Goal: Task Accomplishment & Management: Manage account settings

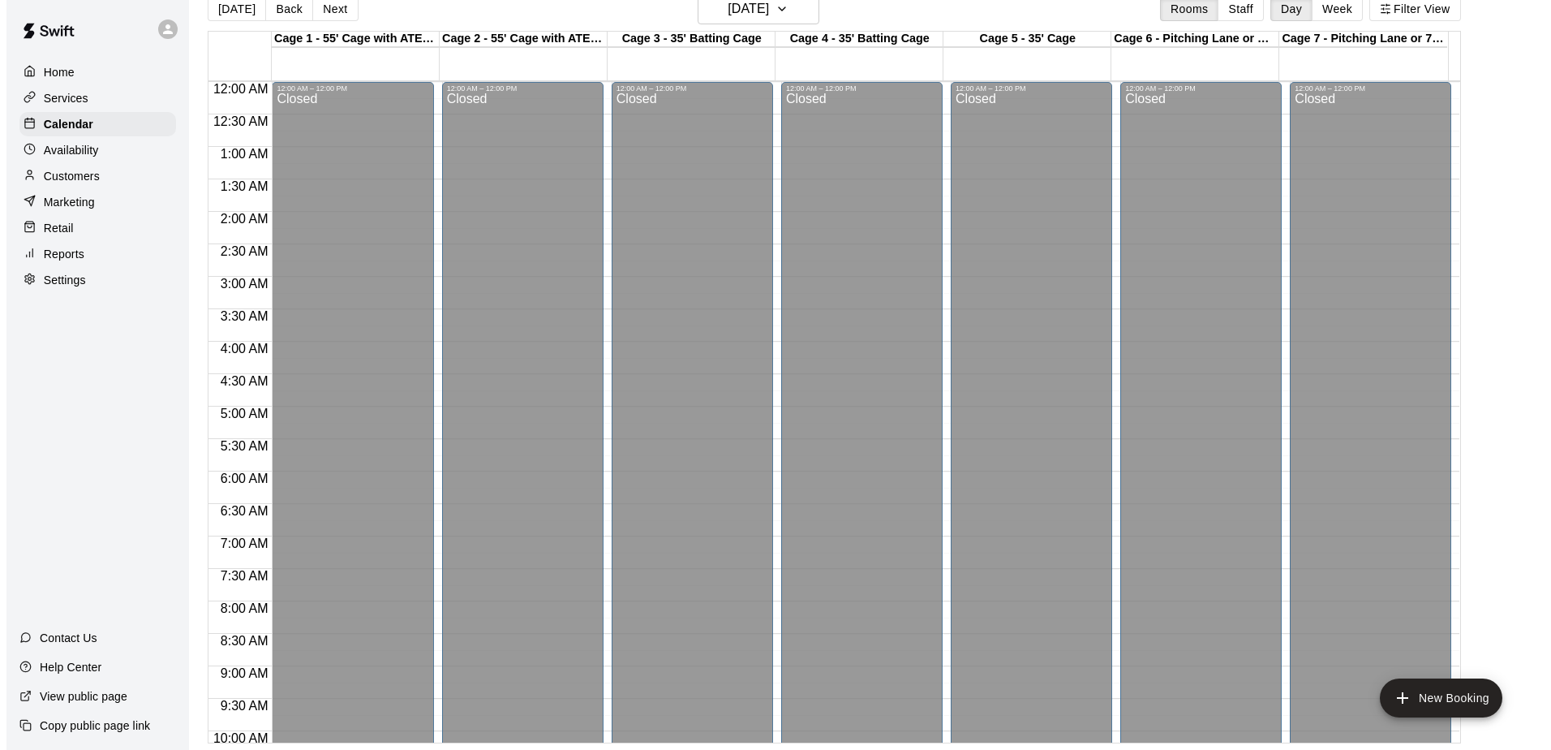
scroll to position [493, 0]
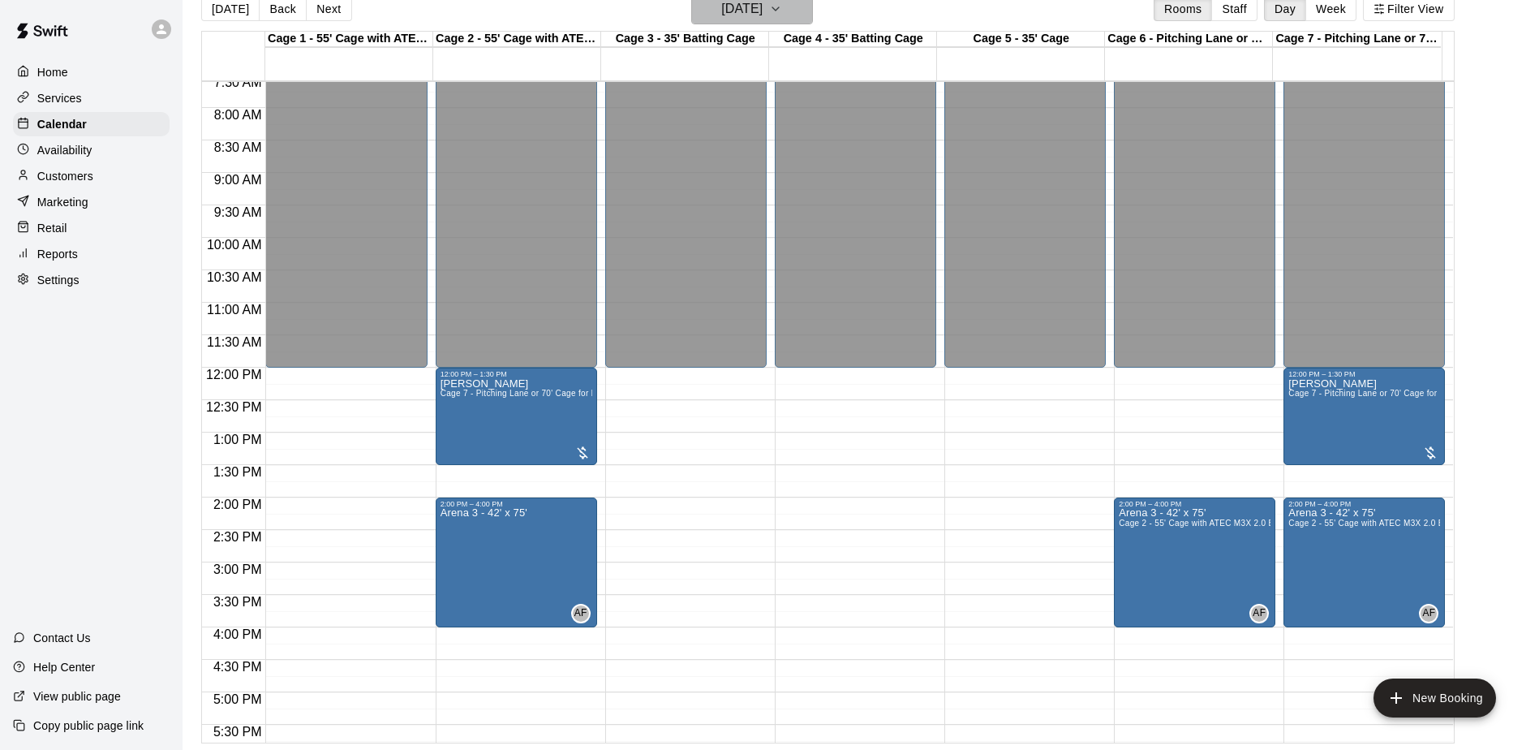
click at [721, 6] on h6 "[DATE]" at bounding box center [741, 9] width 41 height 23
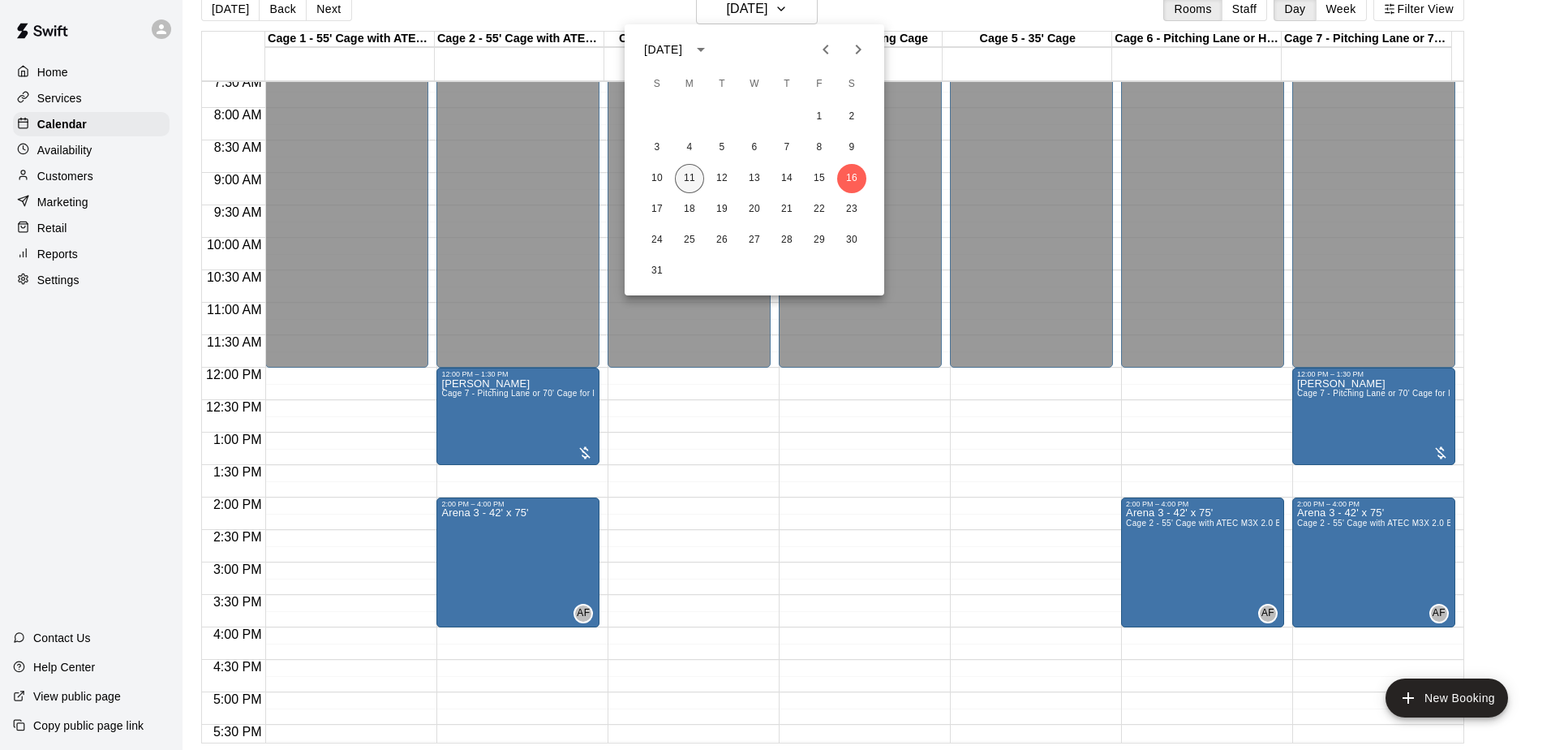
click at [685, 171] on button "11" at bounding box center [689, 178] width 29 height 29
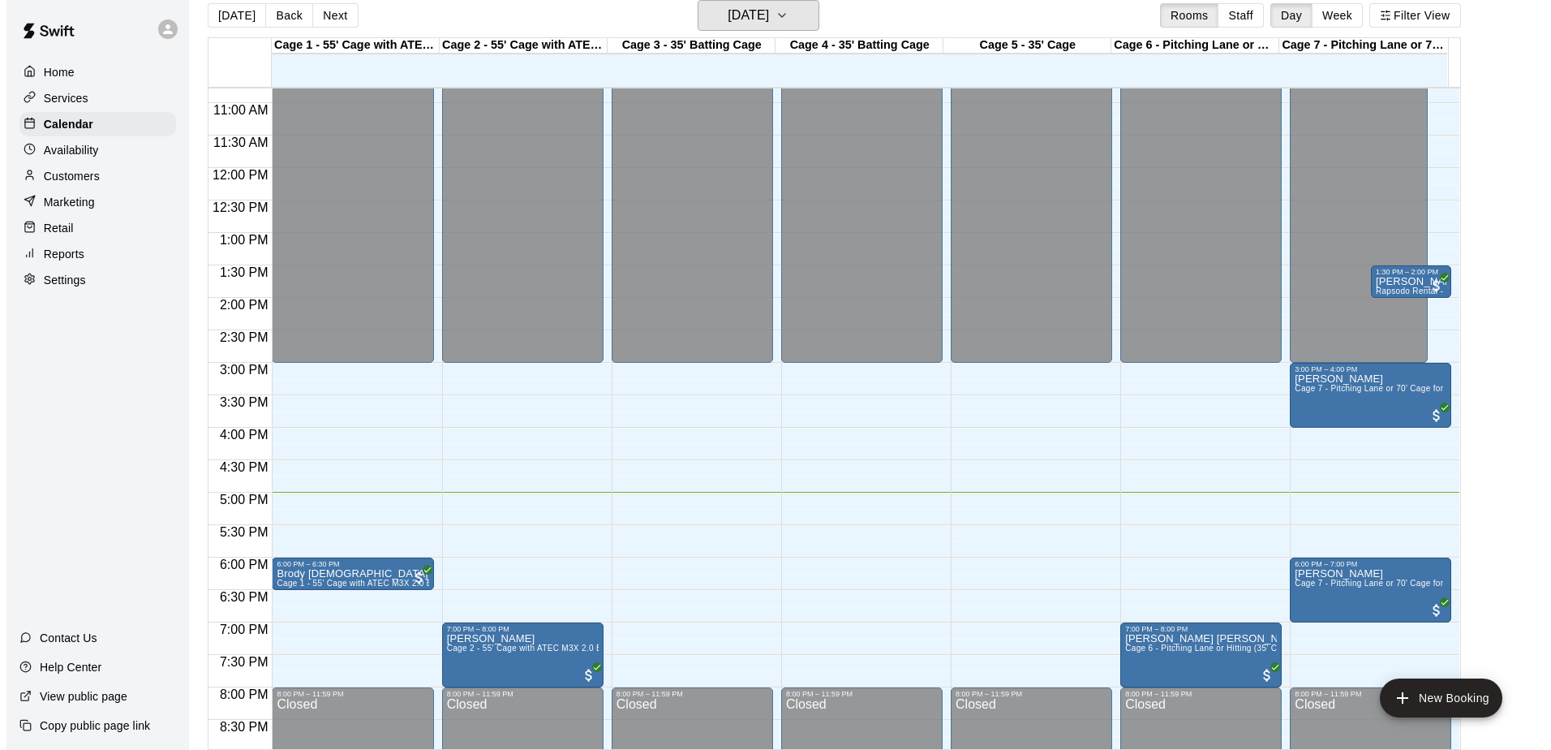
scroll to position [899, 0]
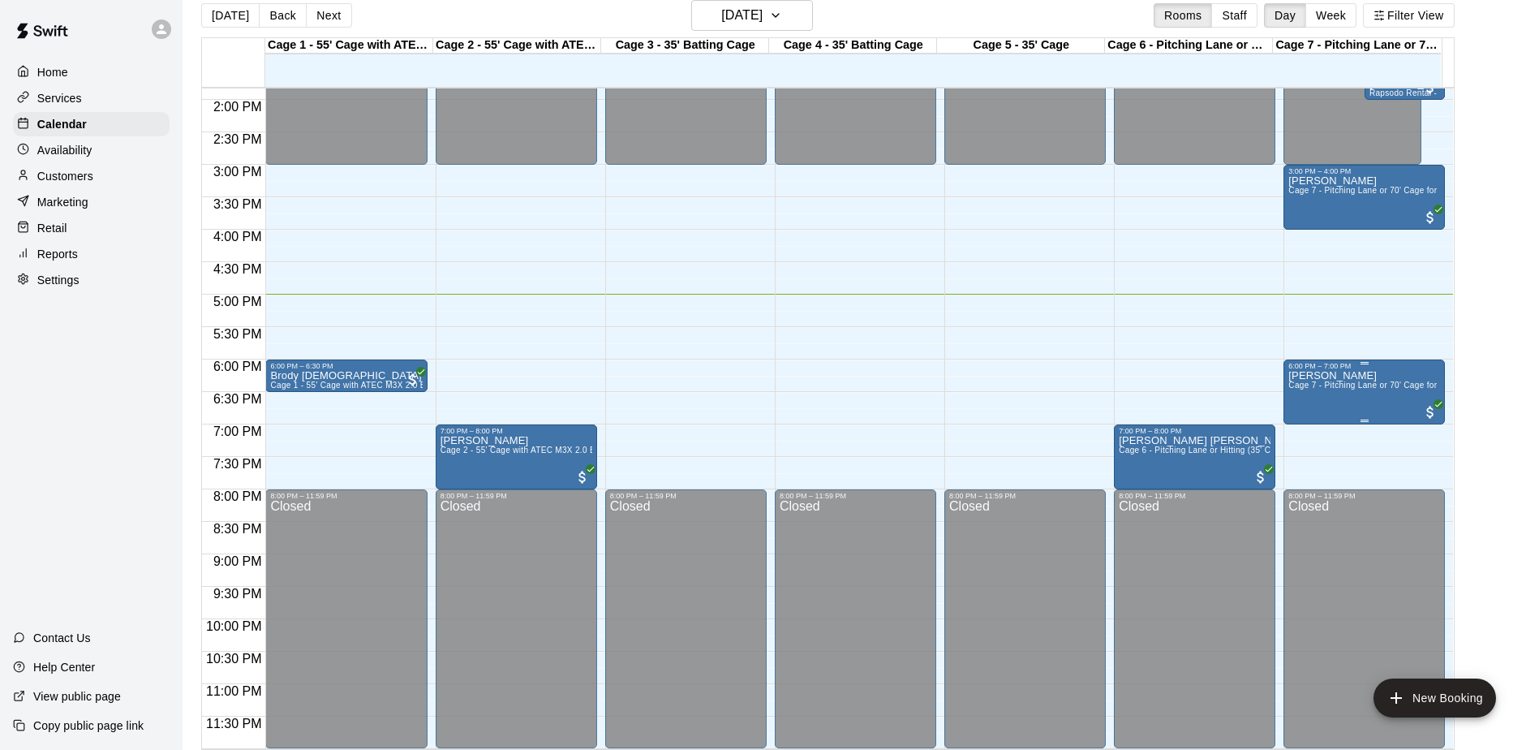
click at [1310, 403] on div "[PERSON_NAME] Cage 7 - Pitching Lane or 70' Cage for live at-bats" at bounding box center [1364, 745] width 152 height 750
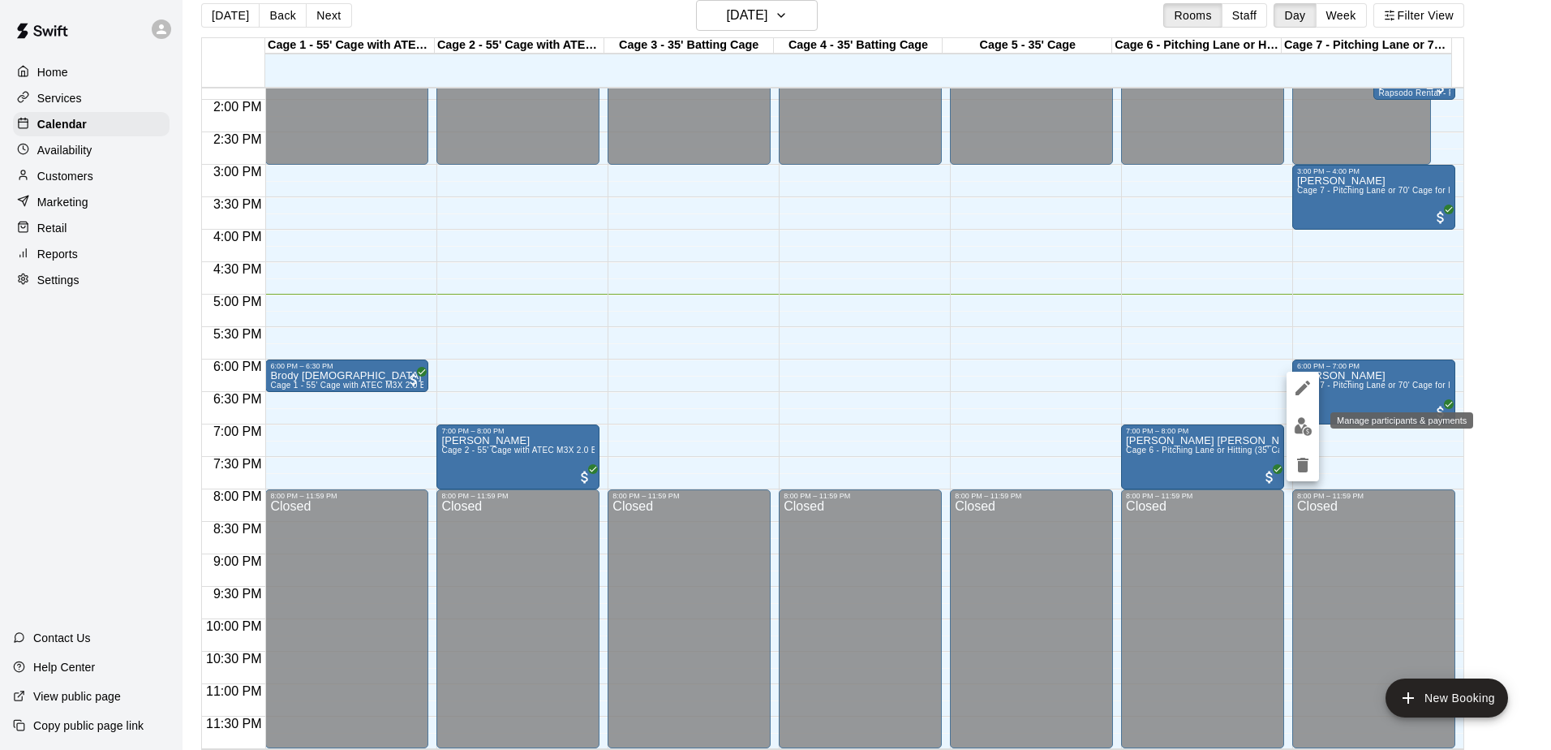
click at [1297, 425] on img "edit" at bounding box center [1303, 426] width 19 height 19
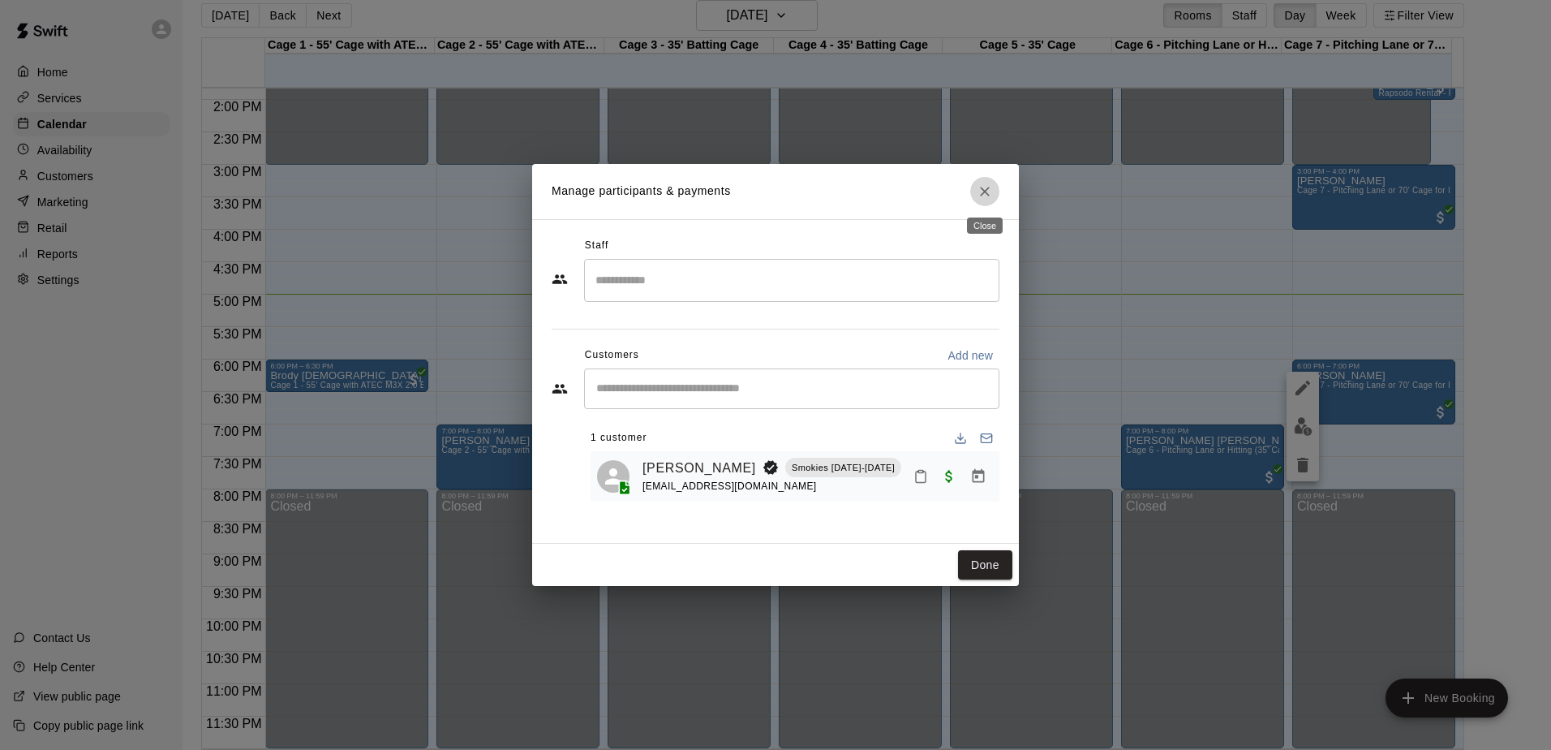
click at [982, 181] on button "Close" at bounding box center [984, 191] width 29 height 29
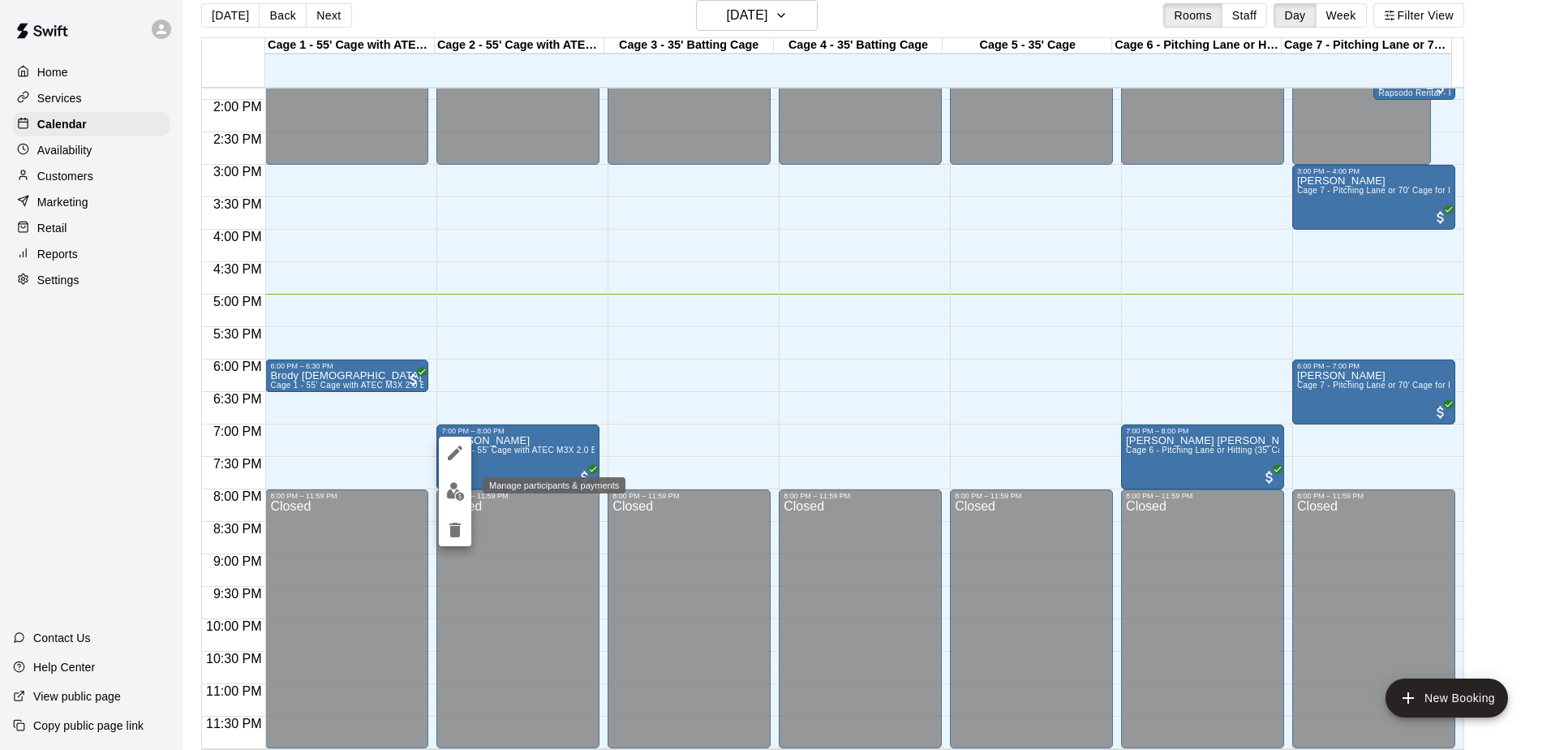
click at [461, 499] on img "edit" at bounding box center [455, 491] width 19 height 19
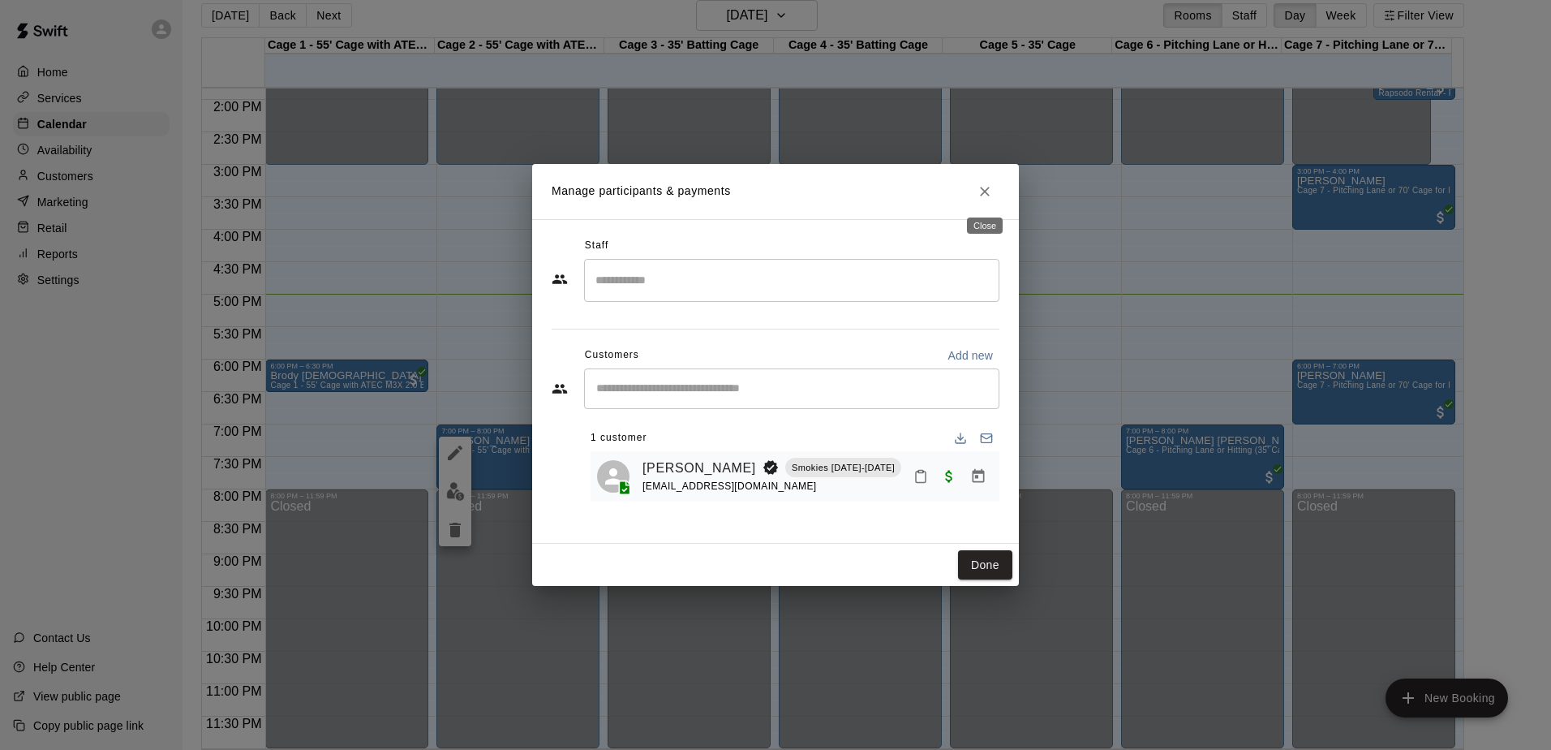
click at [992, 187] on icon "Close" at bounding box center [985, 191] width 16 height 16
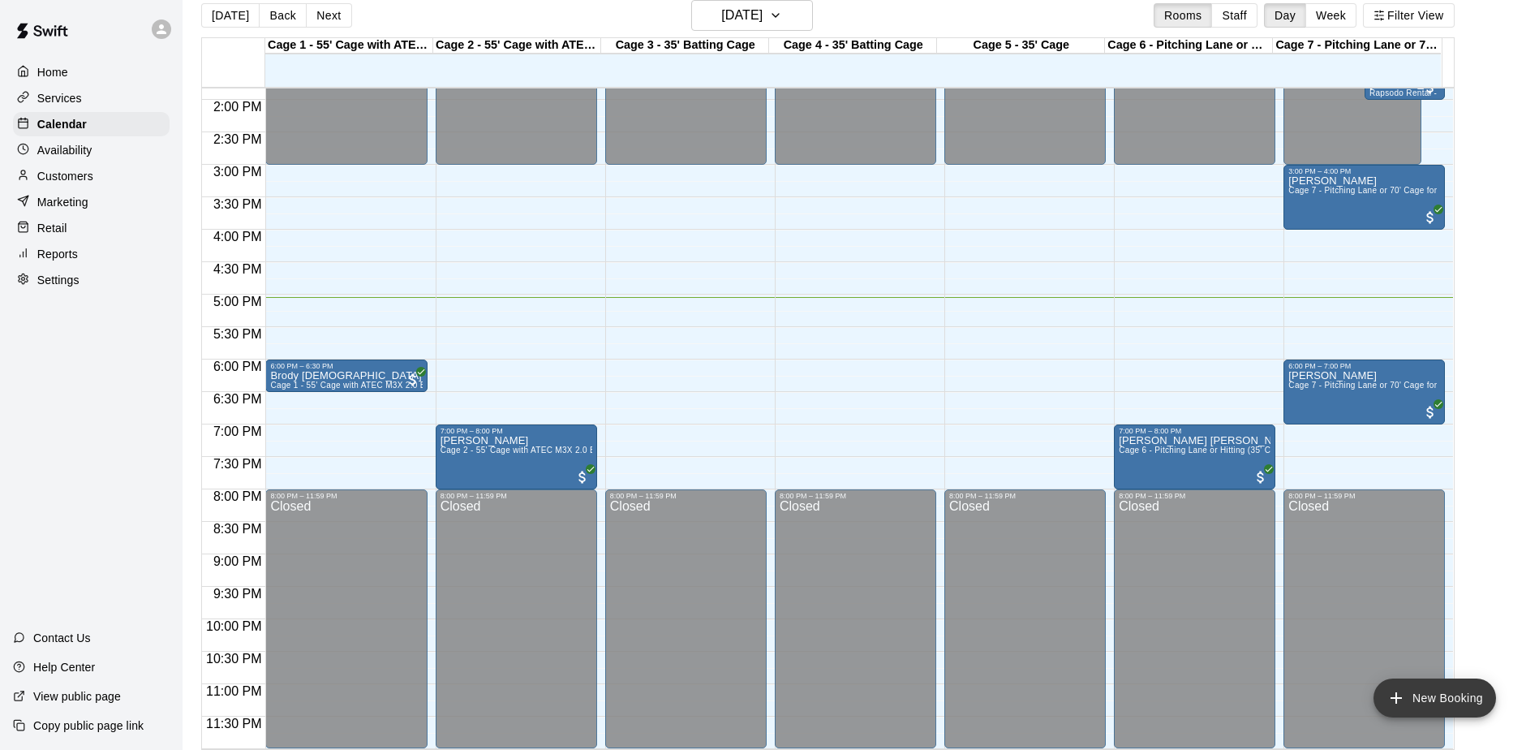
click at [1471, 705] on button "New Booking" at bounding box center [1434, 697] width 122 height 39
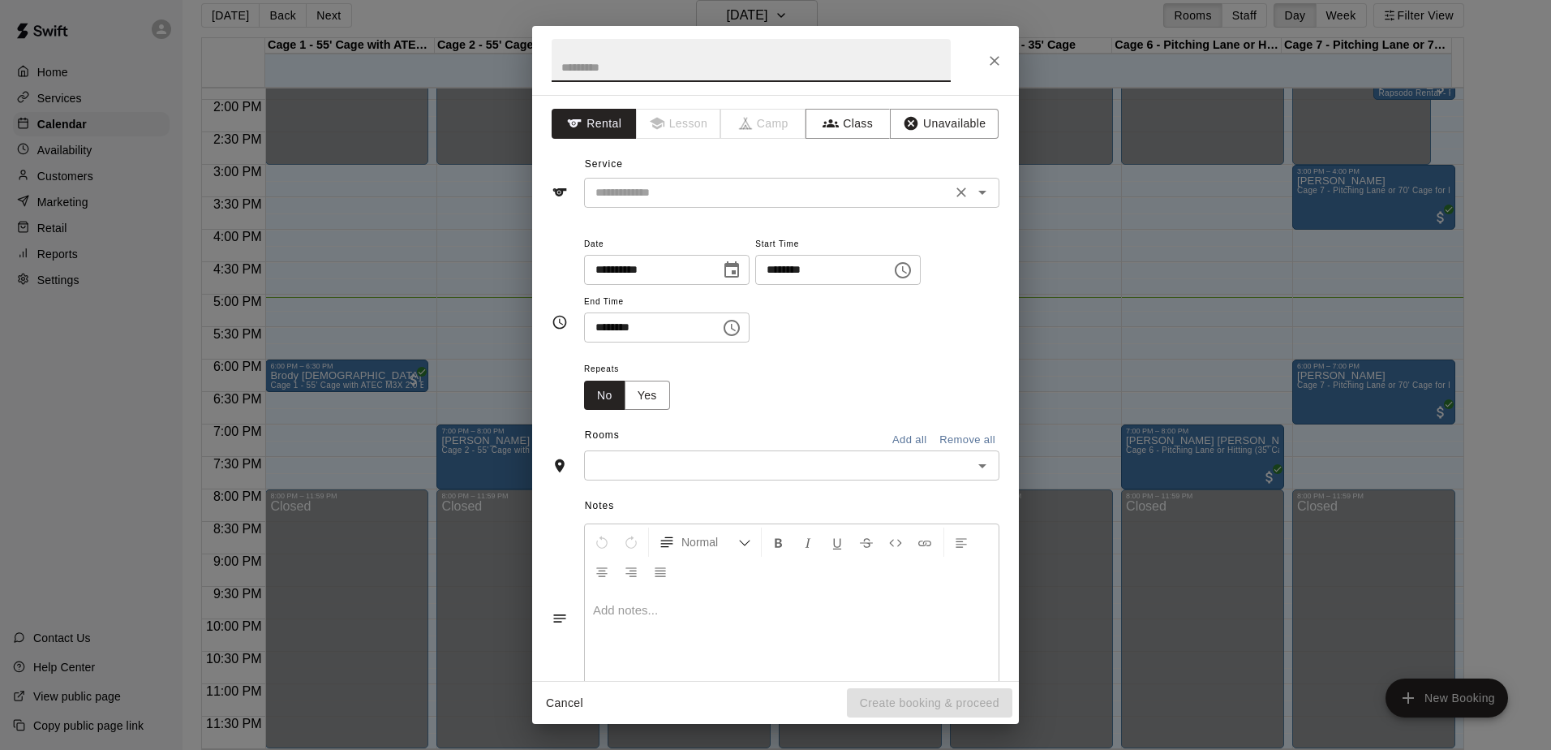
click at [747, 185] on input "text" at bounding box center [768, 193] width 358 height 20
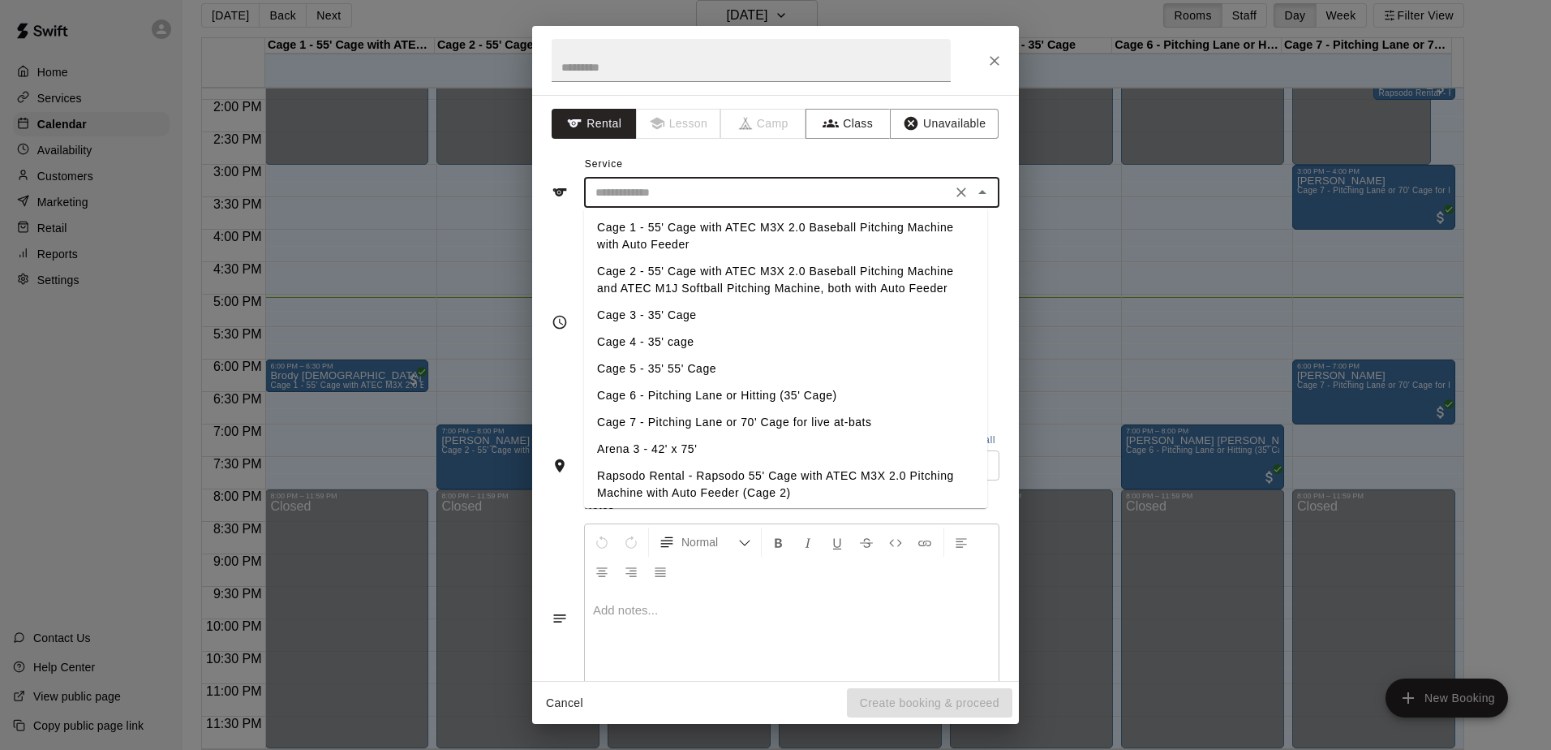
click at [717, 235] on li "Cage 1 - 55' Cage with ATEC M3X 2.0 Baseball Pitching Machine with Auto Feeder" at bounding box center [785, 236] width 403 height 44
type input "**********"
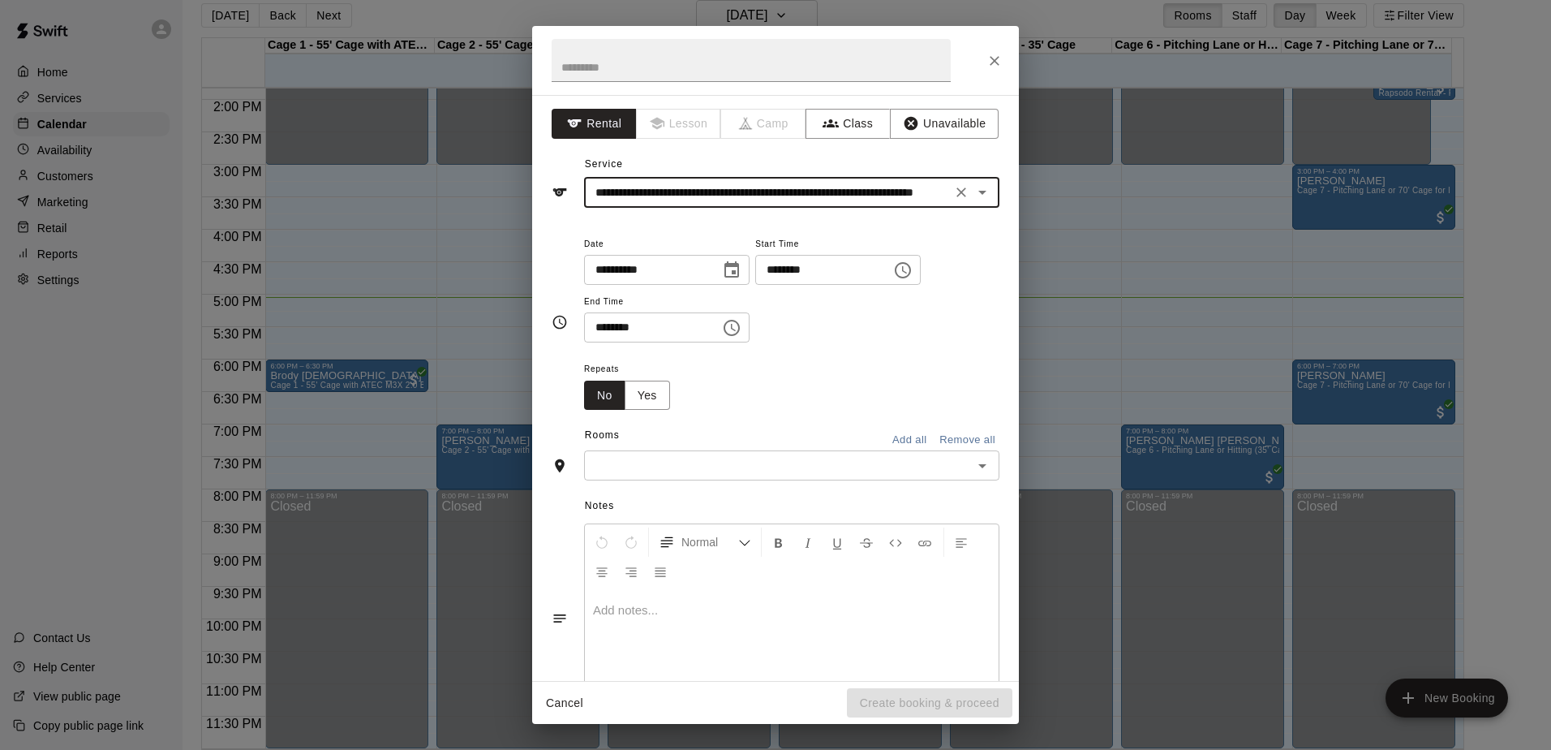
click at [913, 275] on icon "Choose time, selected time is 1:00 PM" at bounding box center [902, 269] width 19 height 19
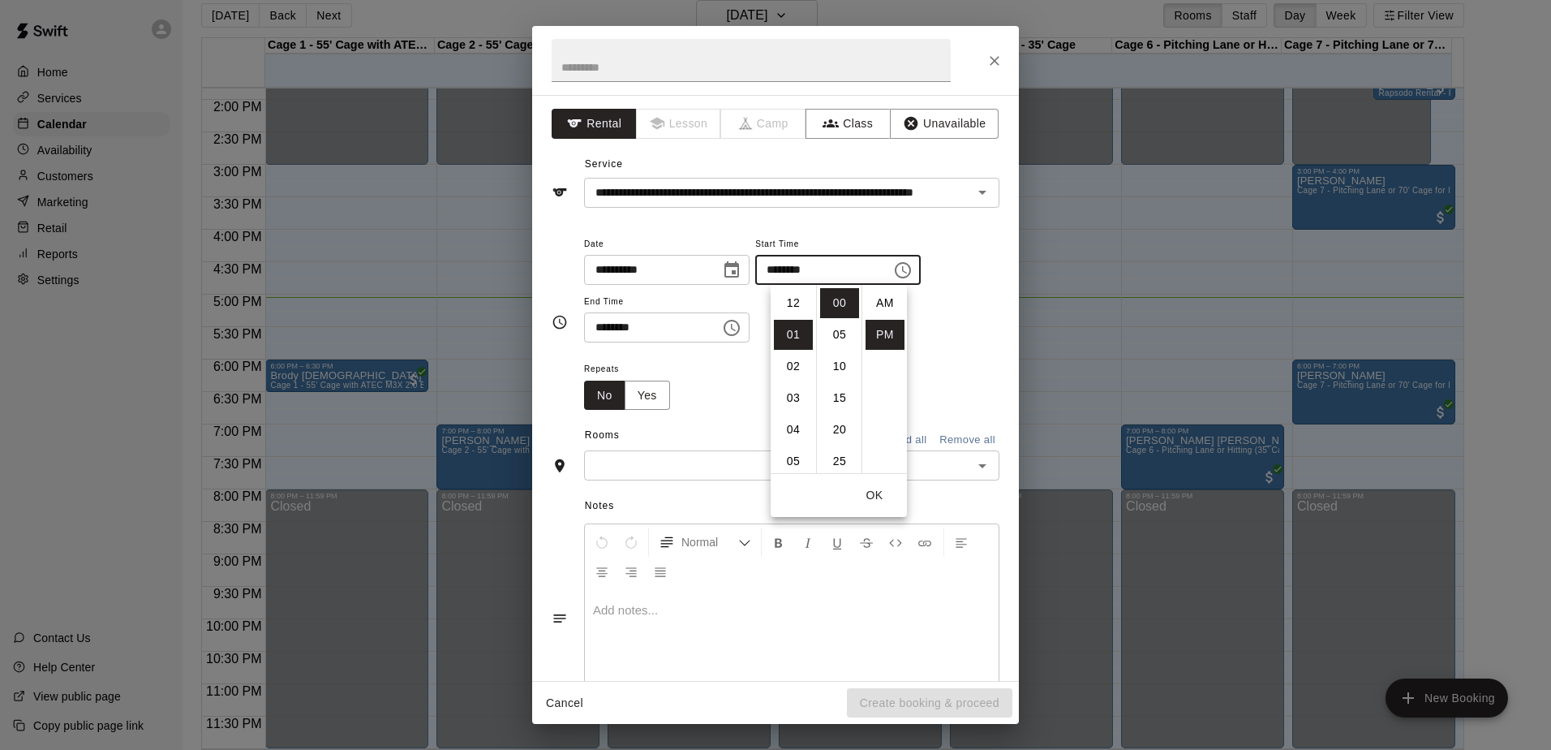
scroll to position [29, 0]
click at [794, 418] on li "05" at bounding box center [793, 429] width 39 height 30
type input "********"
click at [740, 334] on icon "Choose time, selected time is 1:30 PM" at bounding box center [732, 328] width 16 height 16
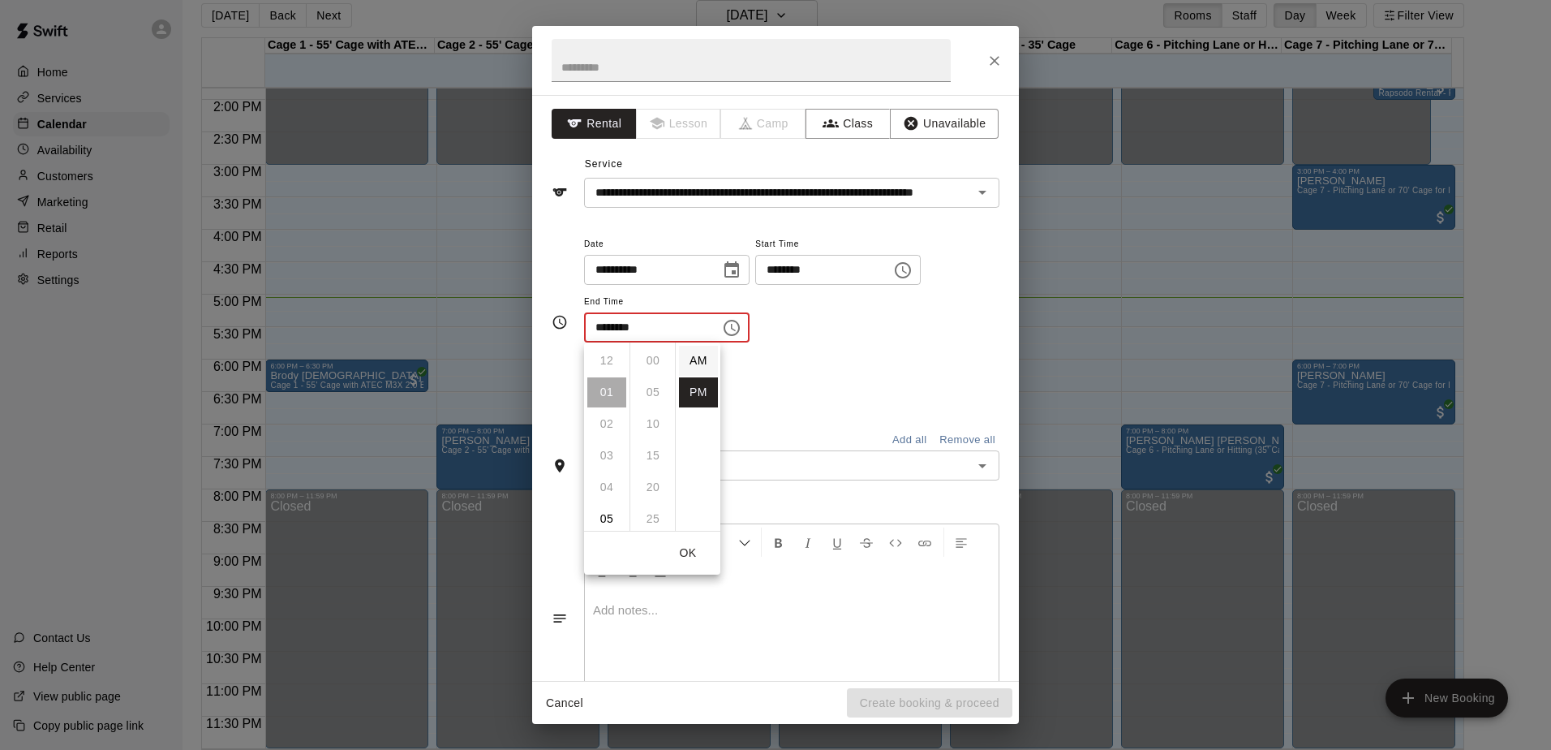
scroll to position [29, 0]
click at [604, 483] on li "05" at bounding box center [606, 487] width 39 height 30
click at [608, 397] on li "06" at bounding box center [606, 392] width 39 height 30
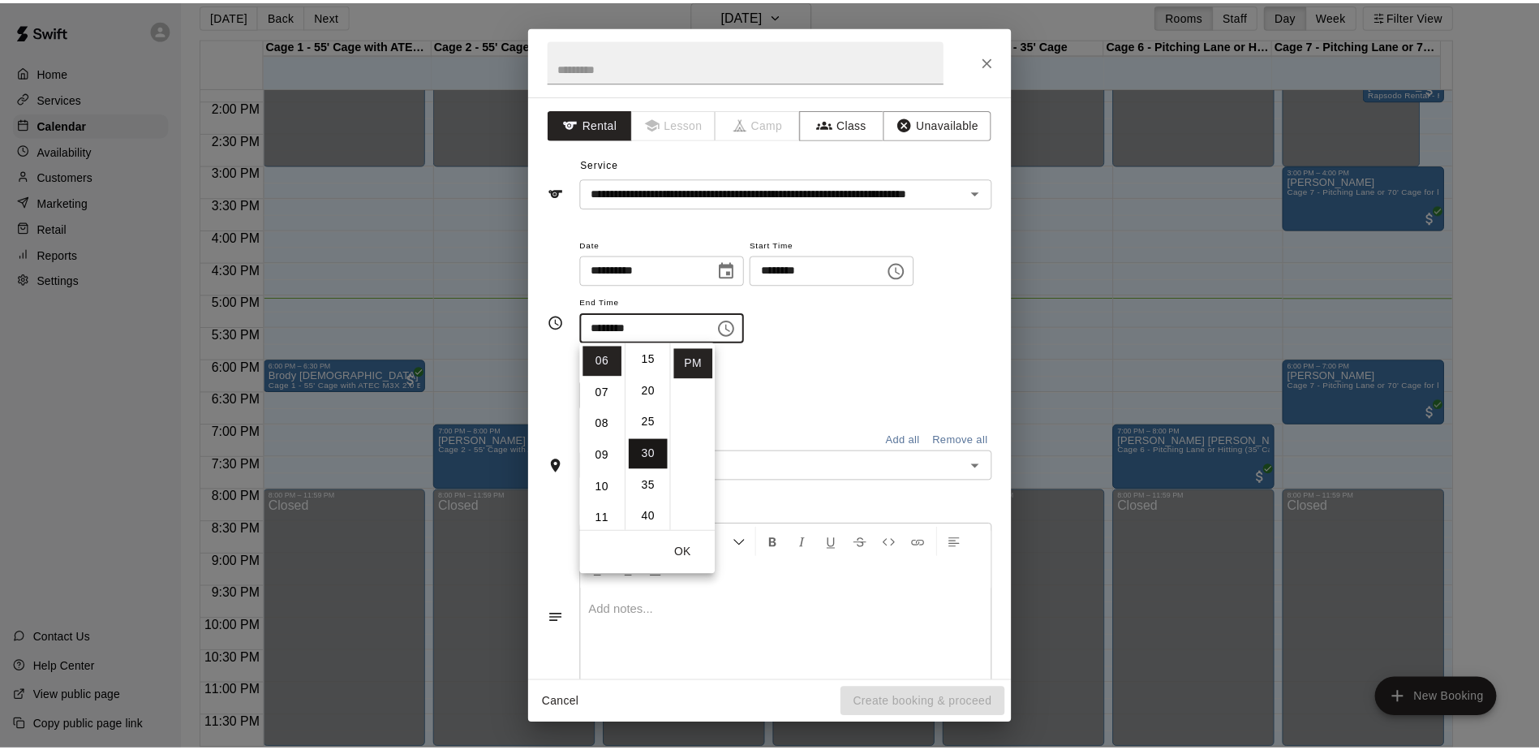
scroll to position [0, 0]
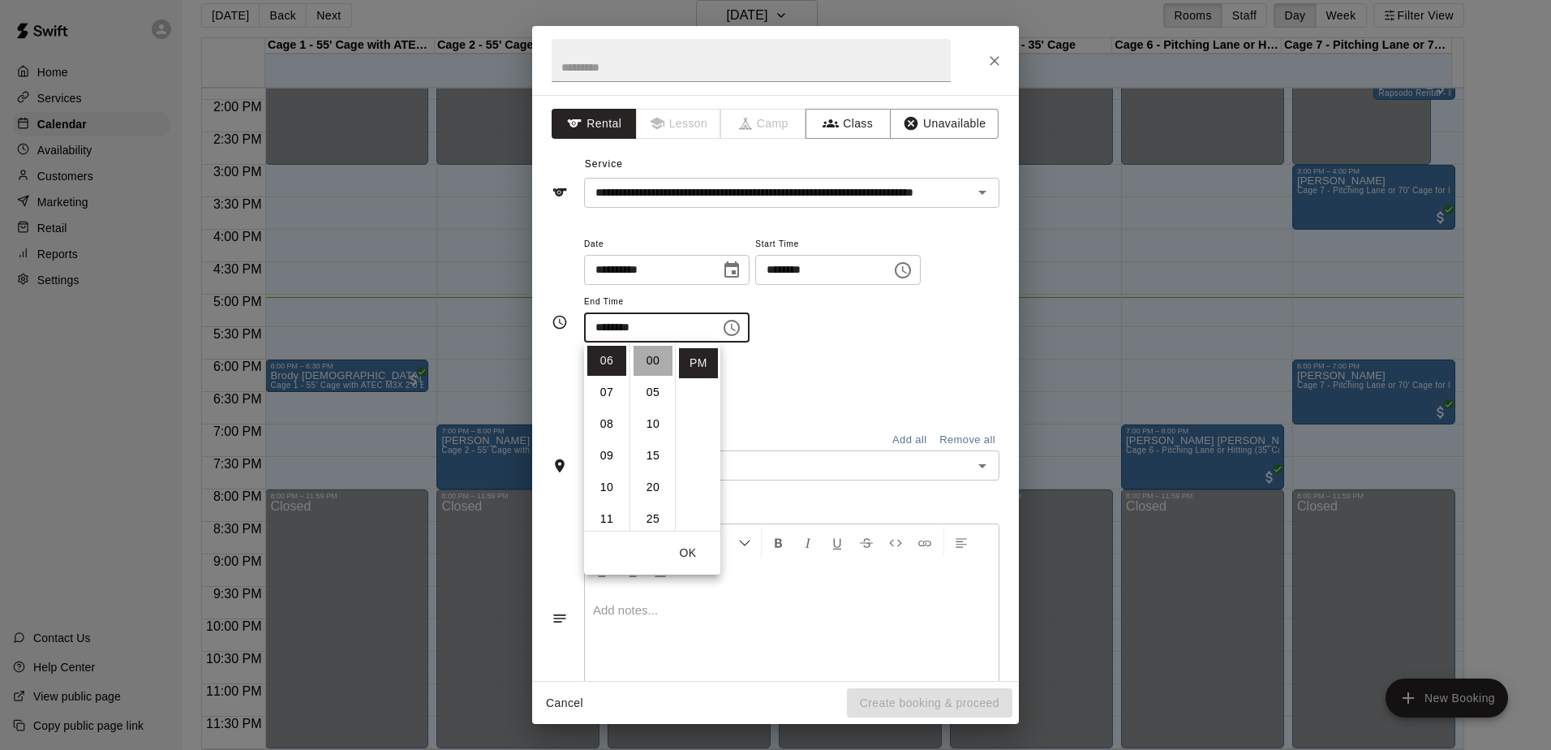
click at [644, 372] on li "00" at bounding box center [653, 361] width 39 height 30
type input "********"
click at [760, 380] on div "Repeats No Yes" at bounding box center [791, 384] width 415 height 51
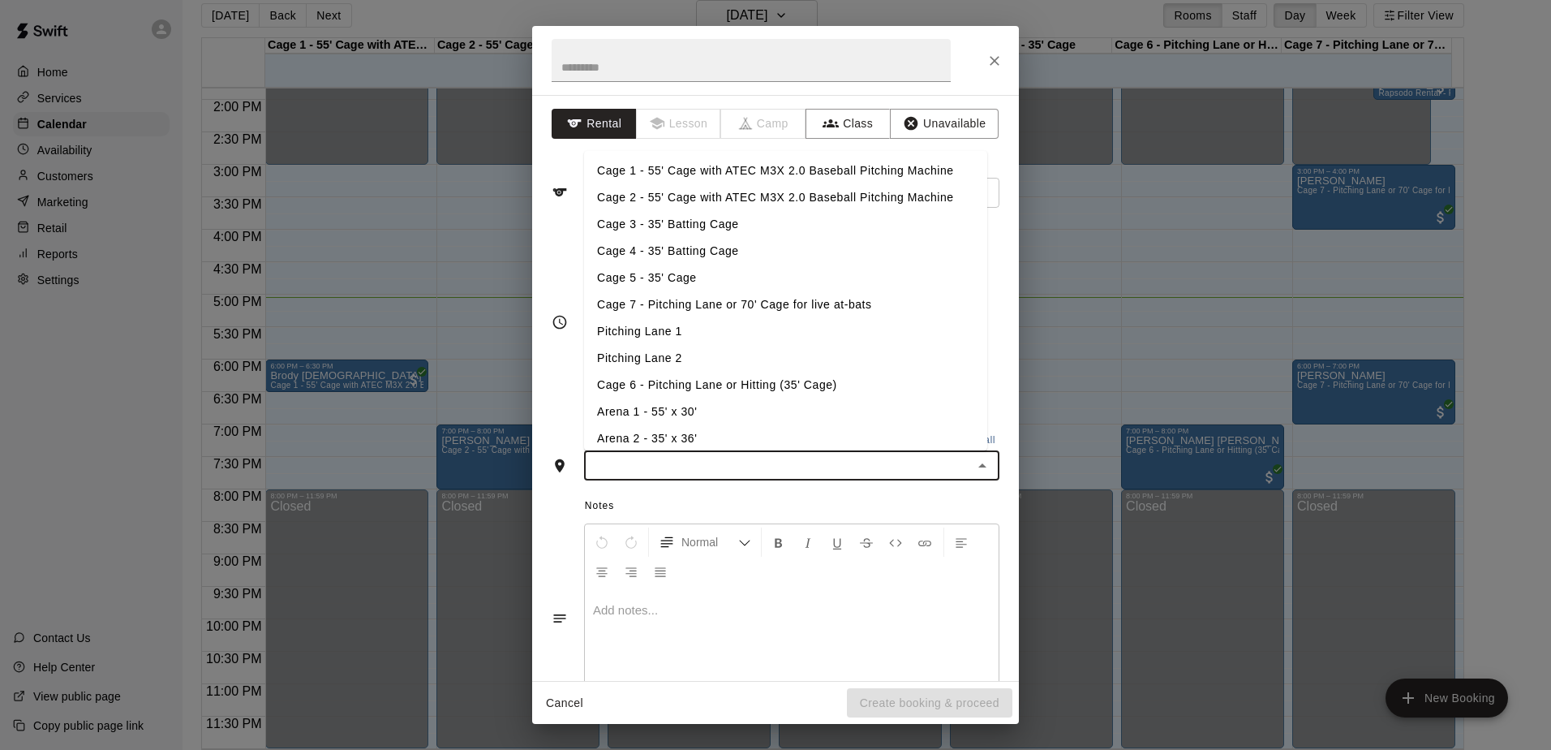
click at [731, 456] on input "text" at bounding box center [778, 465] width 379 height 20
click at [687, 182] on li "Cage 1 - 55' Cage with ATEC M3X 2.0 Baseball Pitching Machine" at bounding box center [785, 170] width 403 height 27
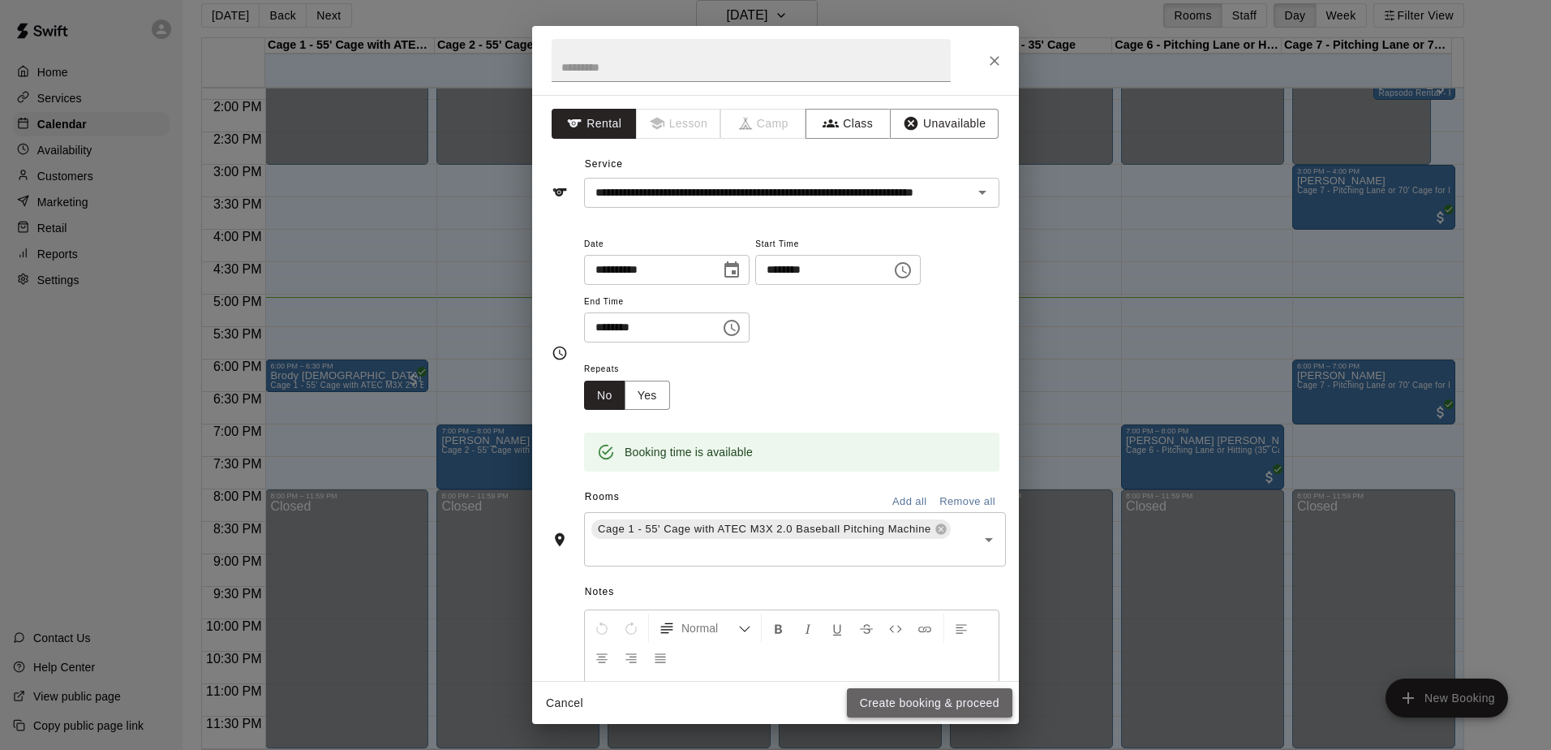
click at [929, 696] on button "Create booking & proceed" at bounding box center [929, 703] width 165 height 30
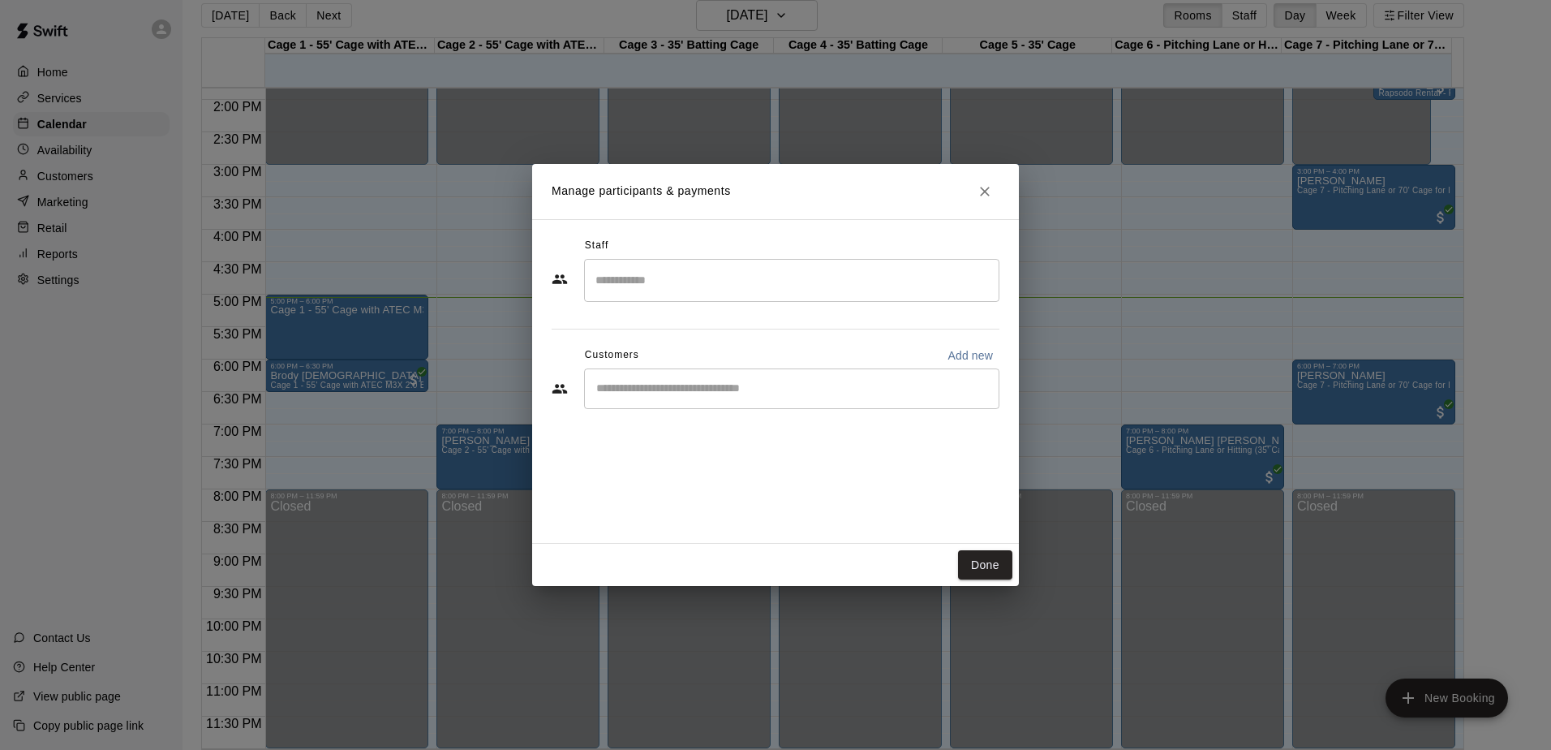
click at [859, 384] on input "Start typing to search customers..." at bounding box center [791, 388] width 401 height 16
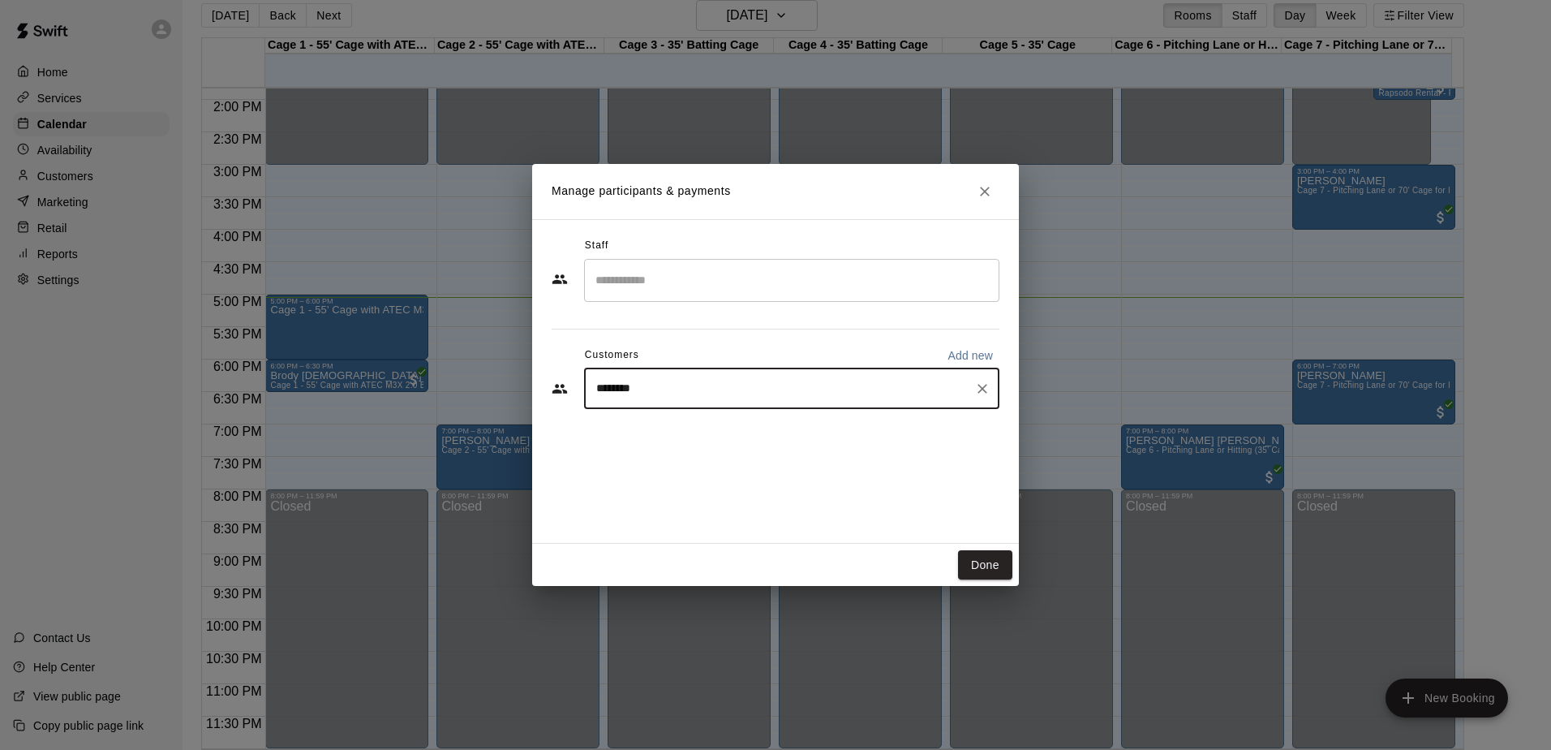
type input "*********"
click at [829, 431] on p "Major League Monthly Membership" at bounding box center [816, 426] width 151 height 14
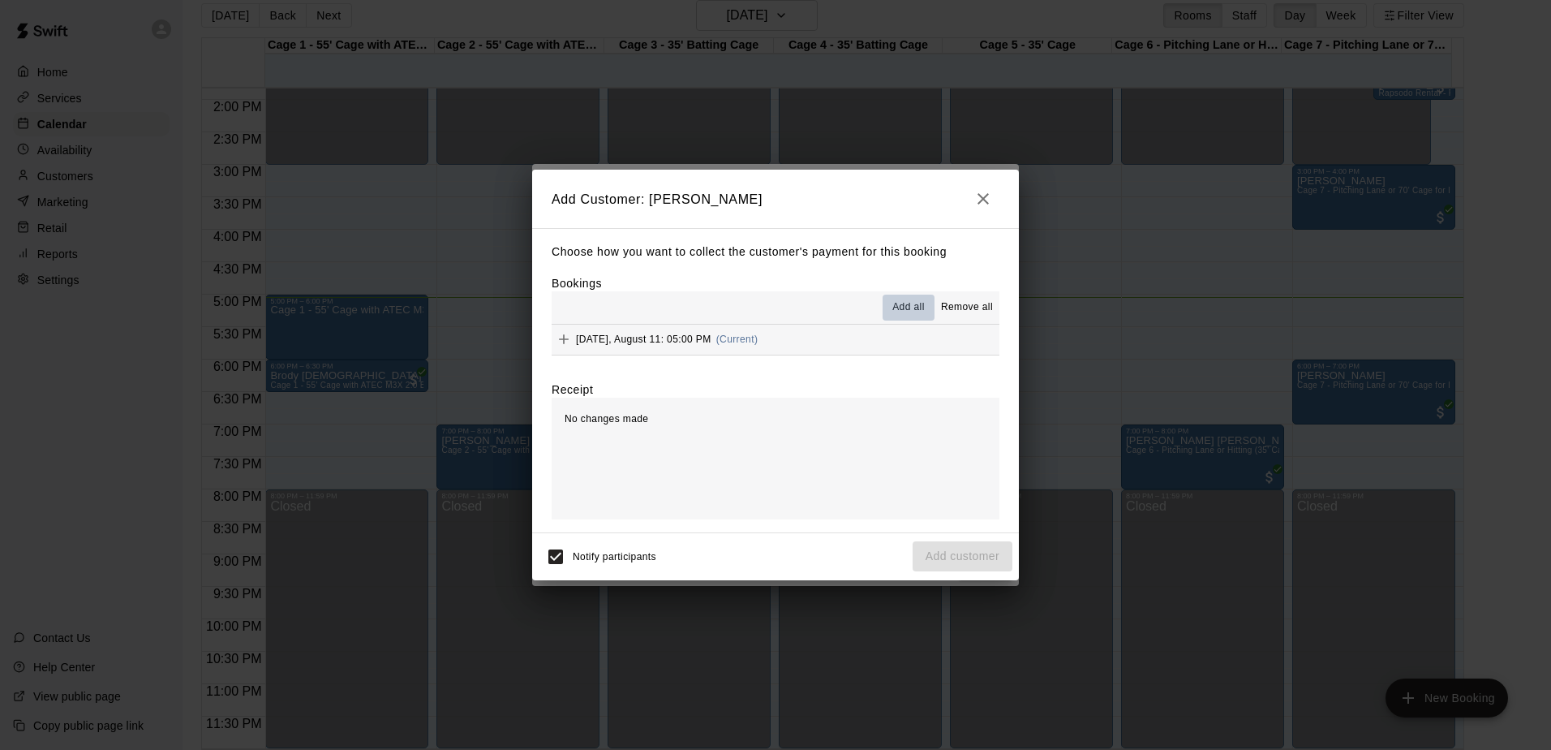
click at [922, 309] on span "Add all" at bounding box center [908, 307] width 32 height 16
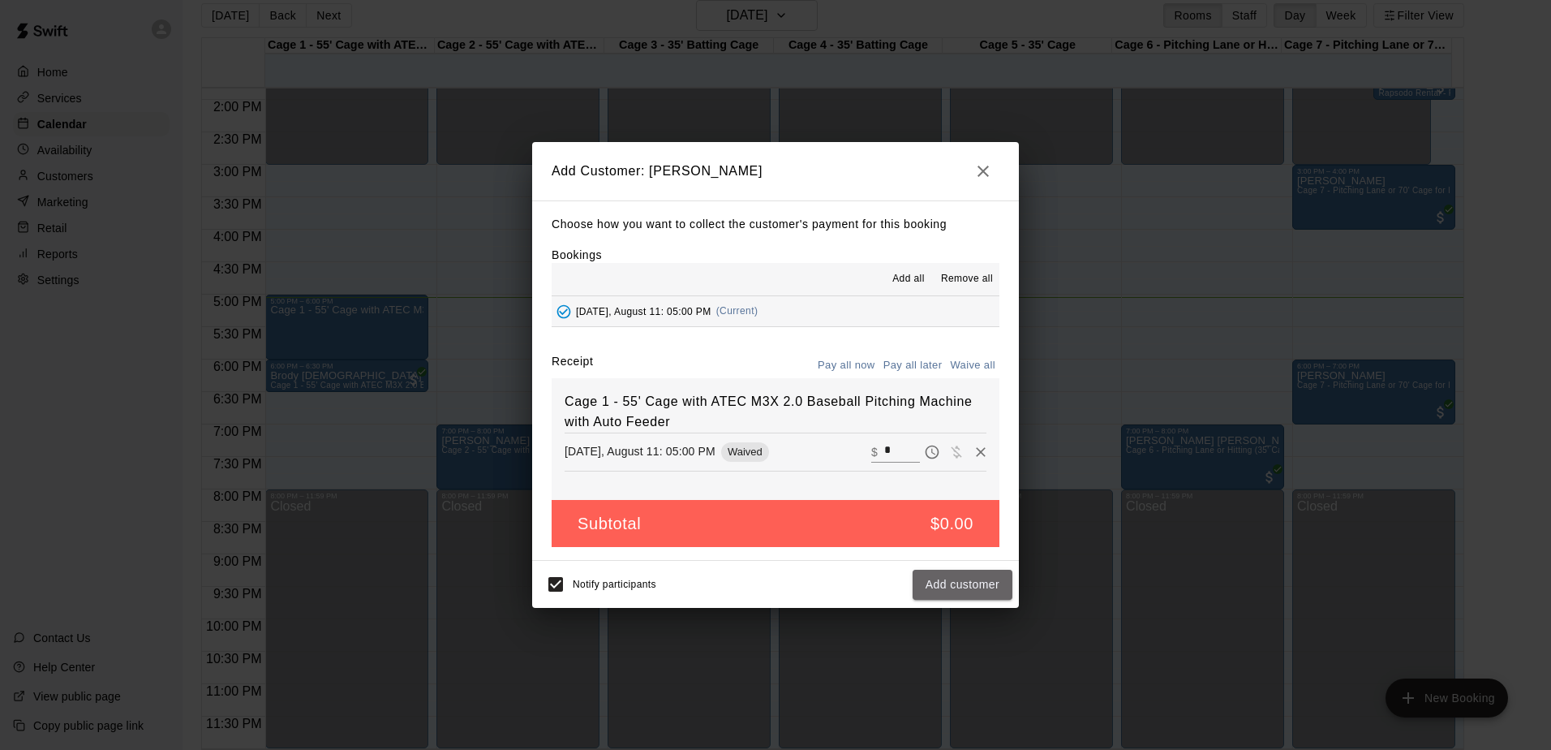
click at [949, 581] on button "Add customer" at bounding box center [963, 584] width 100 height 30
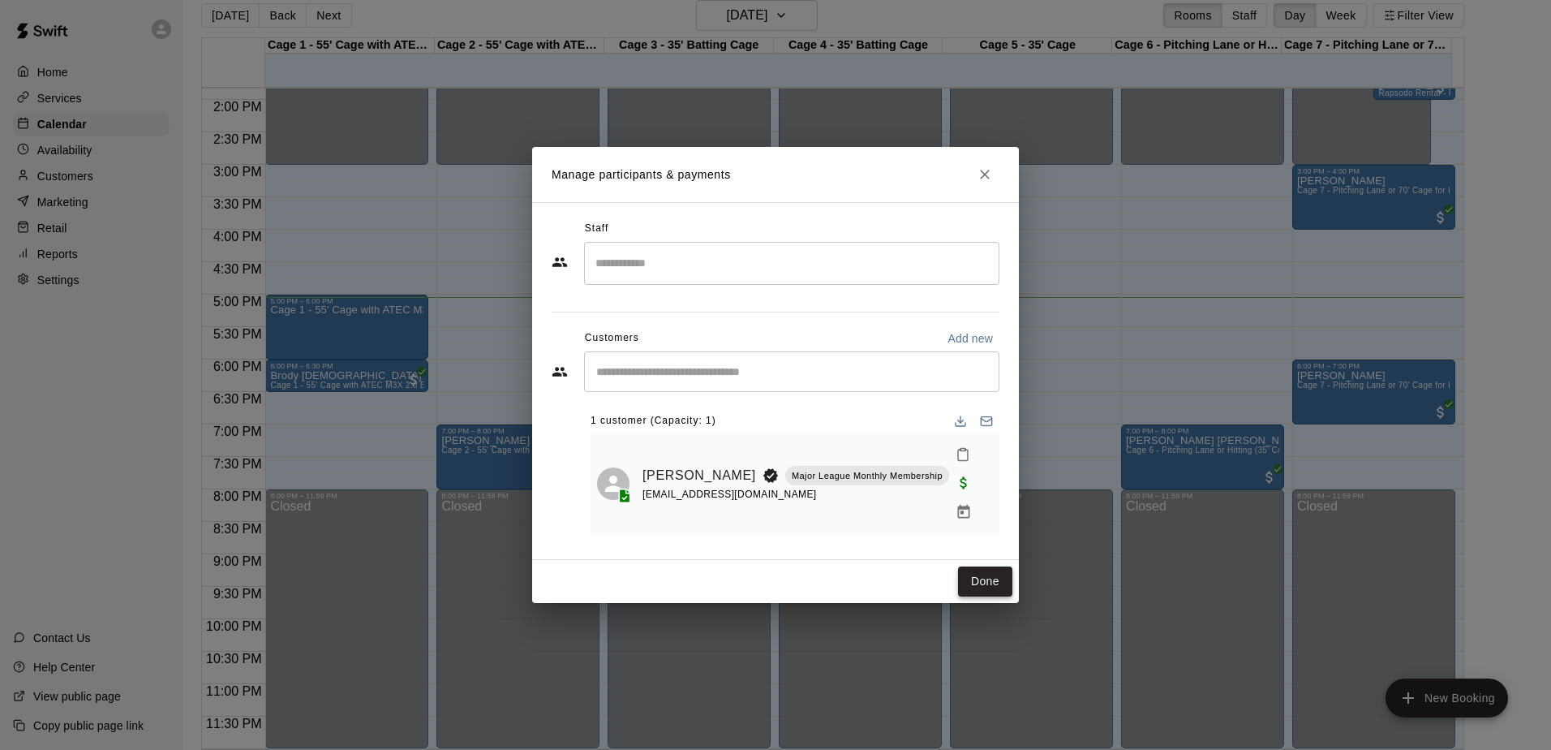
click at [999, 568] on button "Done" at bounding box center [985, 581] width 54 height 30
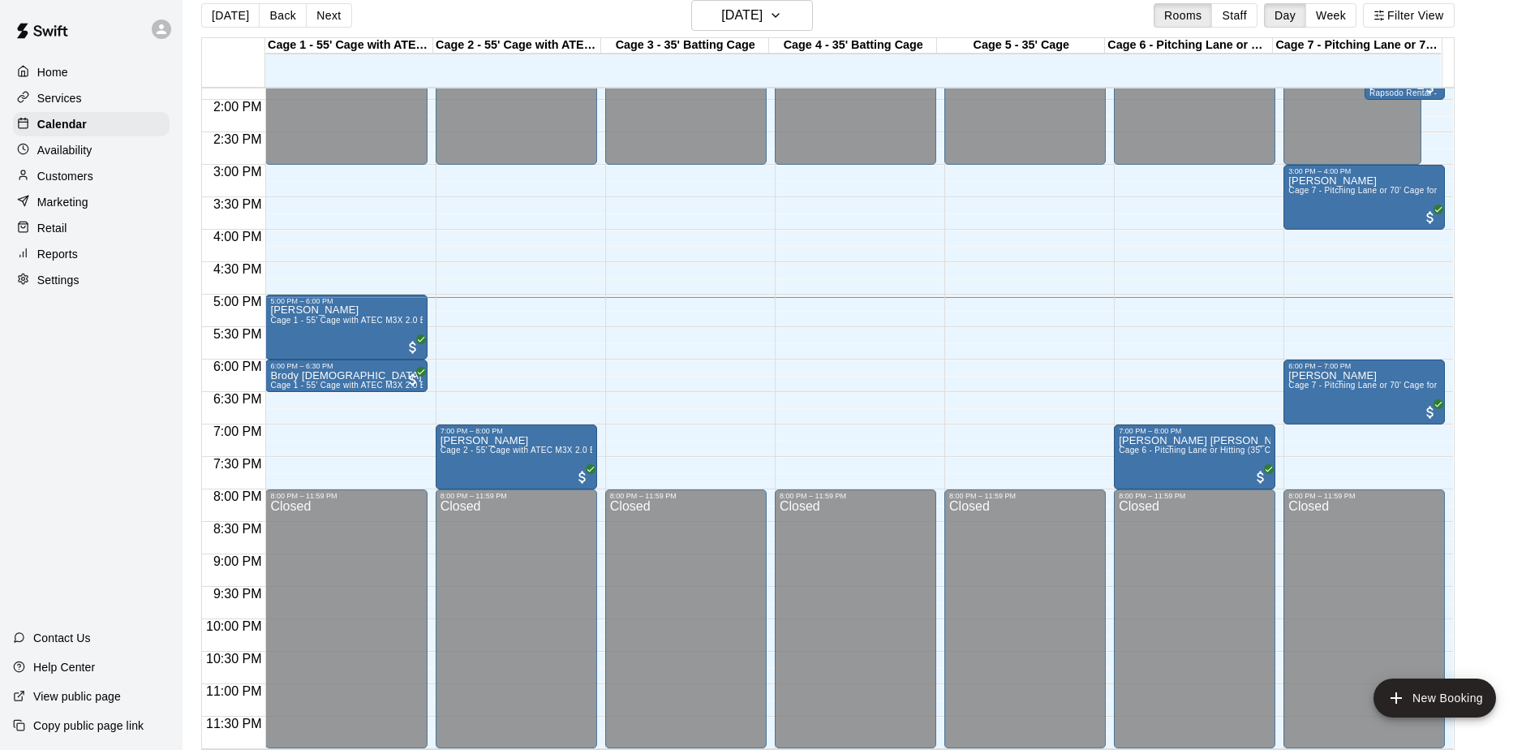
drag, startPoint x: 110, startPoint y: 426, endPoint x: 107, endPoint y: 418, distance: 8.5
click at [108, 425] on div "Home Services Calendar Availability Customers Marketing Retail Reports Settings…" at bounding box center [91, 375] width 183 height 750
click at [107, 419] on div "Home Services Calendar Availability Customers Marketing Retail Reports Settings…" at bounding box center [91, 375] width 183 height 750
click at [95, 178] on div "Customers" at bounding box center [91, 176] width 157 height 24
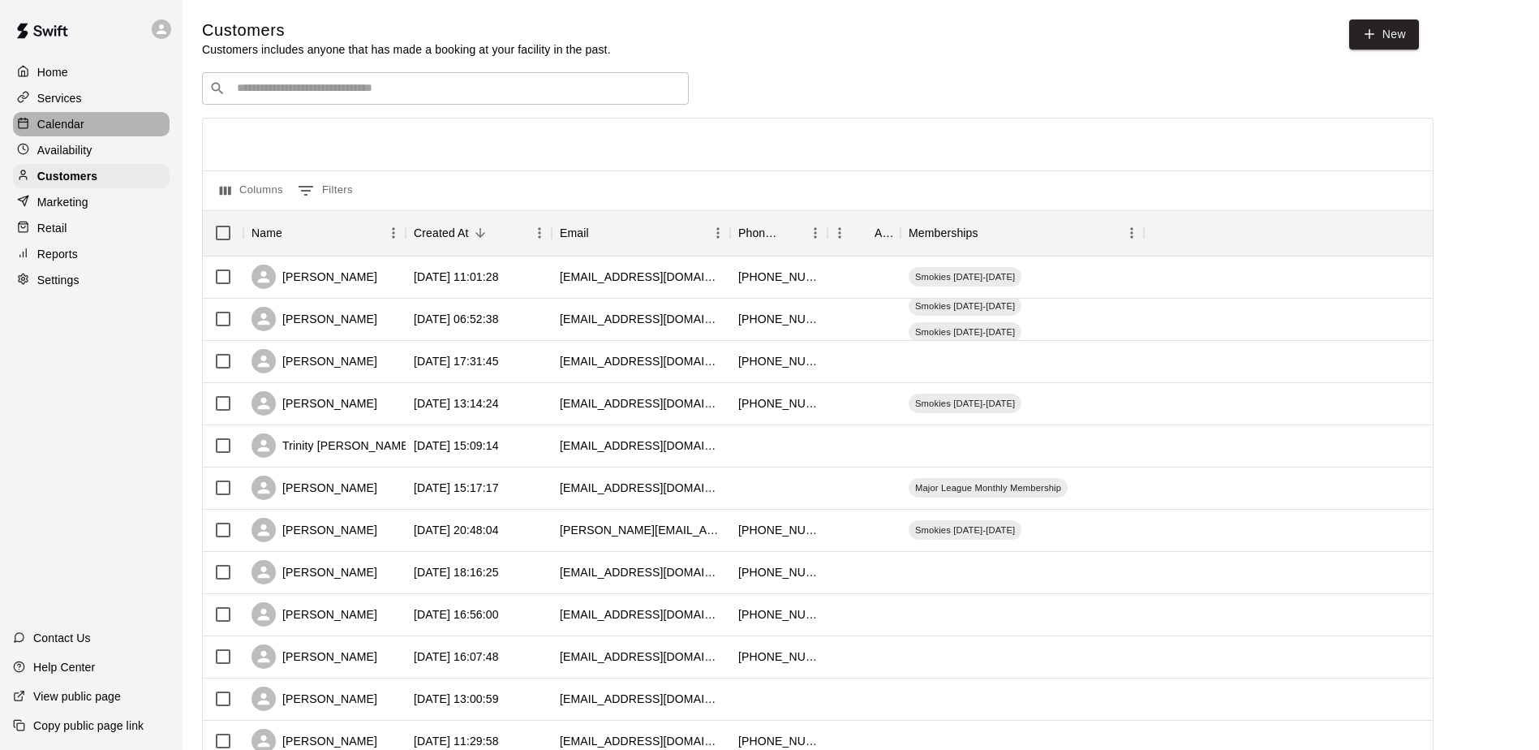
click at [88, 115] on div "Calendar" at bounding box center [91, 124] width 157 height 24
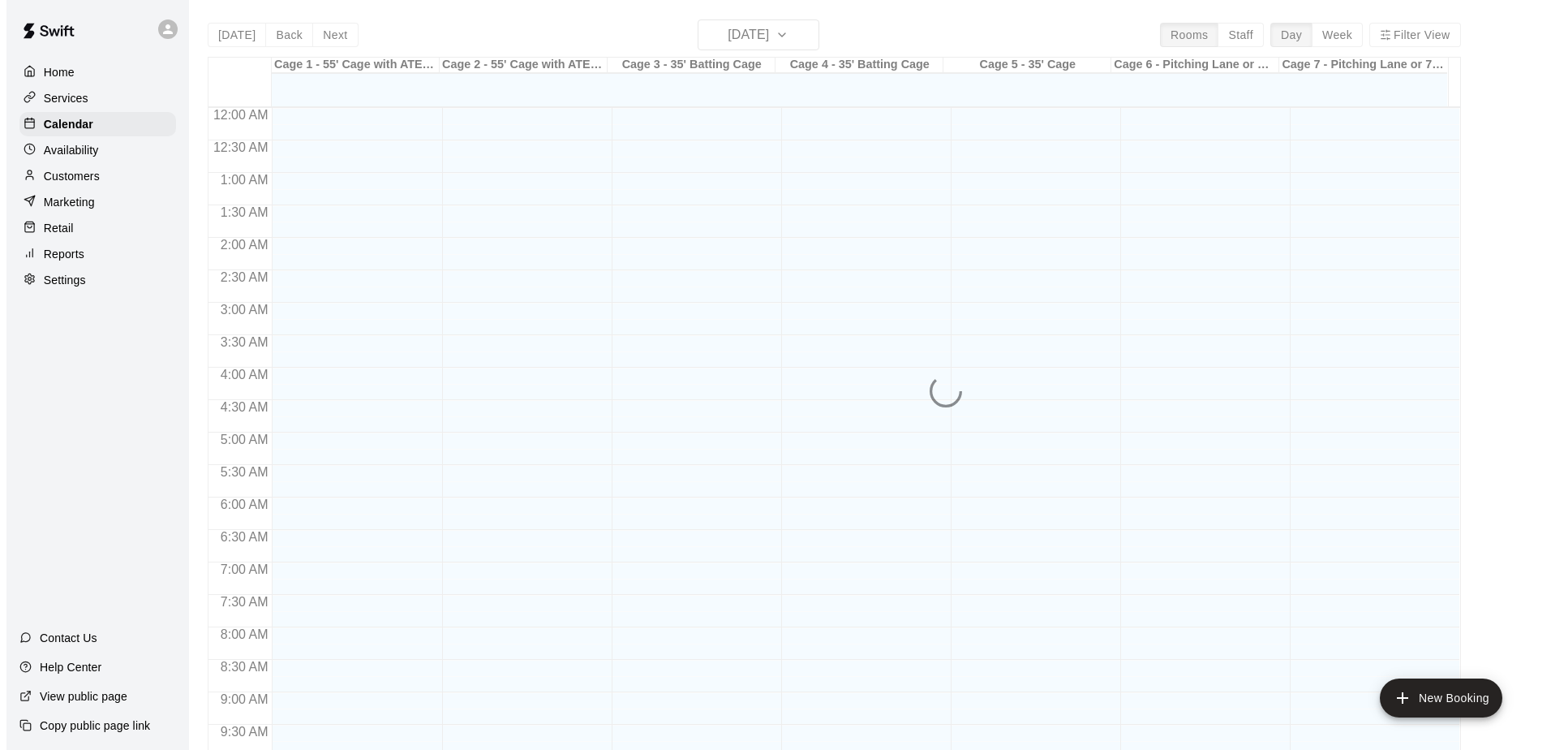
scroll to position [848, 0]
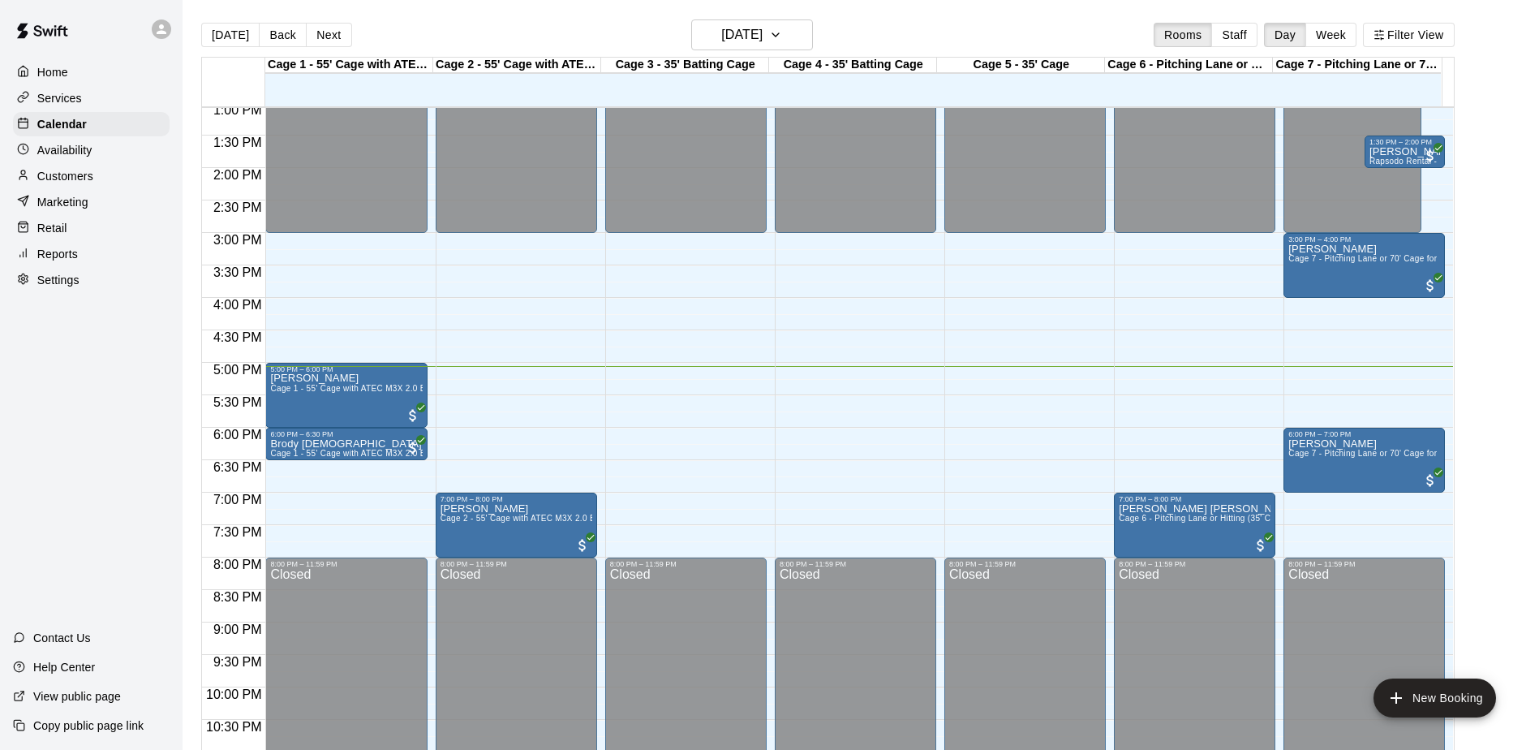
click at [88, 402] on div "Home Services Calendar Availability Customers Marketing Retail Reports Settings…" at bounding box center [91, 375] width 183 height 750
click at [75, 354] on div "Home Services Calendar Availability Customers Marketing Retail Reports Settings…" at bounding box center [91, 375] width 183 height 750
click at [1441, 689] on button "New Booking" at bounding box center [1434, 697] width 122 height 39
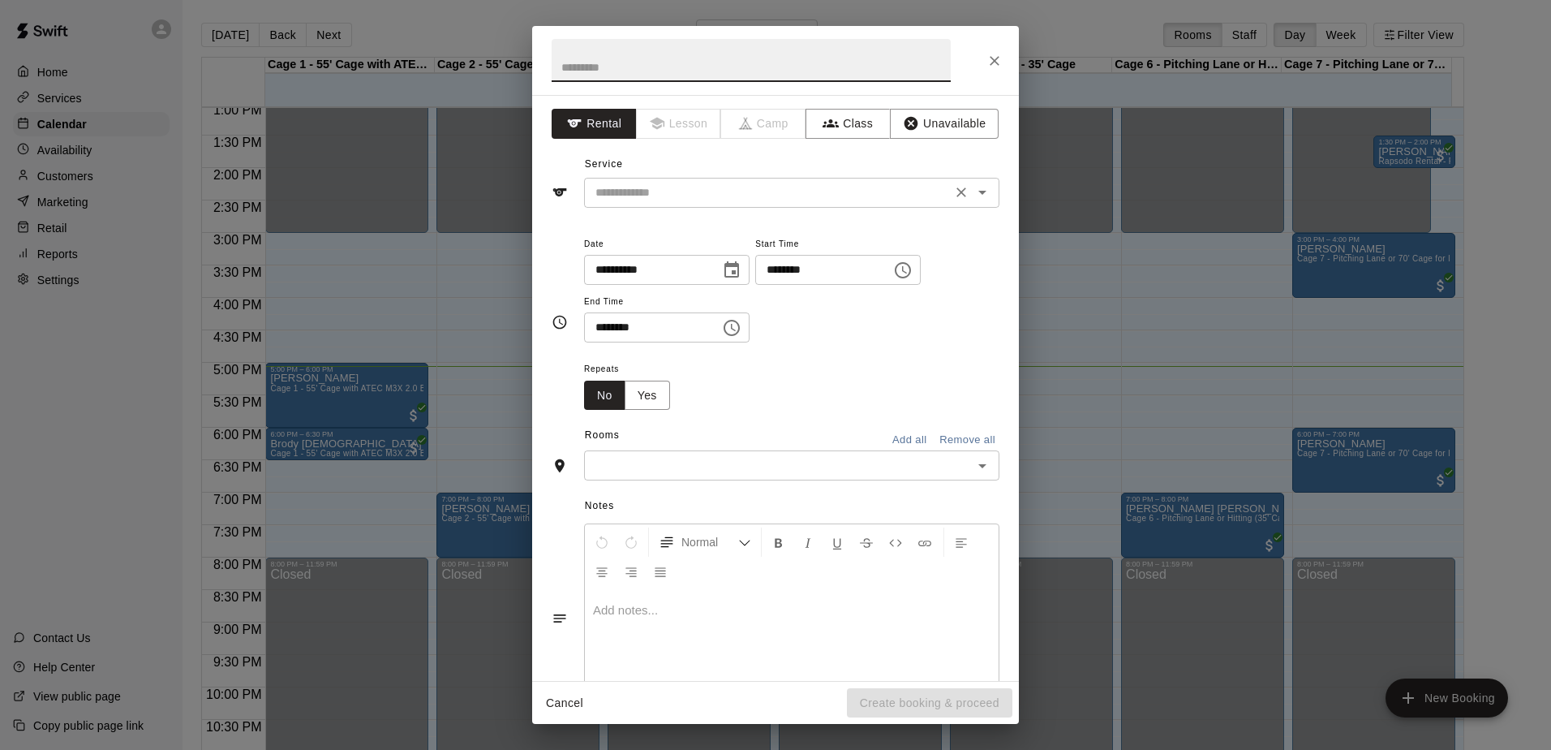
click at [744, 183] on input "text" at bounding box center [768, 193] width 358 height 20
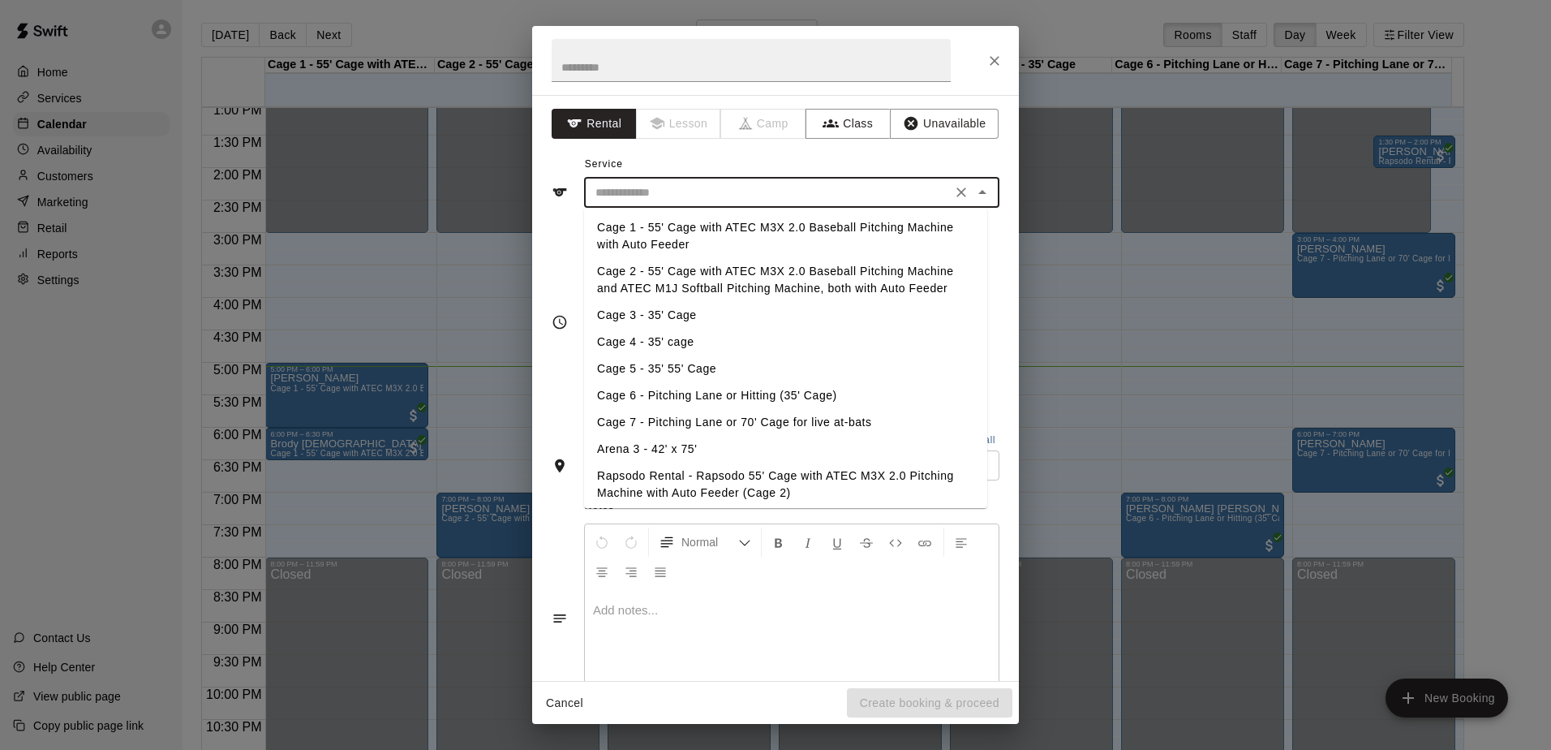
click at [702, 392] on li "Cage 6 - Pitching Lane or Hitting (35' Cage)" at bounding box center [785, 395] width 403 height 27
type input "**********"
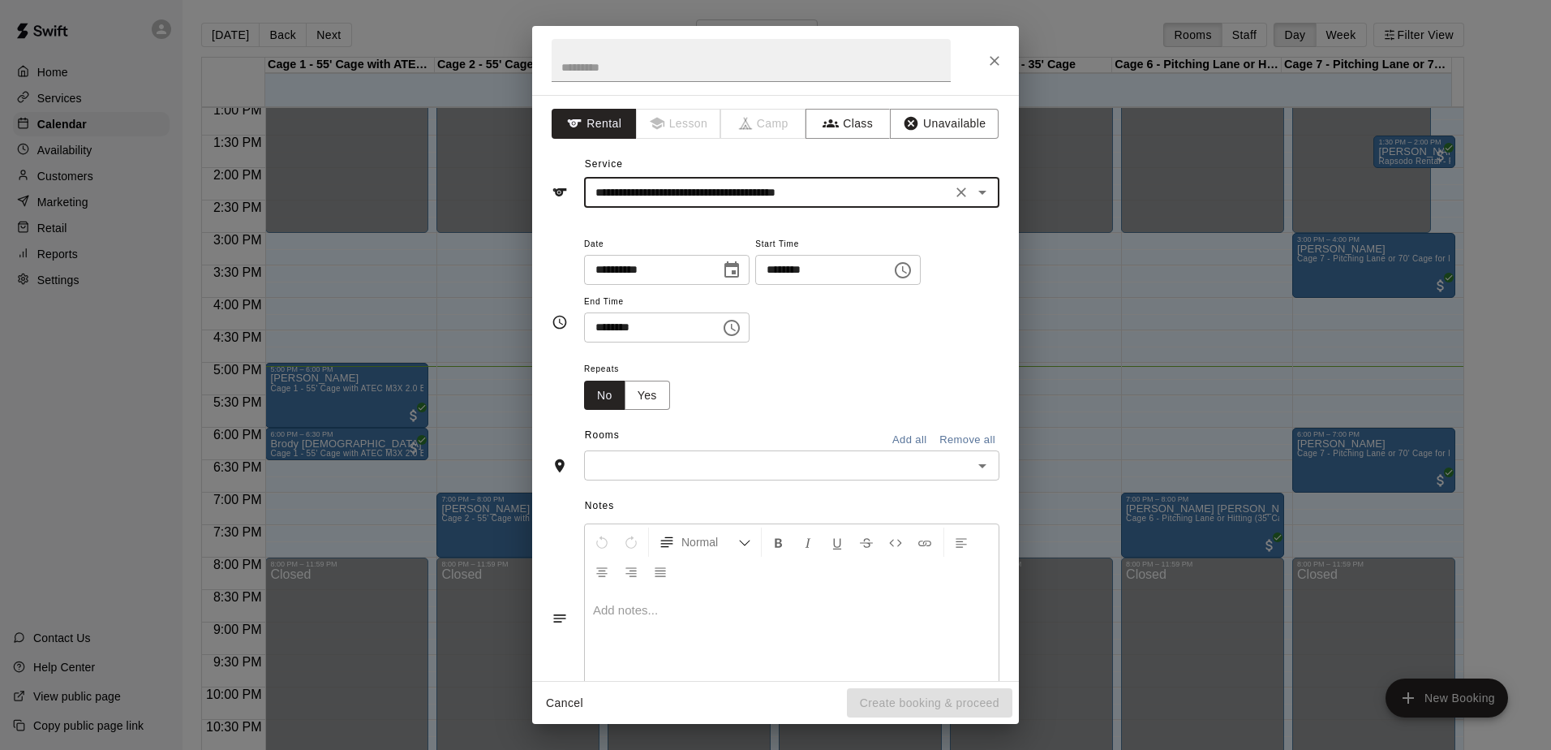
click at [913, 273] on icon "Choose time, selected time is 5:00 PM" at bounding box center [902, 269] width 19 height 19
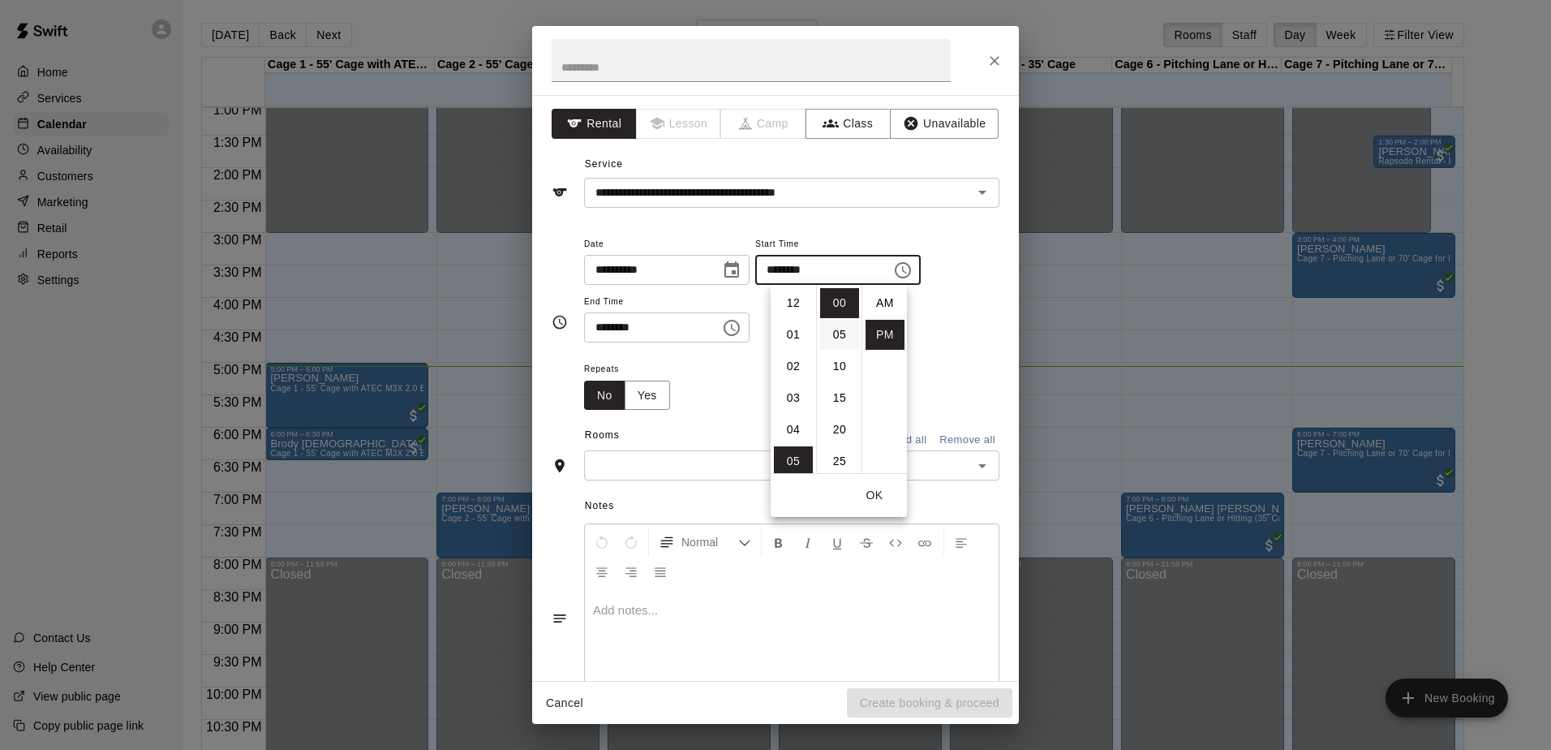
scroll to position [29, 0]
click at [788, 299] on li "05" at bounding box center [793, 303] width 39 height 30
click at [741, 324] on icon "Choose time, selected time is 5:30 PM" at bounding box center [731, 327] width 19 height 19
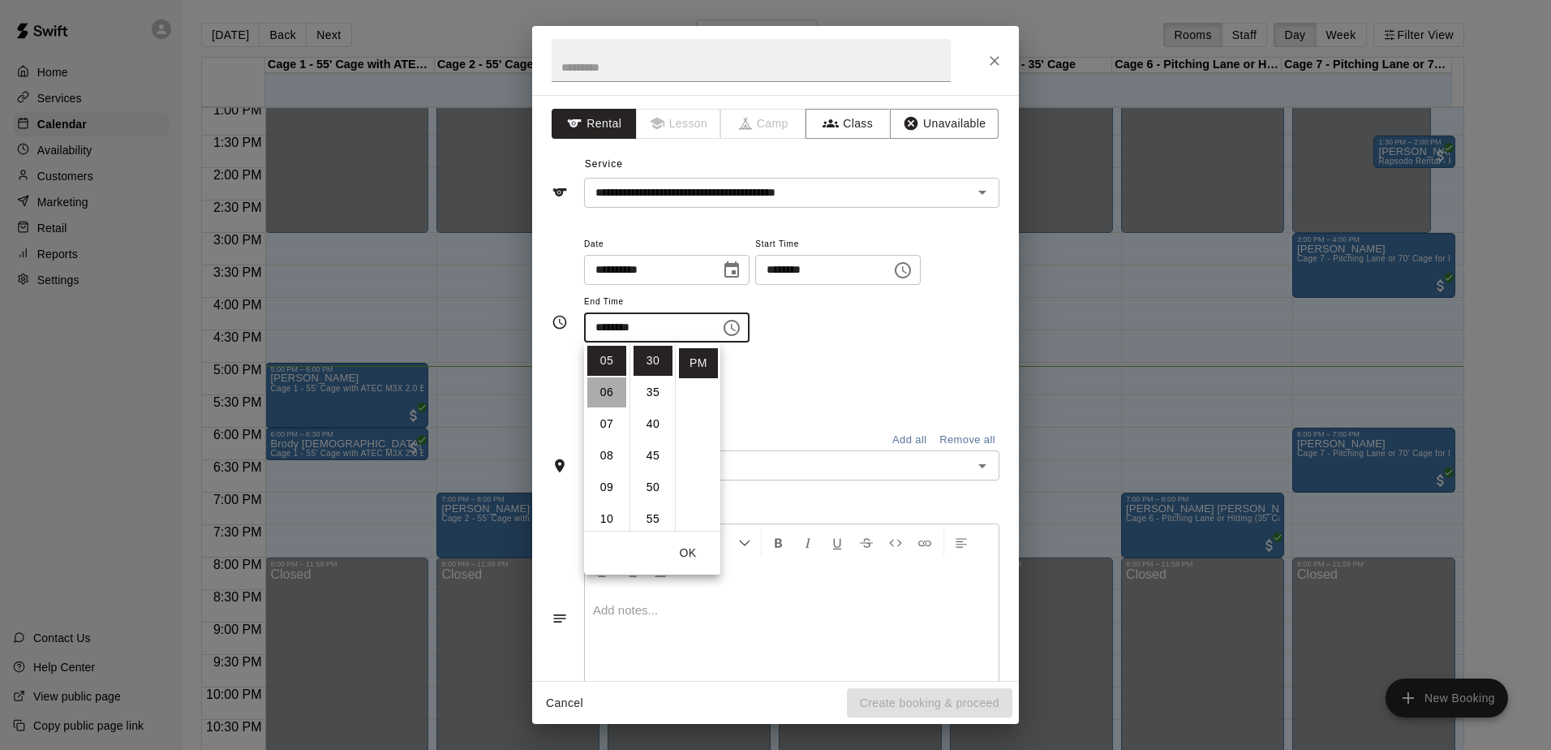
click at [604, 391] on li "06" at bounding box center [606, 392] width 39 height 30
click at [643, 363] on li "00" at bounding box center [653, 361] width 39 height 30
click at [814, 370] on div "Repeats No Yes" at bounding box center [791, 384] width 415 height 51
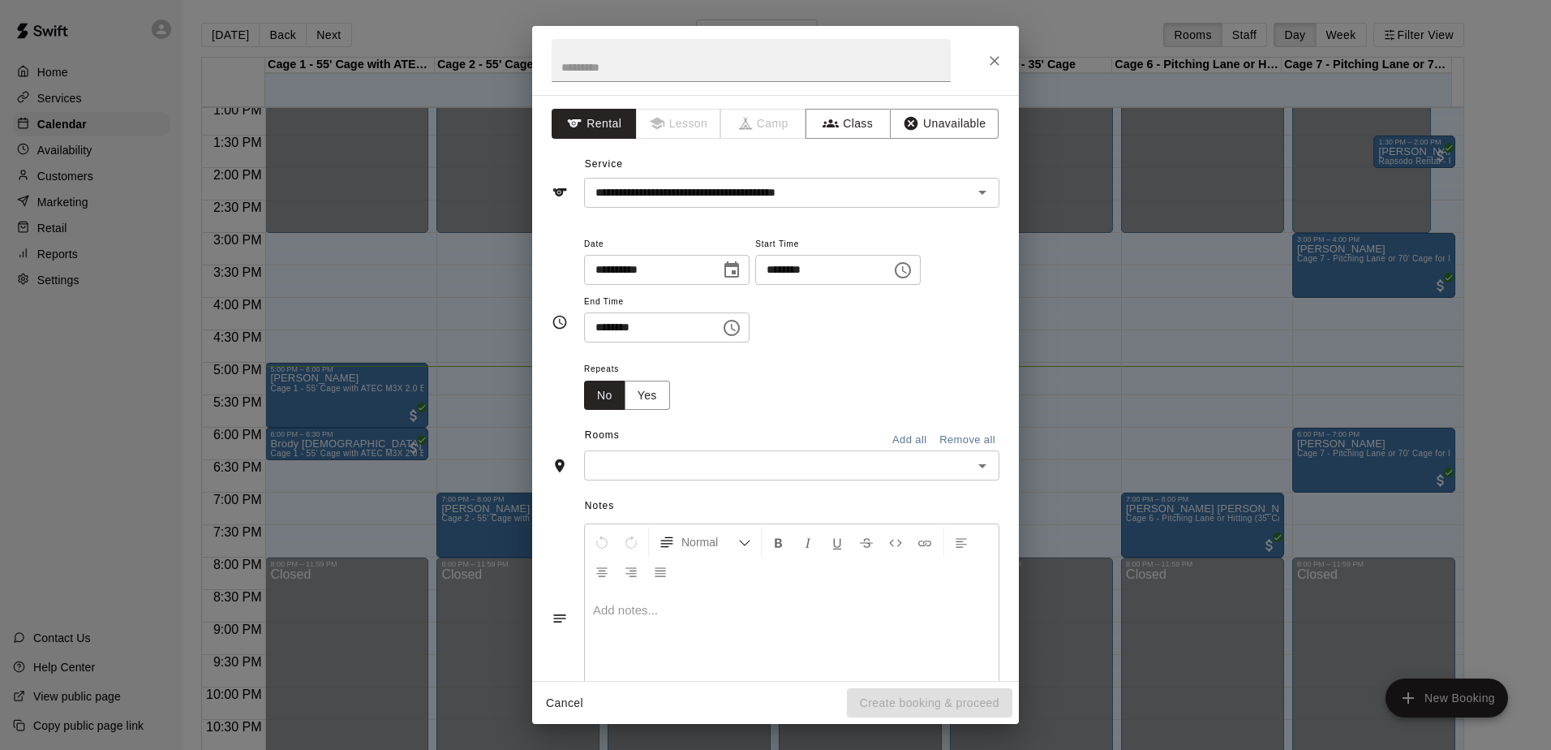
click at [758, 472] on input "text" at bounding box center [778, 465] width 379 height 20
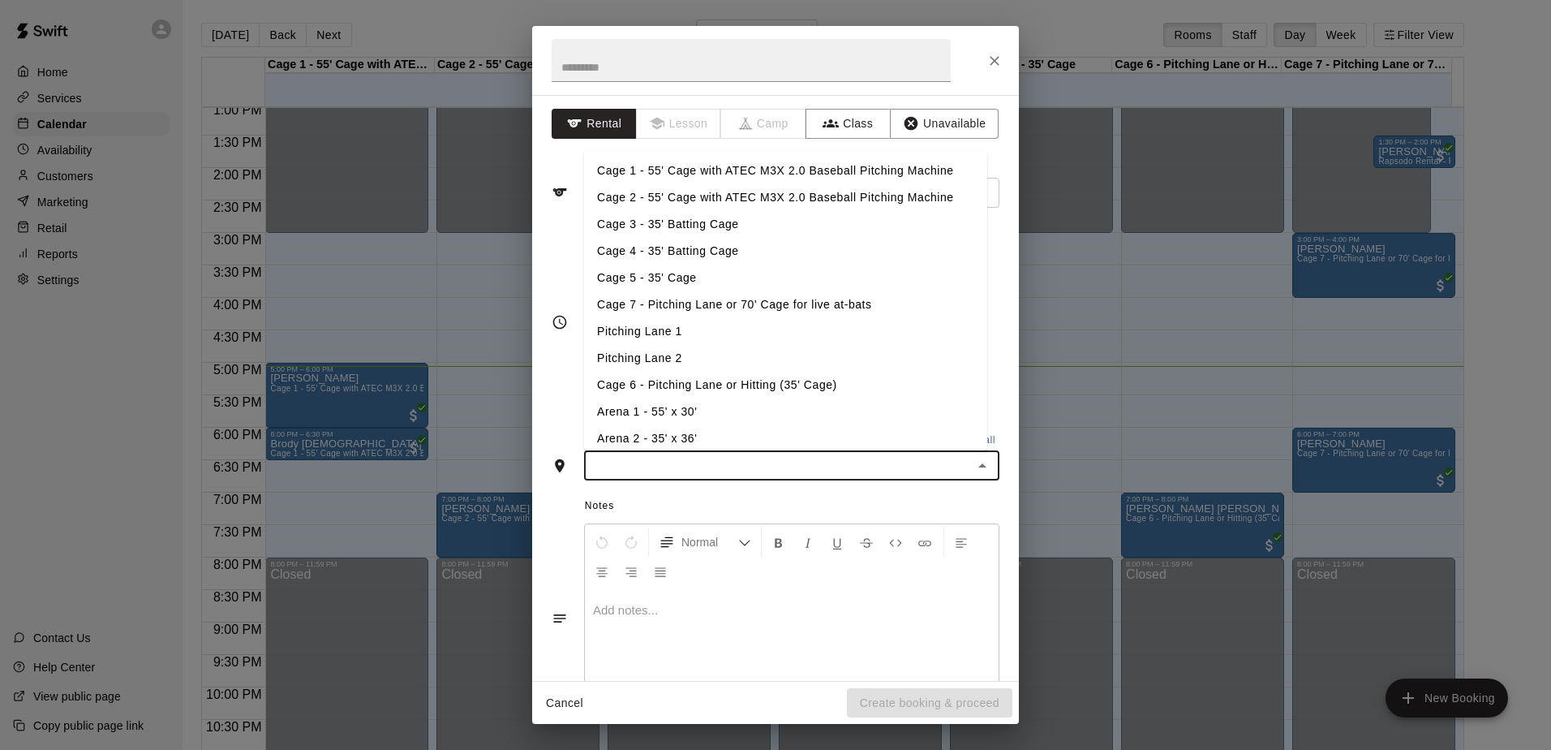
click at [685, 382] on li "Cage 6 - Pitching Lane or Hitting (35' Cage)" at bounding box center [785, 385] width 403 height 27
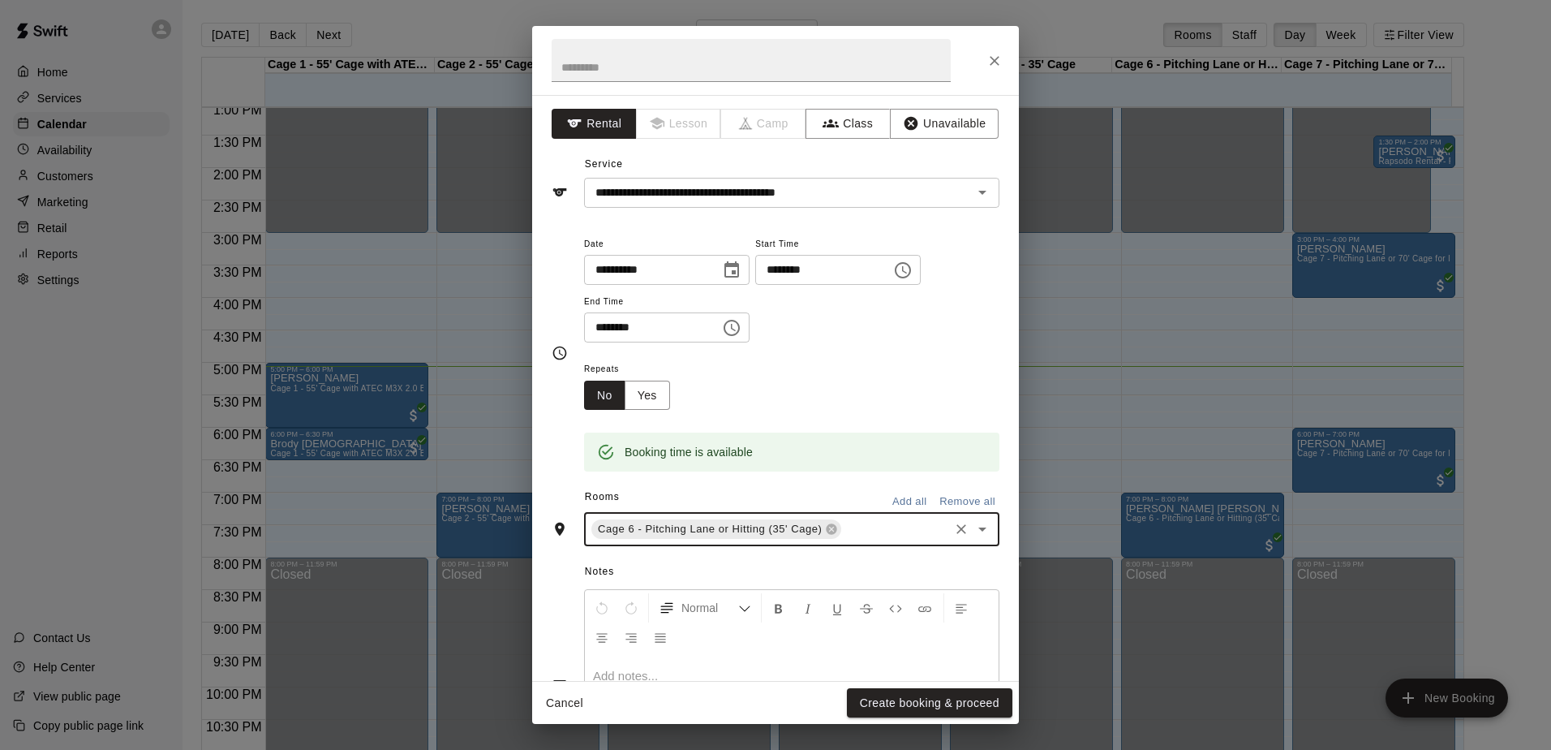
click at [913, 268] on icon "Choose time, selected time is 5:00 PM" at bounding box center [902, 269] width 19 height 19
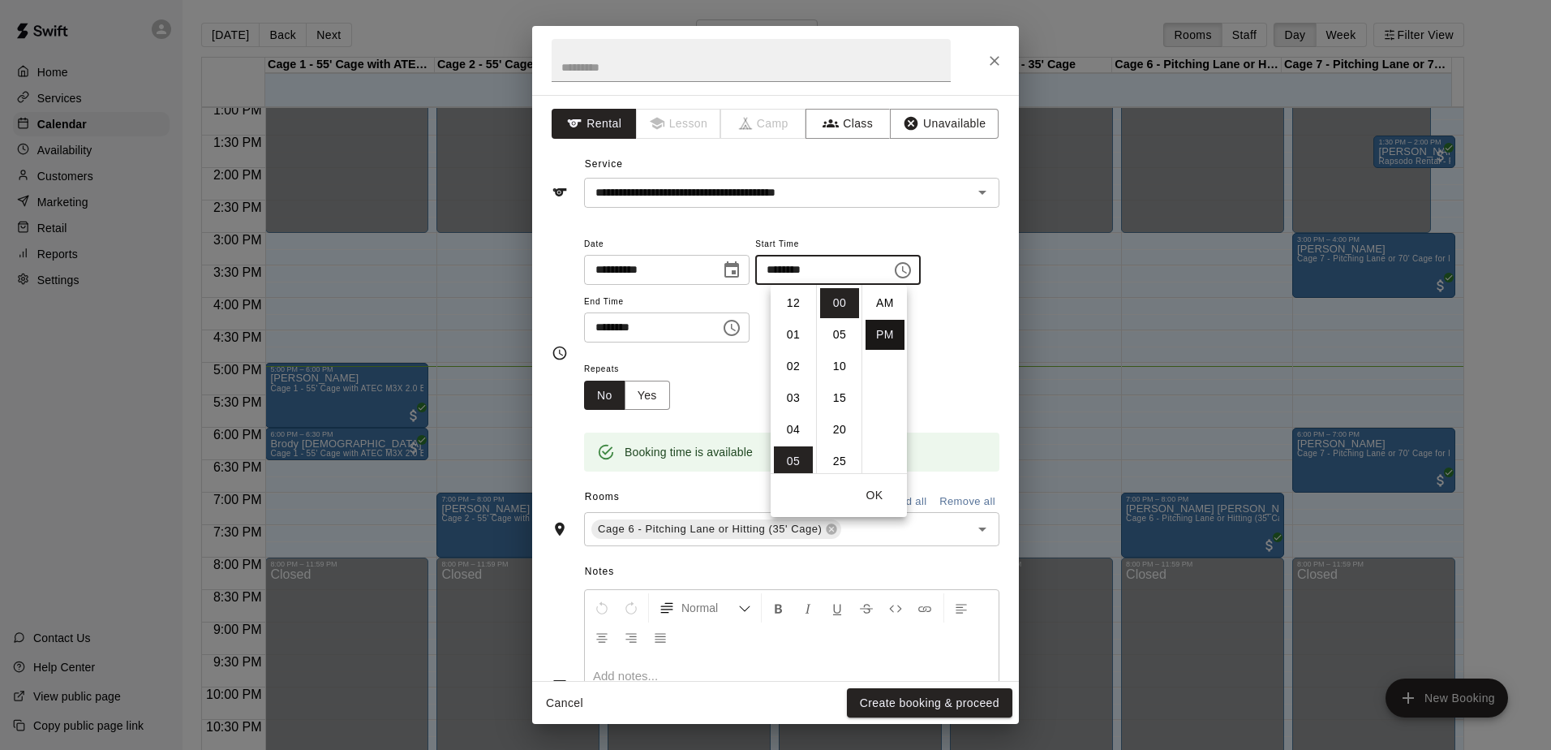
scroll to position [29, 0]
click at [741, 329] on icon "Choose time, selected time is 6:00 PM" at bounding box center [731, 327] width 19 height 19
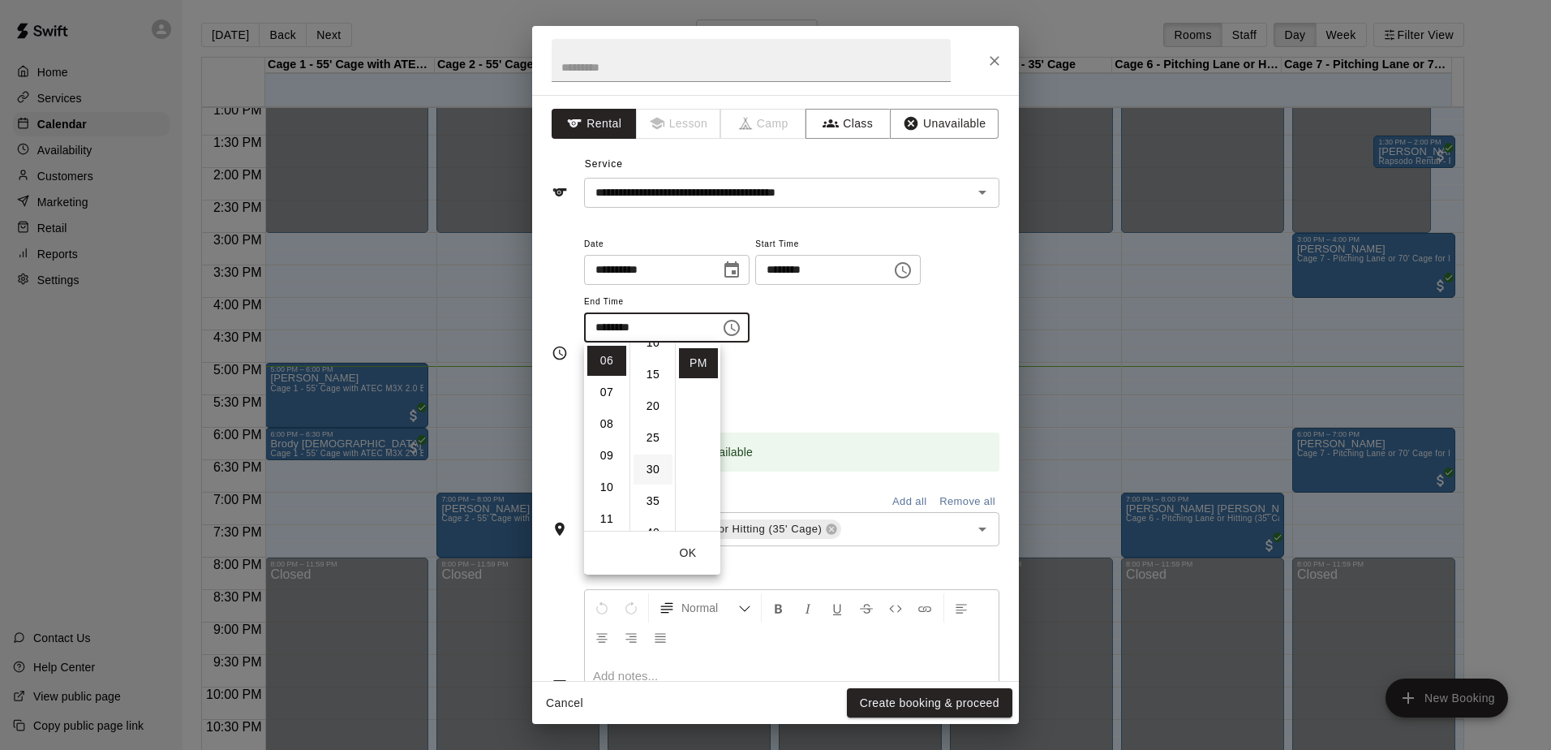
click at [649, 465] on li "30" at bounding box center [653, 469] width 39 height 30
type input "********"
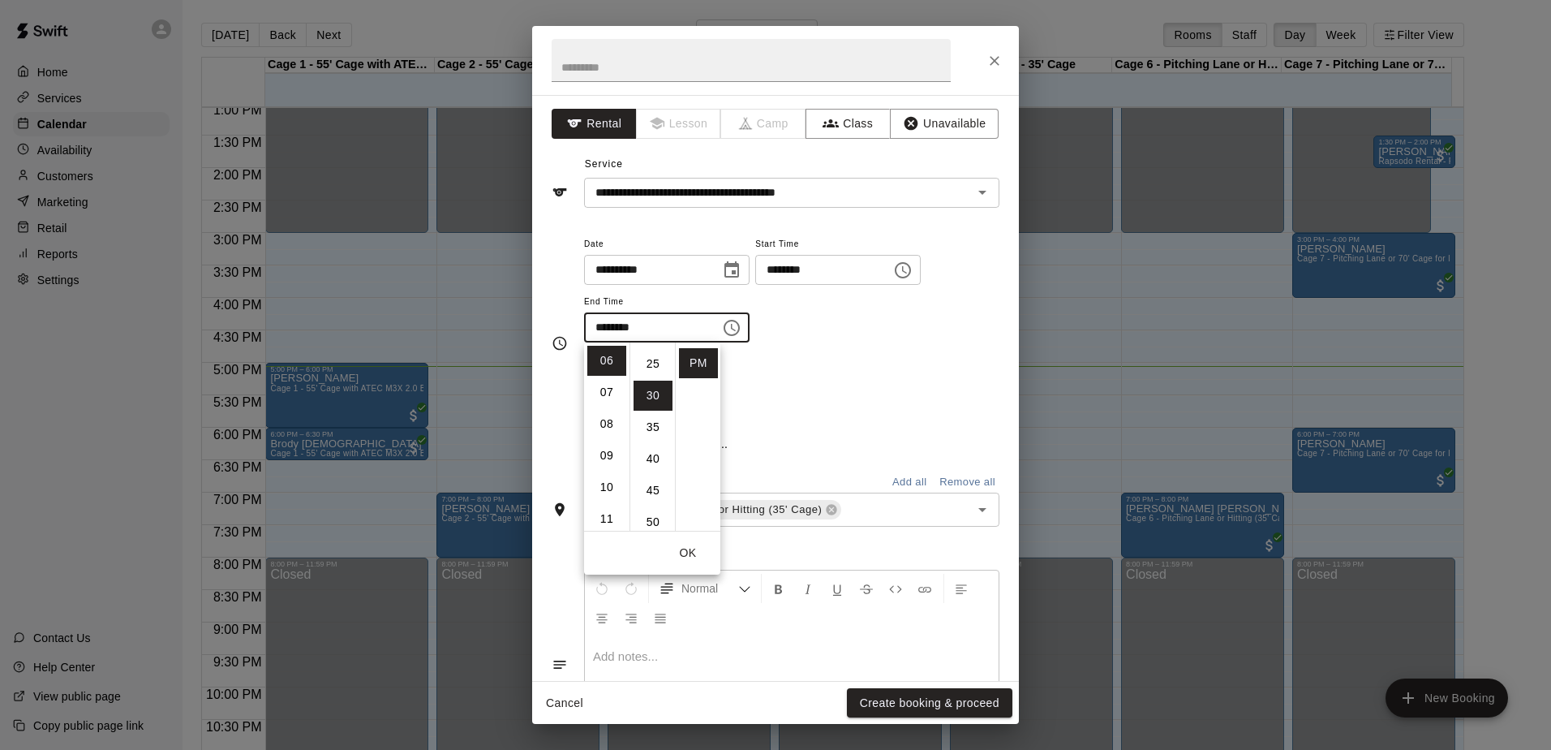
scroll to position [190, 0]
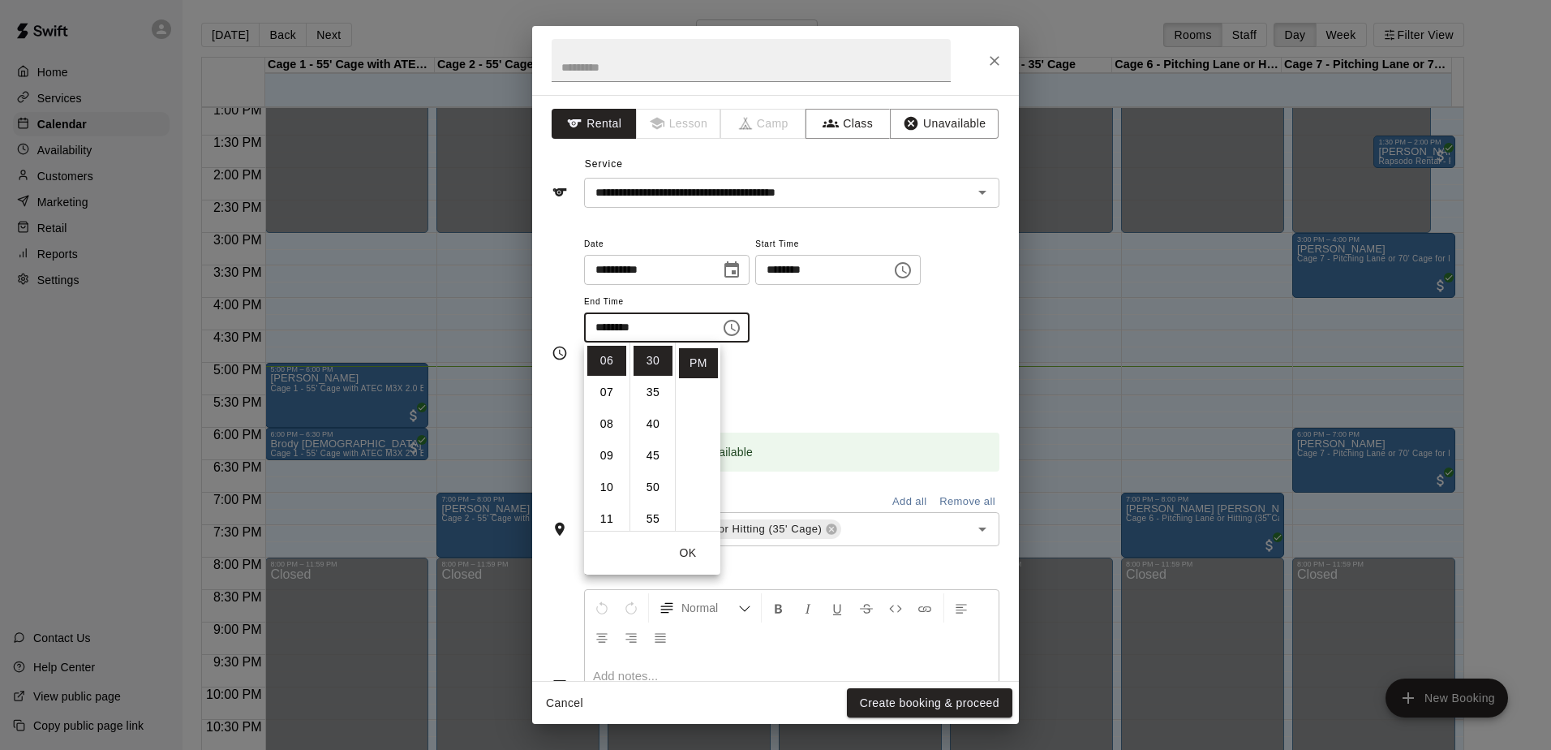
click at [921, 274] on div "******** ​" at bounding box center [837, 270] width 165 height 30
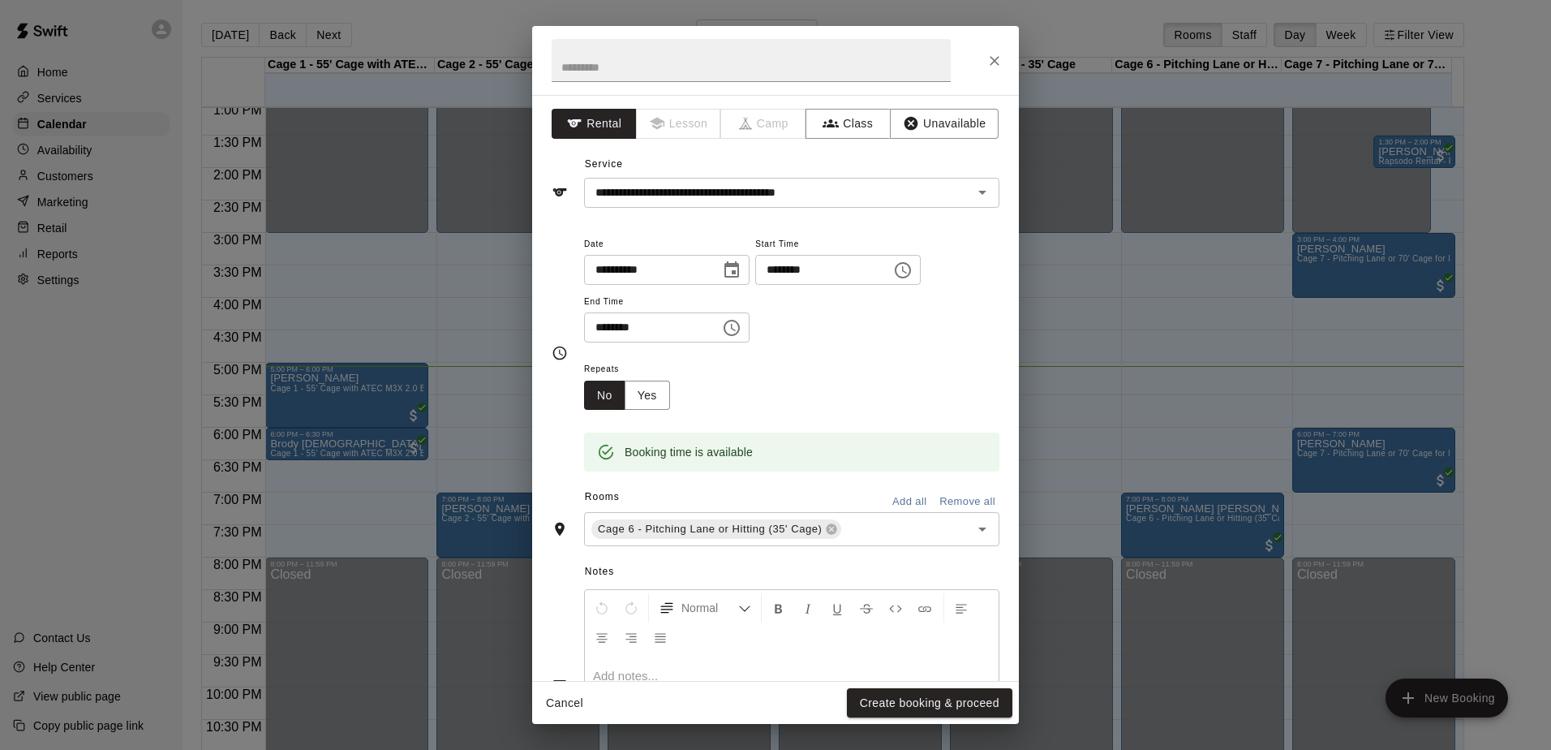
click at [913, 278] on icon "Choose time, selected time is 5:00 PM" at bounding box center [902, 269] width 19 height 19
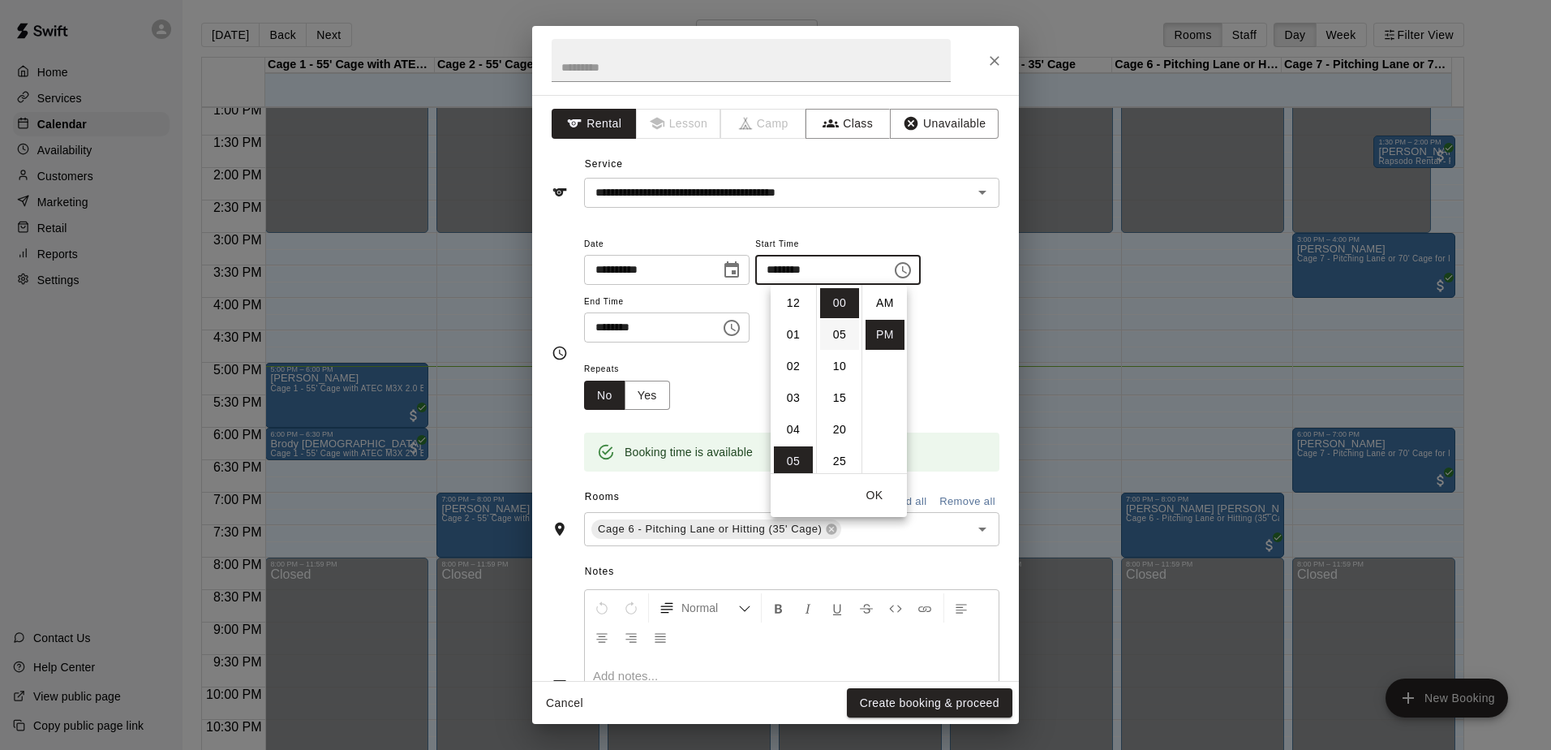
scroll to position [29, 0]
click at [800, 330] on li "06" at bounding box center [793, 335] width 39 height 30
type input "********"
click at [951, 343] on div "**********" at bounding box center [791, 297] width 415 height 126
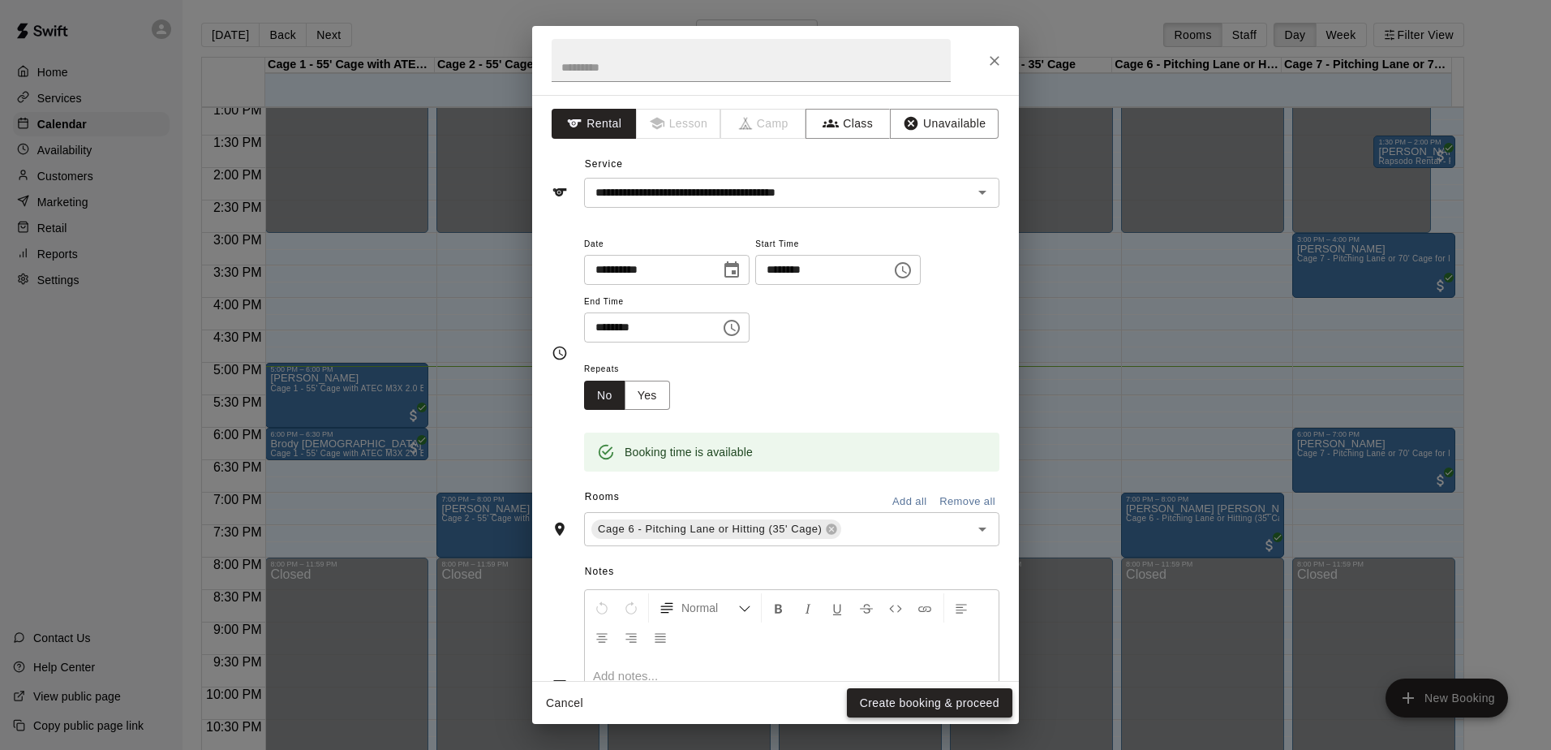
click at [930, 698] on button "Create booking & proceed" at bounding box center [929, 703] width 165 height 30
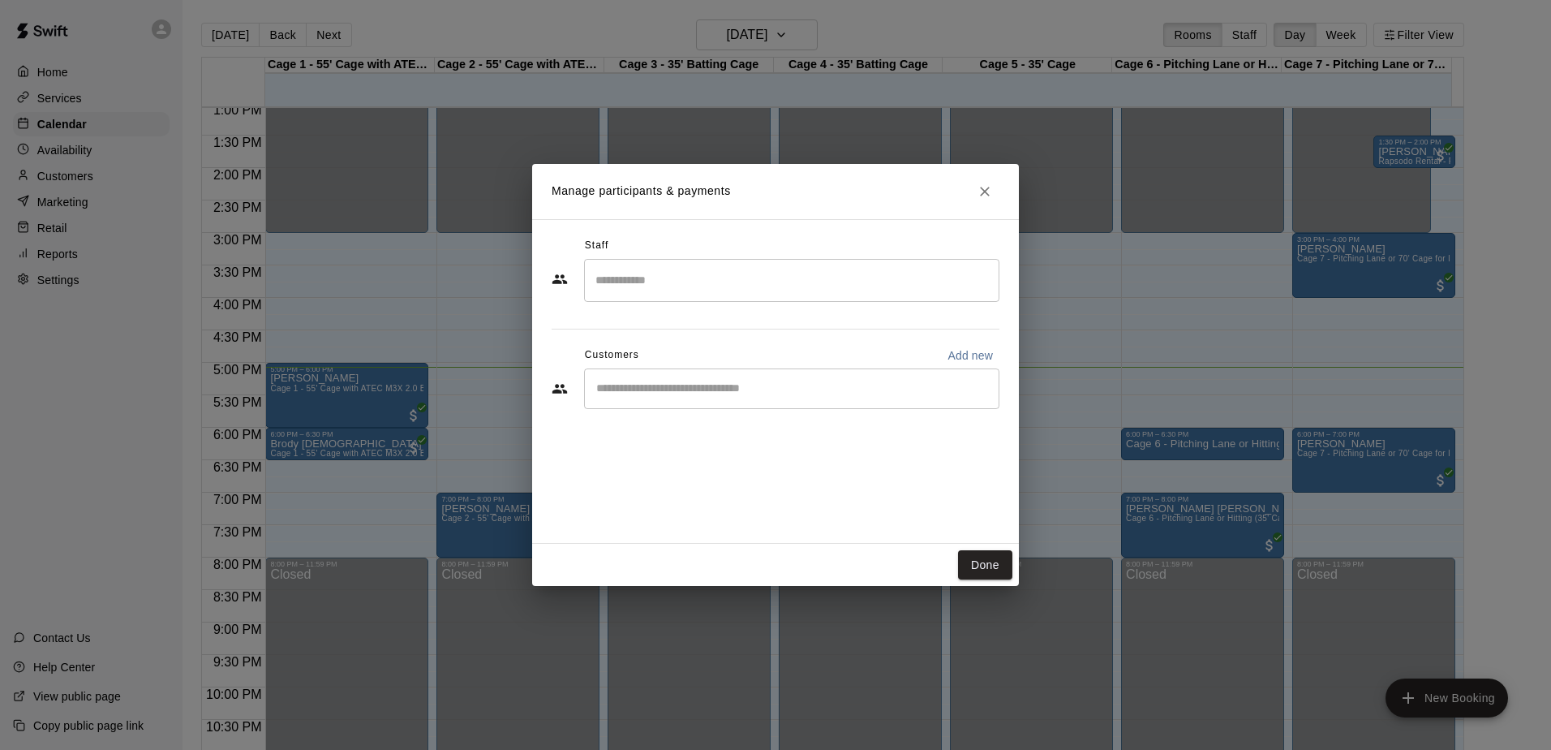
click at [751, 391] on input "Start typing to search customers..." at bounding box center [791, 388] width 401 height 16
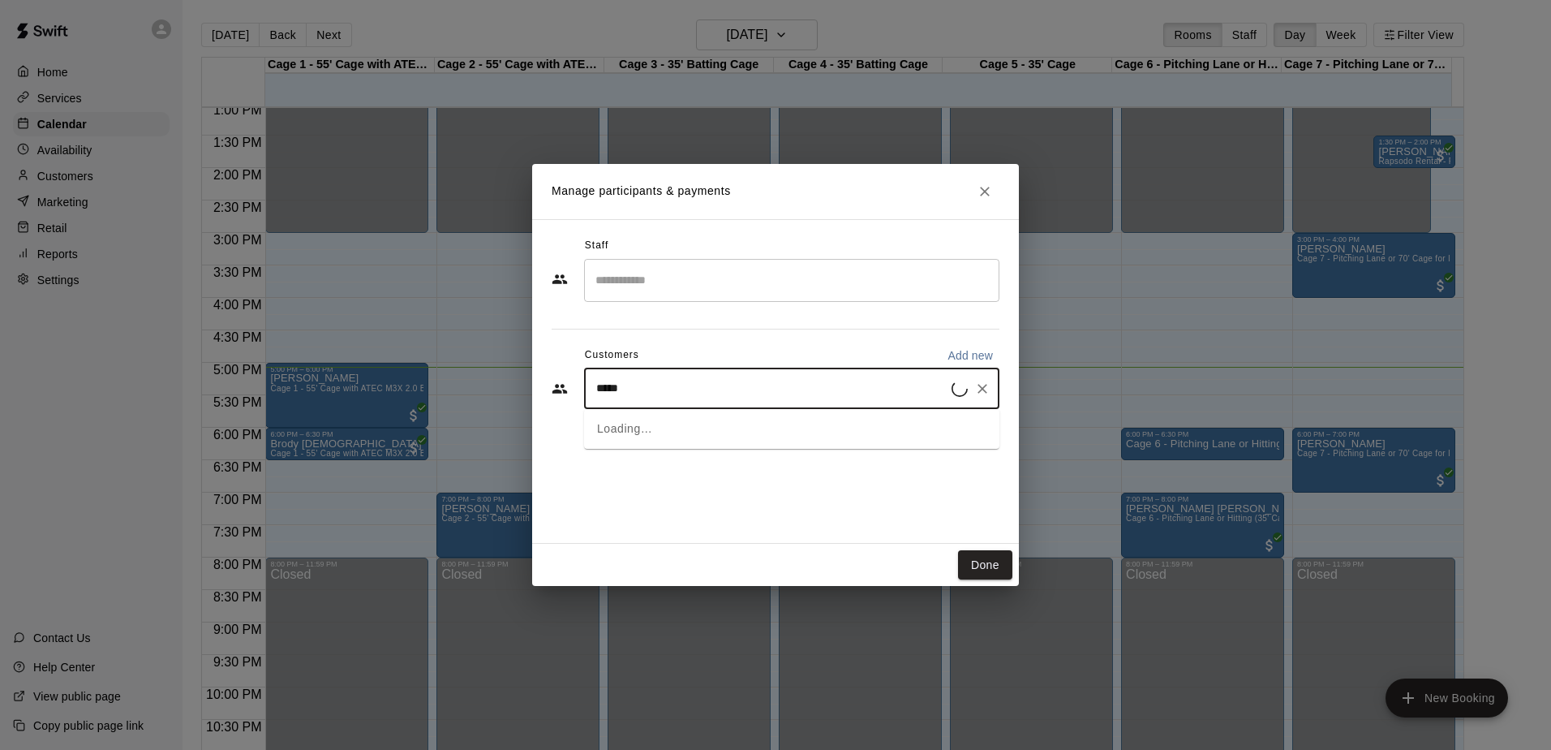
type input "******"
click at [728, 420] on p "[PERSON_NAME]" at bounding box center [678, 426] width 99 height 17
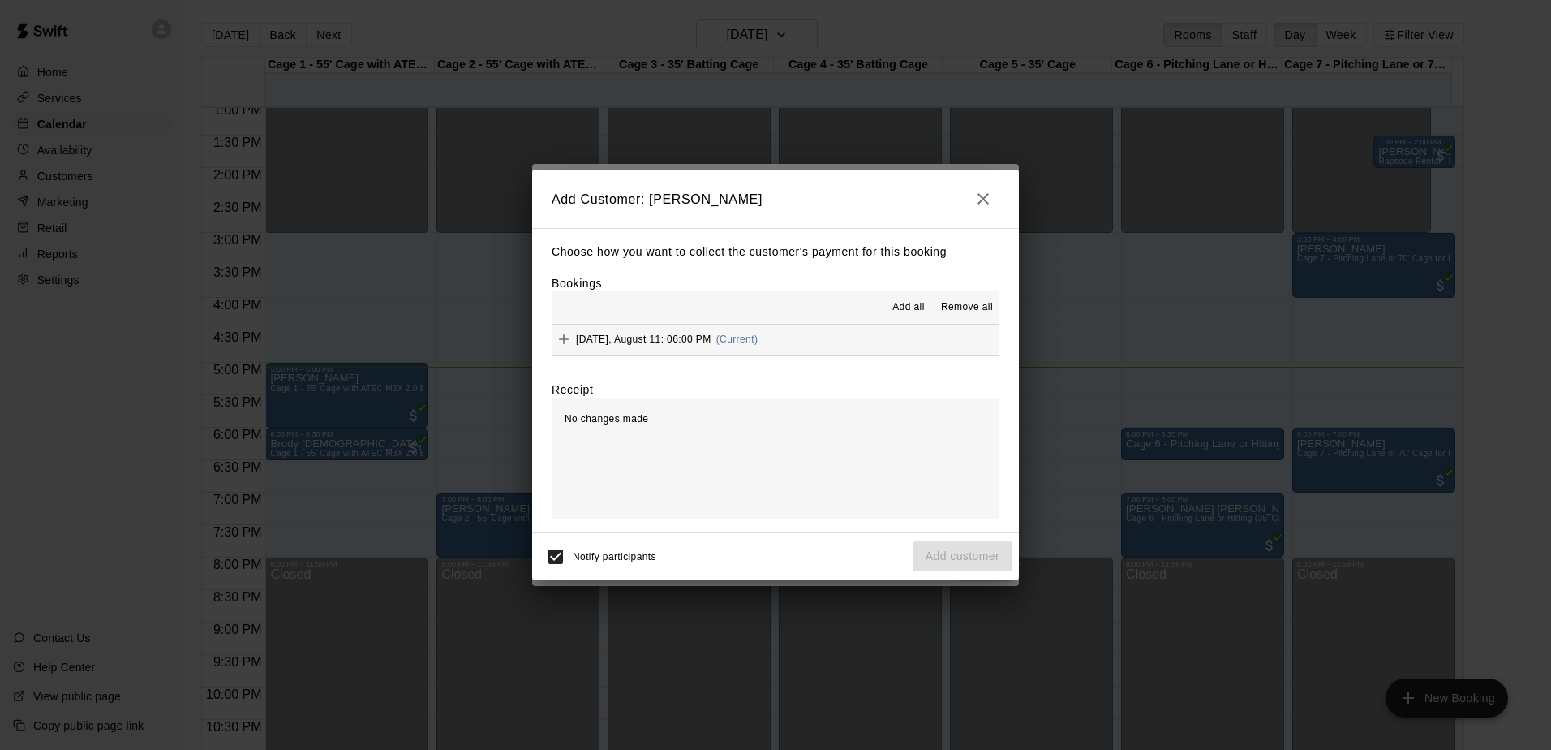
click at [913, 311] on span "Add all" at bounding box center [908, 307] width 32 height 16
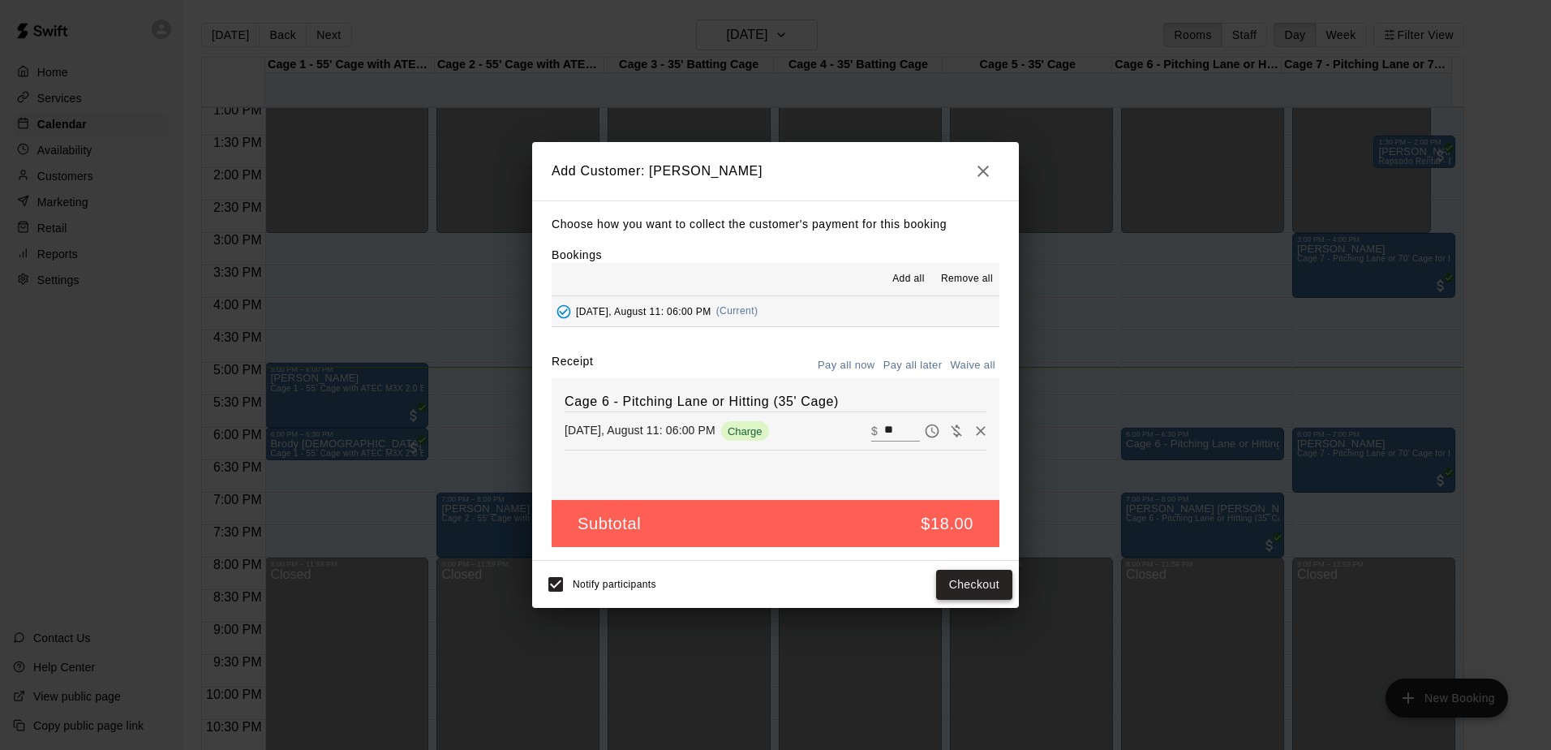
click at [958, 589] on button "Checkout" at bounding box center [974, 584] width 76 height 30
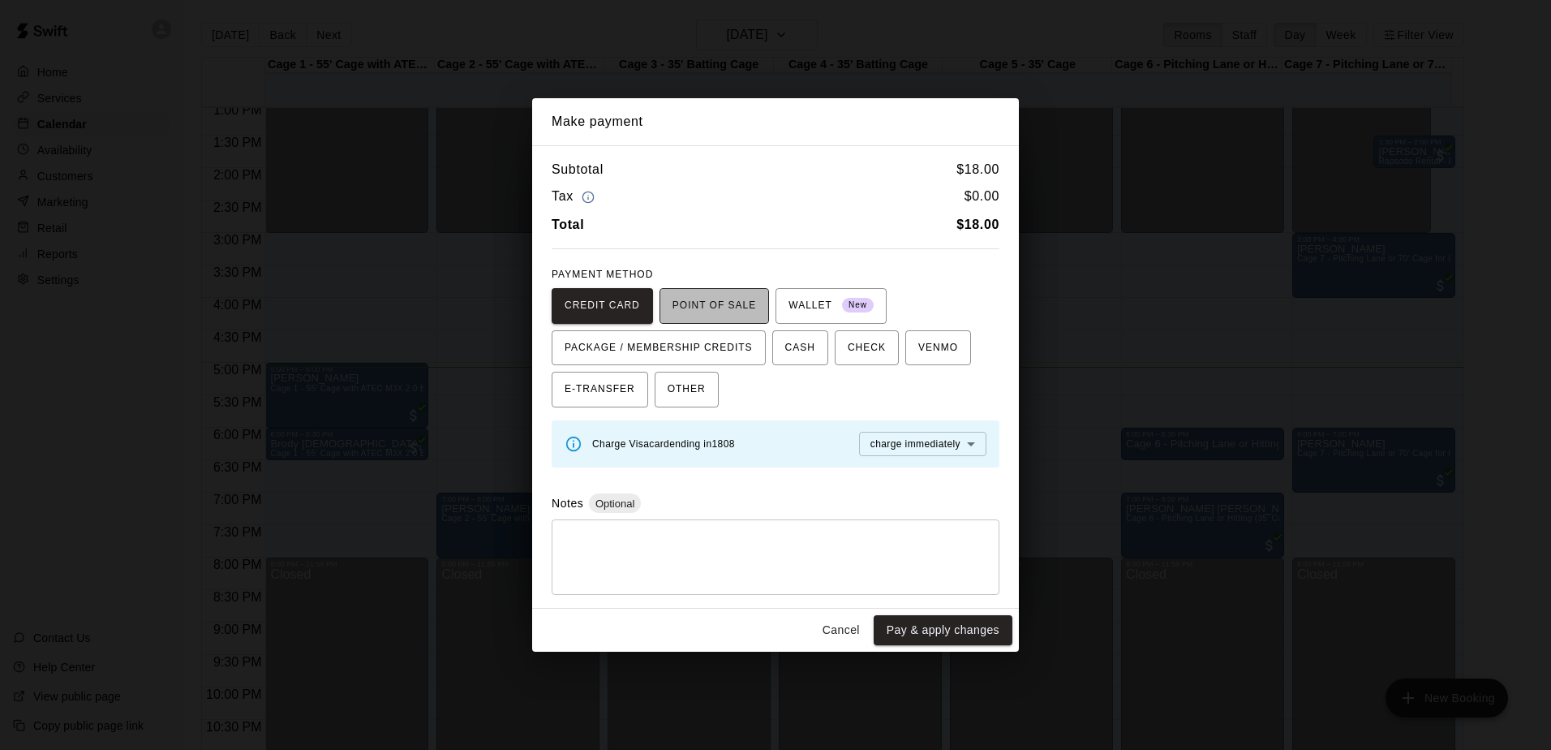
click at [728, 307] on span "POINT OF SALE" at bounding box center [714, 306] width 84 height 26
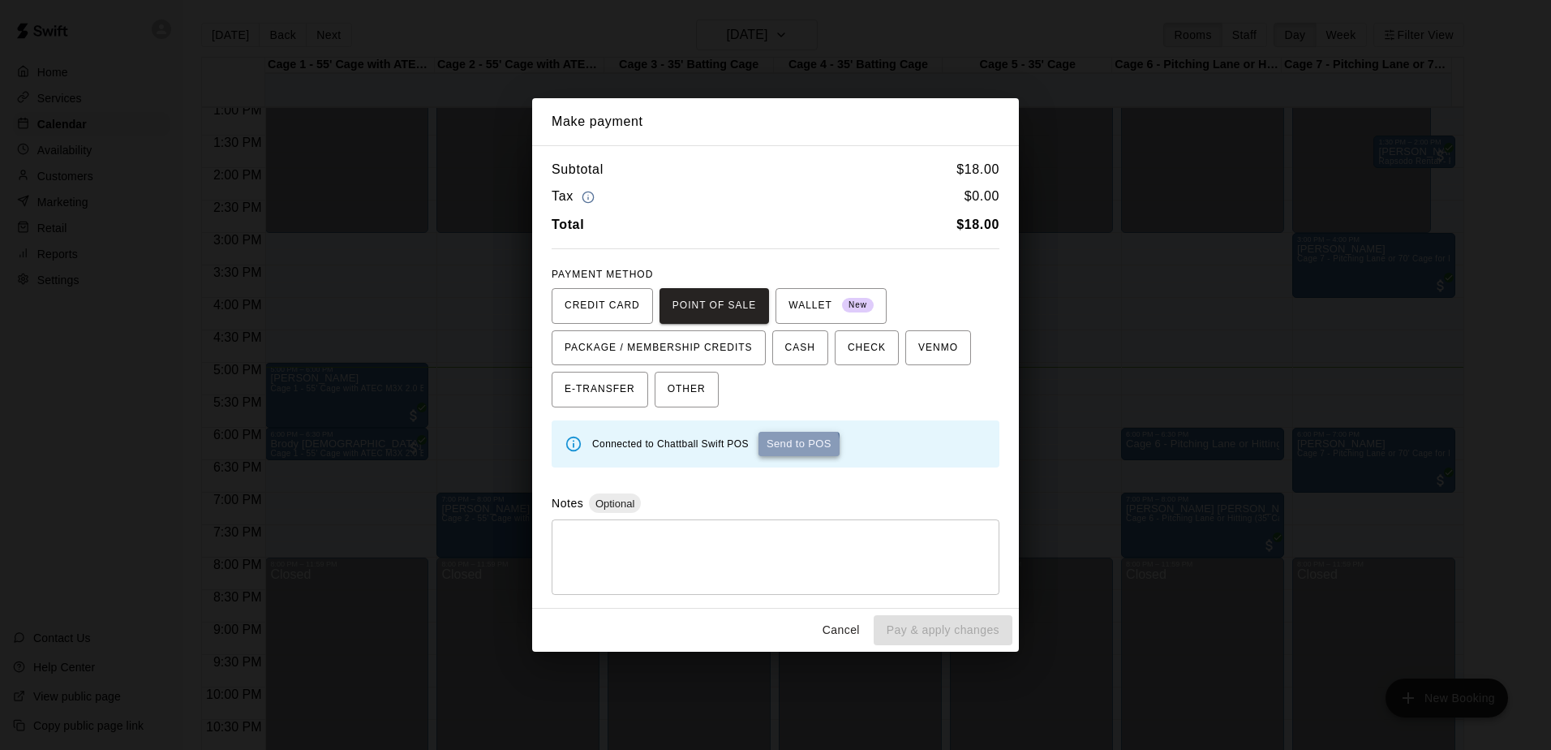
click at [788, 448] on button "Send to POS" at bounding box center [798, 444] width 81 height 24
click at [785, 477] on div "Subtotal $ 18.00 Tax $ 0.00 Total $ 18.00 PAYMENT METHOD CREDIT CARD POINT OF S…" at bounding box center [775, 377] width 487 height 464
drag, startPoint x: 785, startPoint y: 477, endPoint x: 754, endPoint y: 488, distance: 32.8
click at [754, 488] on div "Subtotal $ 18.00 Tax $ 0.00 Total $ 18.00 PAYMENT METHOD CREDIT CARD POINT OF S…" at bounding box center [775, 377] width 487 height 464
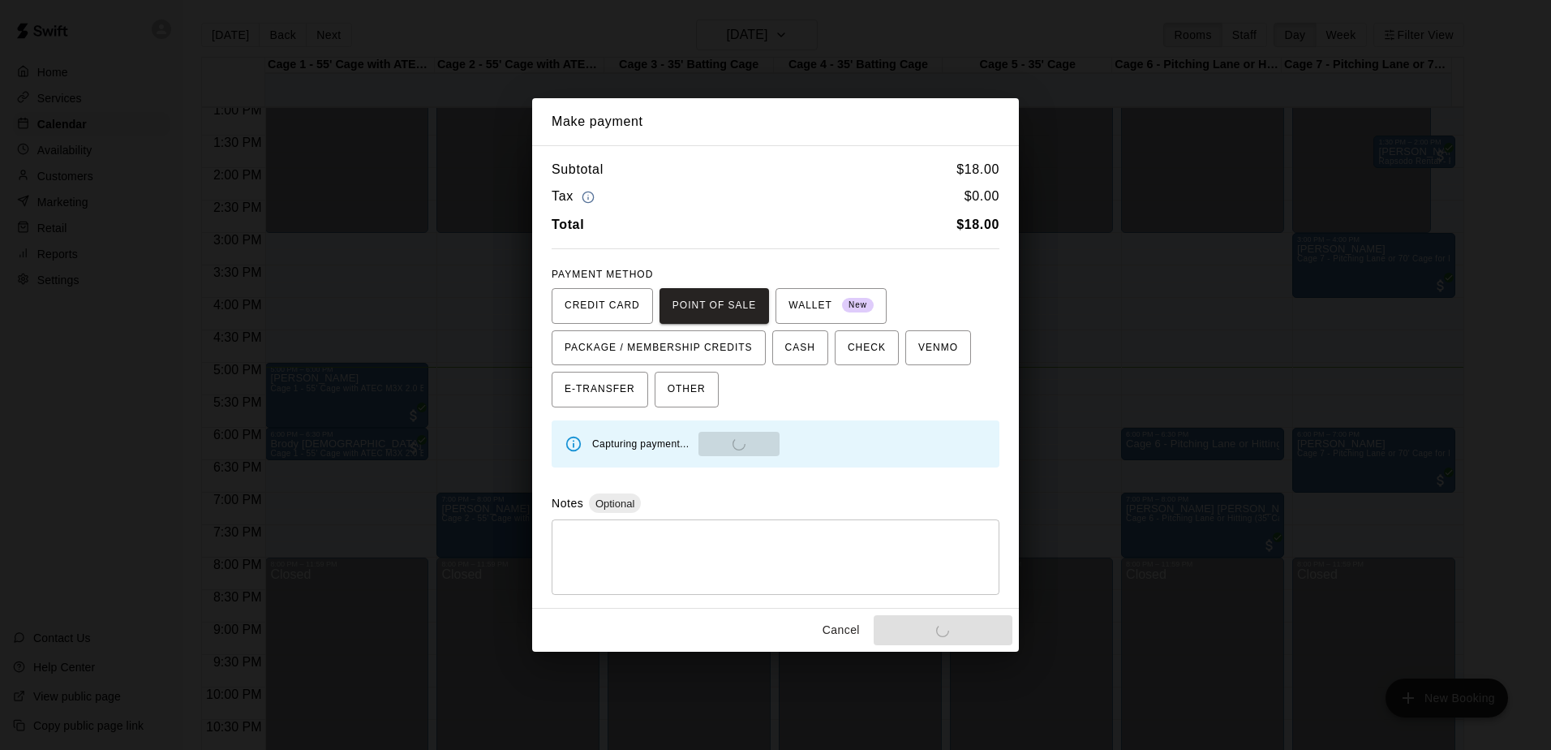
click at [728, 491] on div "Subtotal $ 18.00 Tax $ 0.00 Total $ 18.00 PAYMENT METHOD CREDIT CARD POINT OF S…" at bounding box center [775, 377] width 487 height 464
click at [728, 492] on div "Subtotal $ 18.00 Tax $ 0.00 Total $ 18.00 PAYMENT METHOD CREDIT CARD POINT OF S…" at bounding box center [775, 377] width 487 height 464
drag, startPoint x: 728, startPoint y: 492, endPoint x: 717, endPoint y: 494, distance: 11.6
click at [718, 493] on div "Notes Optional" at bounding box center [776, 502] width 448 height 19
click at [818, 391] on div "CREDIT CARD POINT OF SALE WALLET New PACKAGE / MEMBERSHIP CREDITS CASH CHECK VE…" at bounding box center [776, 348] width 448 height 120
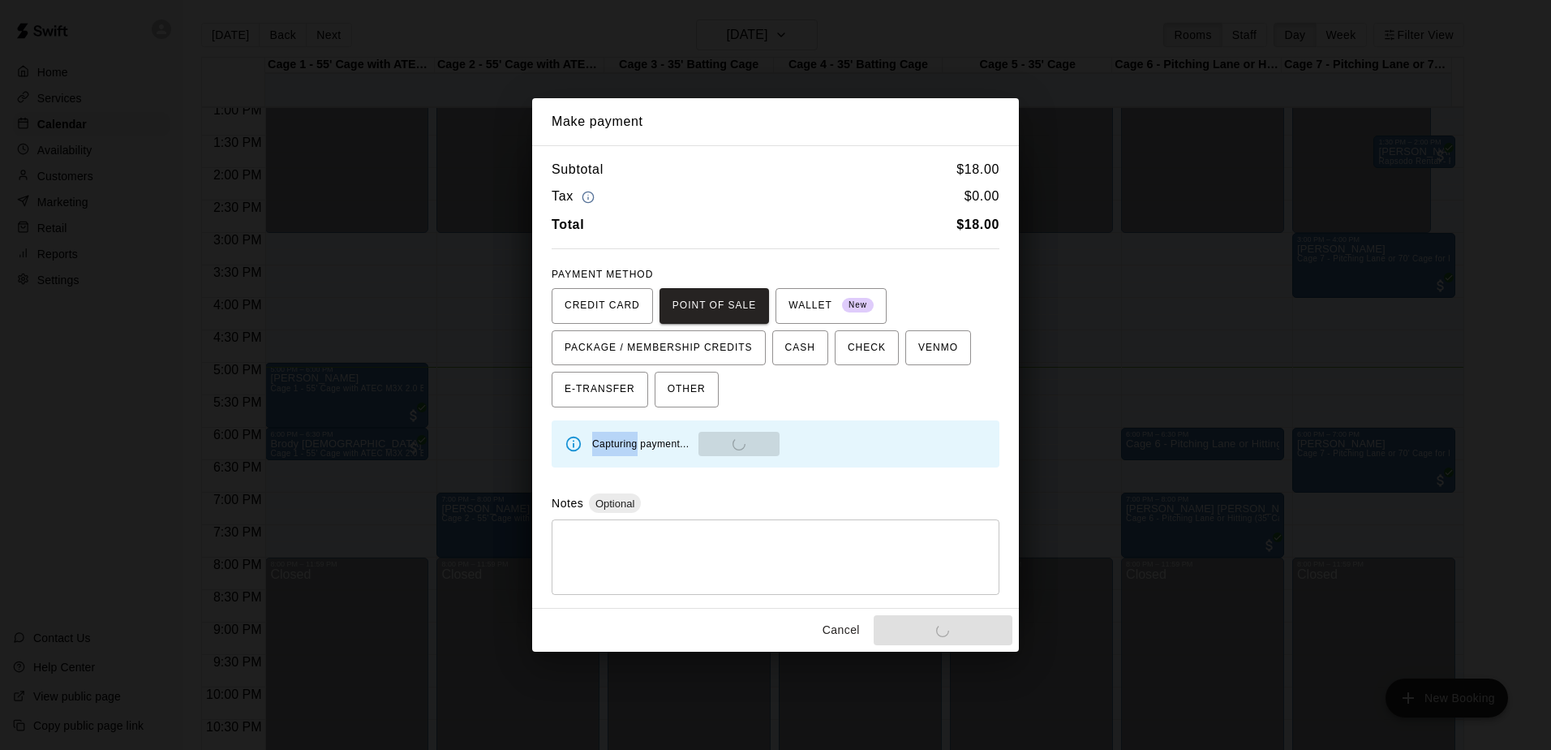
click at [817, 393] on div "CREDIT CARD POINT OF SALE WALLET New PACKAGE / MEMBERSHIP CREDITS CASH CHECK VE…" at bounding box center [776, 348] width 448 height 120
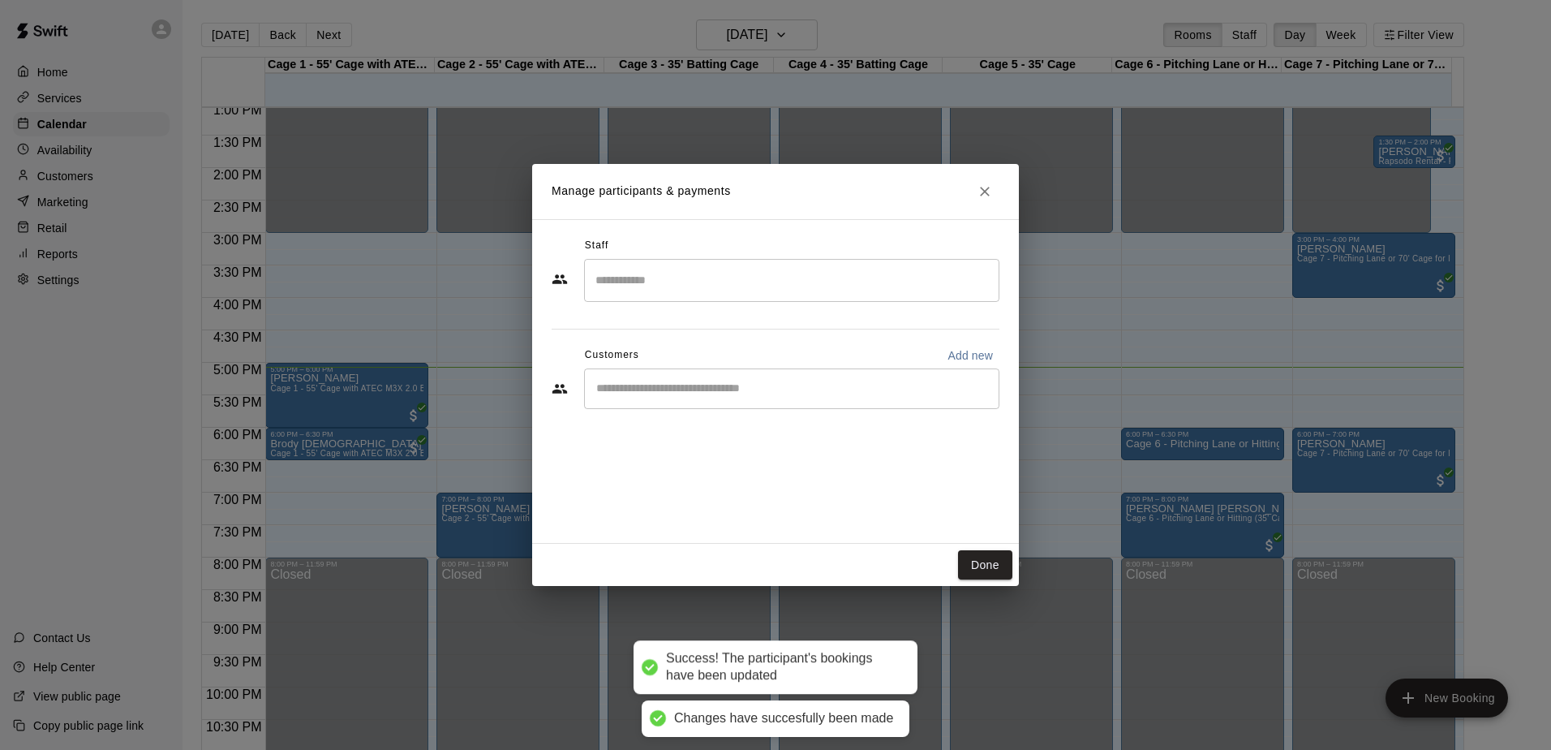
drag, startPoint x: 817, startPoint y: 393, endPoint x: 764, endPoint y: 397, distance: 52.9
click at [764, 397] on div "CREDIT CARD POINT OF SALE WALLET New PACKAGE / MEMBERSHIP CREDITS CASH CHECK VE…" at bounding box center [776, 348] width 448 height 120
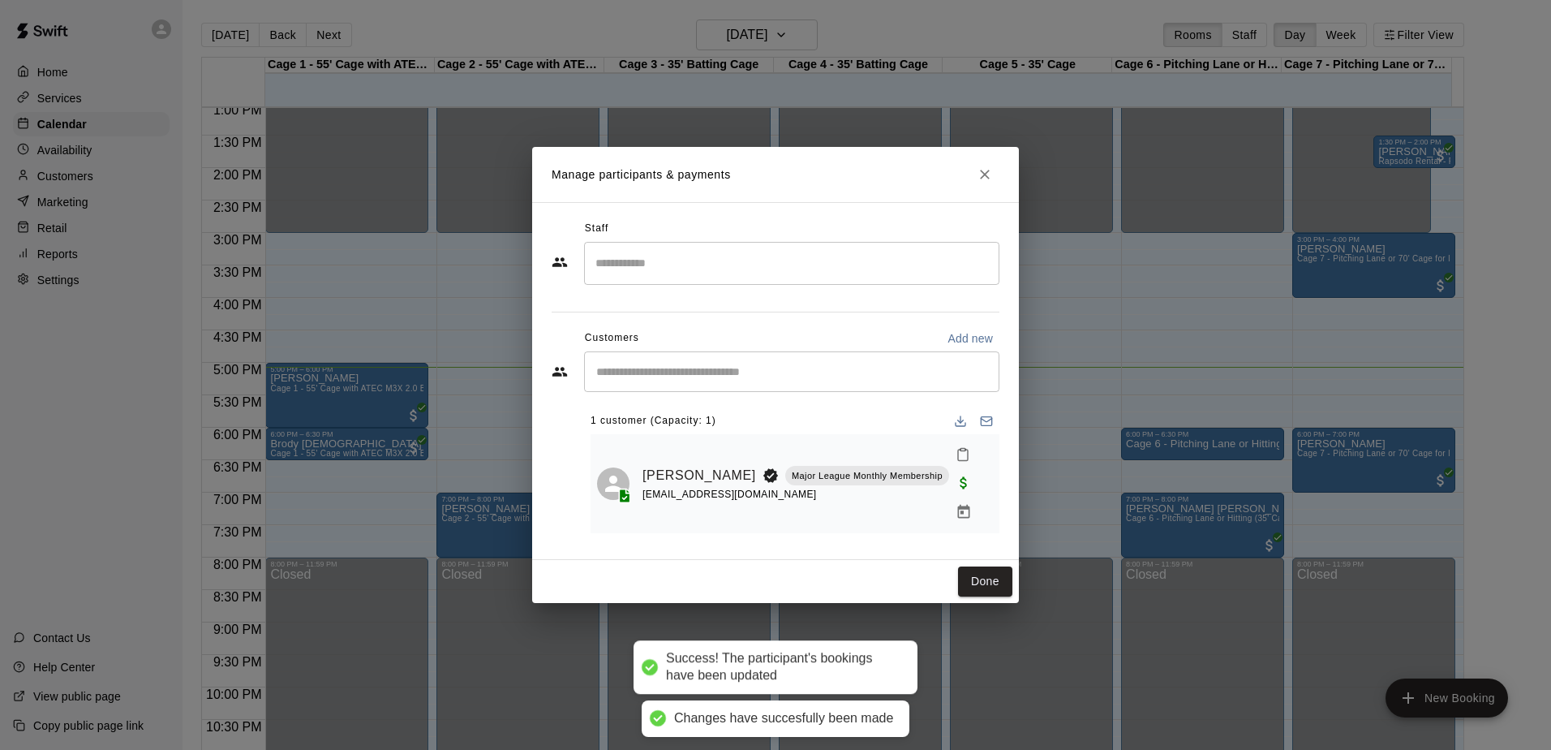
drag, startPoint x: 764, startPoint y: 397, endPoint x: 751, endPoint y: 408, distance: 16.7
click at [751, 408] on div "1 customer (Capacity: 1) [PERSON_NAME] Major League Monthly Membership [EMAIL_A…" at bounding box center [795, 464] width 409 height 138
click at [982, 566] on button "Done" at bounding box center [985, 581] width 54 height 30
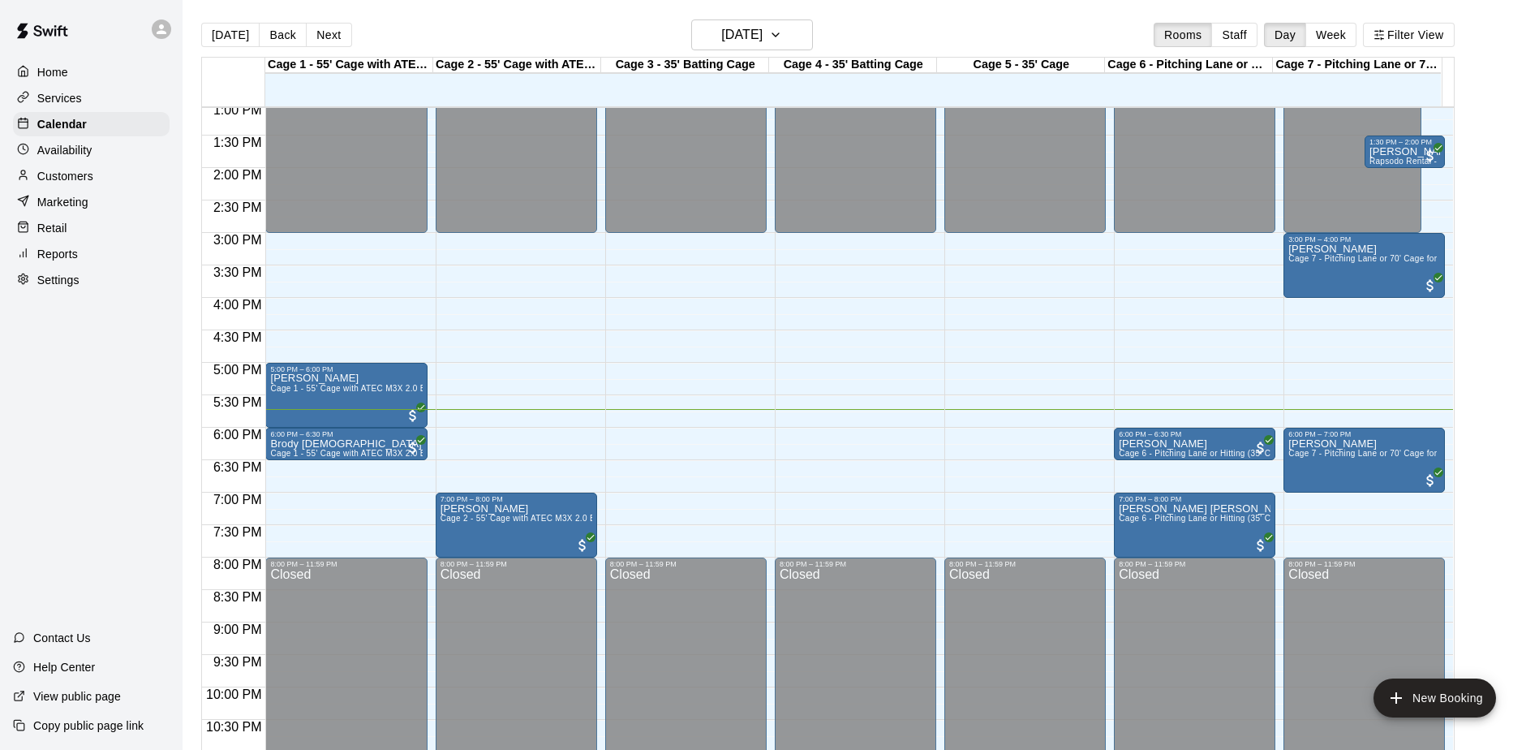
click at [136, 375] on div "Home Services Calendar Availability Customers Marketing Retail Reports Settings…" at bounding box center [91, 375] width 183 height 750
click at [84, 366] on div "Home Services Calendar Availability Customers Marketing Retail Reports Settings…" at bounding box center [91, 375] width 183 height 750
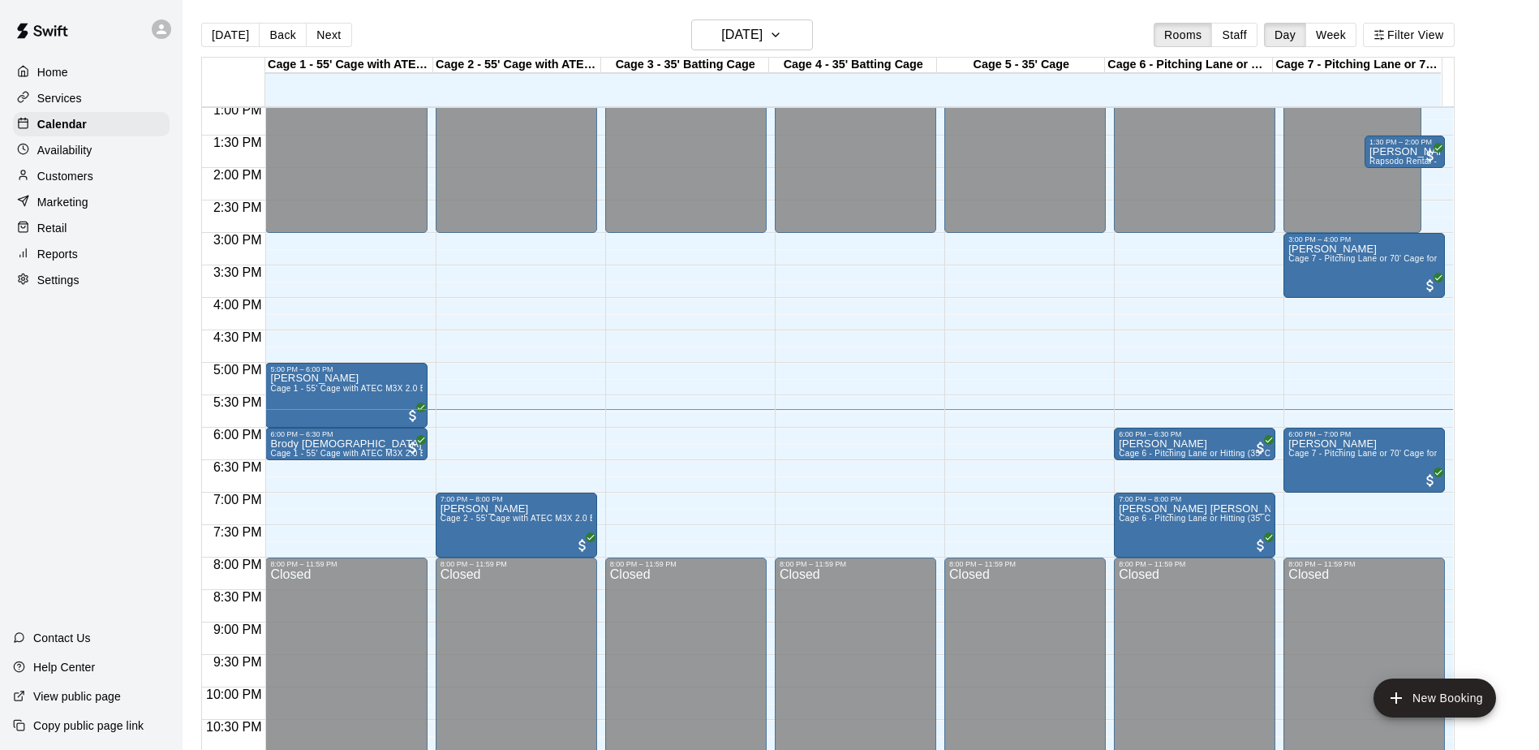
click at [84, 371] on div "Home Services Calendar Availability Customers Marketing Retail Reports Settings…" at bounding box center [91, 375] width 183 height 750
click at [32, 391] on div "Home Services Calendar Availability Customers Marketing Retail Reports Settings…" at bounding box center [91, 375] width 183 height 750
click at [33, 391] on div "Home Services Calendar Availability Customers Marketing Retail Reports Settings…" at bounding box center [91, 375] width 183 height 750
click at [59, 367] on div "Home Services Calendar Availability Customers Marketing Retail Reports Settings…" at bounding box center [91, 375] width 183 height 750
click at [60, 367] on div "Home Services Calendar Availability Customers Marketing Retail Reports Settings…" at bounding box center [91, 375] width 183 height 750
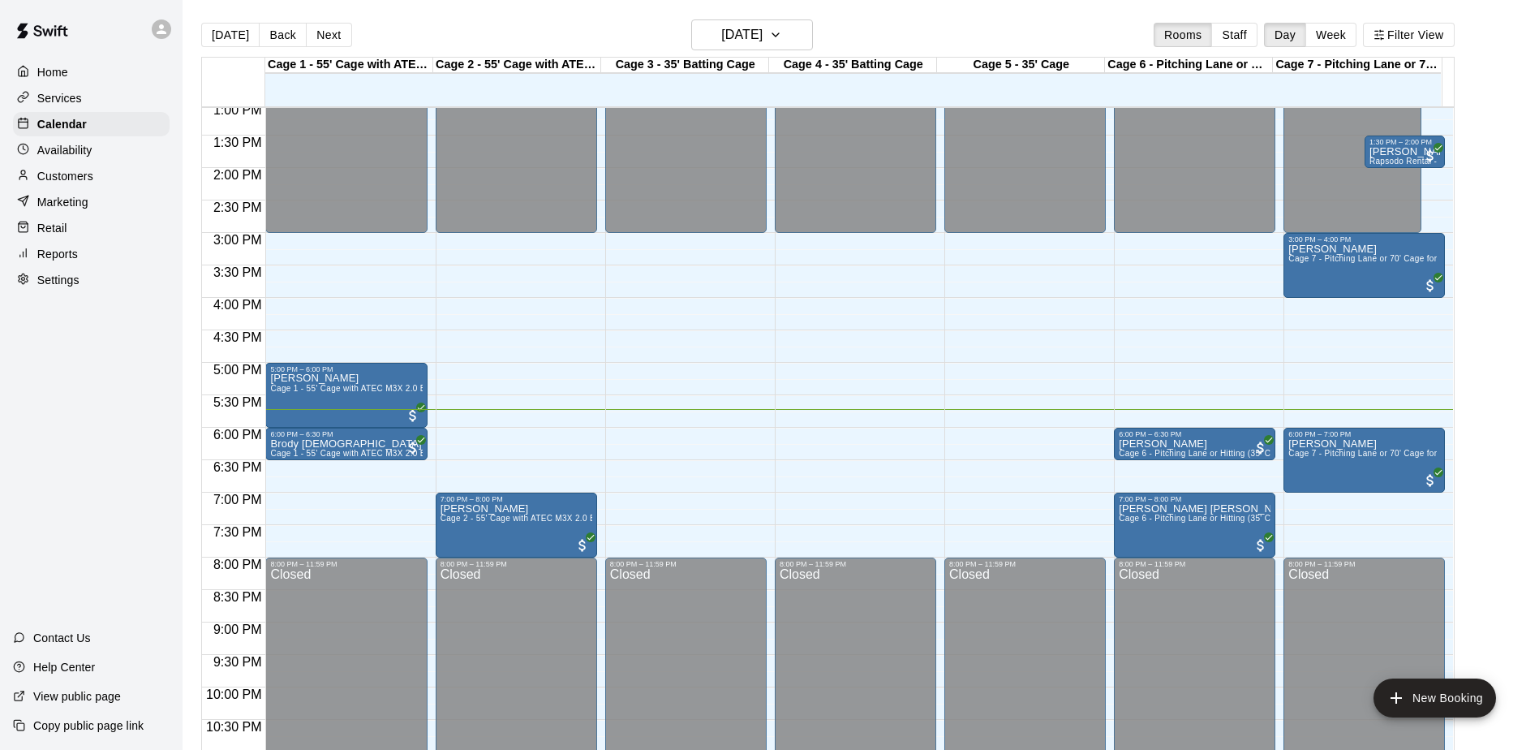
click at [97, 366] on div "Home Services Calendar Availability Customers Marketing Retail Reports Settings…" at bounding box center [91, 375] width 183 height 750
click at [97, 369] on div "Home Services Calendar Availability Customers Marketing Retail Reports Settings…" at bounding box center [91, 375] width 183 height 750
click at [97, 377] on div "Home Services Calendar Availability Customers Marketing Retail Reports Settings…" at bounding box center [91, 375] width 183 height 750
click at [108, 370] on div "Home Services Calendar Availability Customers Marketing Retail Reports Settings…" at bounding box center [91, 375] width 183 height 750
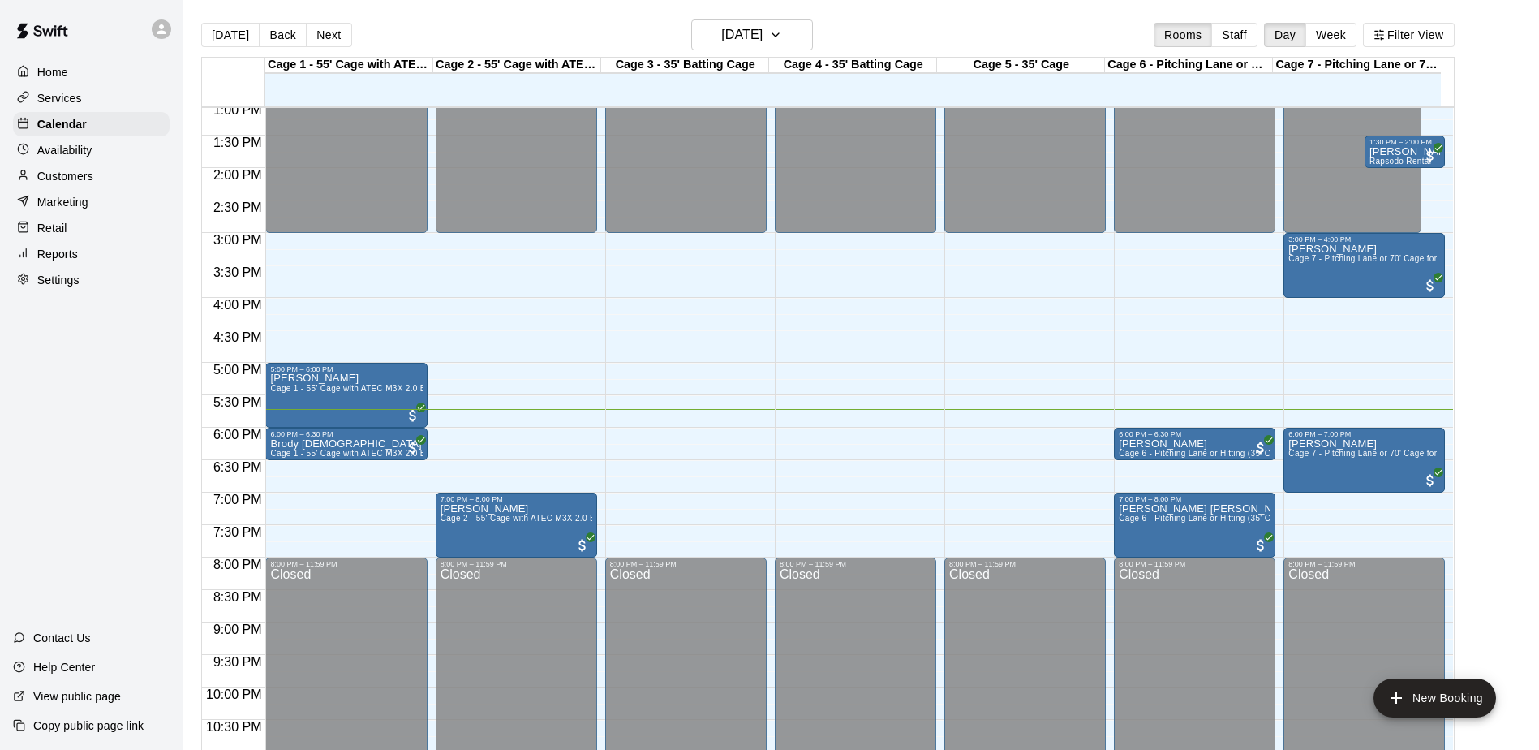
click at [108, 370] on div "Home Services Calendar Availability Customers Marketing Retail Reports Settings…" at bounding box center [91, 375] width 183 height 750
click at [103, 363] on div "Home Services Calendar Availability Customers Marketing Retail Reports Settings…" at bounding box center [91, 375] width 183 height 750
click at [104, 363] on div "Home Services Calendar Availability Customers Marketing Retail Reports Settings…" at bounding box center [91, 375] width 183 height 750
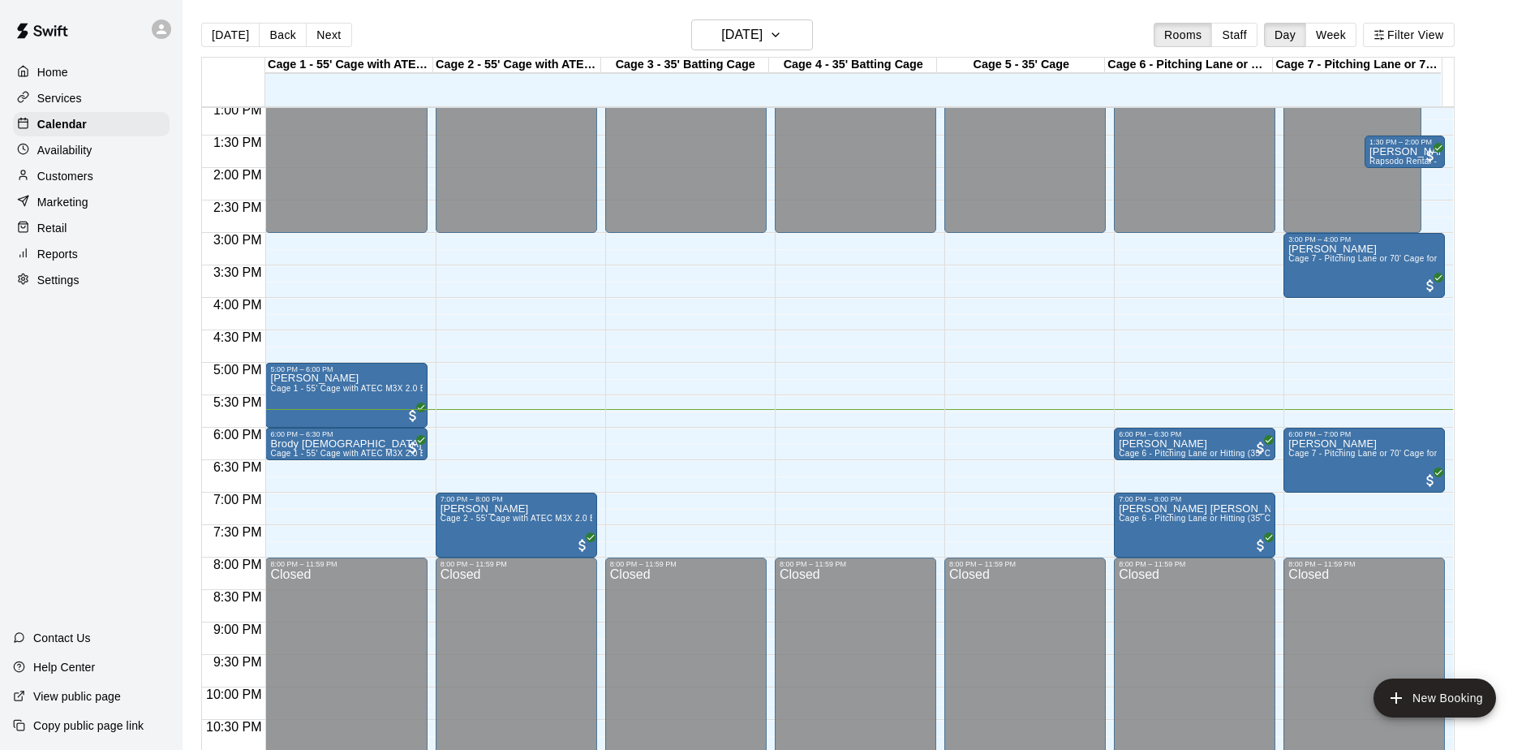
click at [104, 363] on div "Home Services Calendar Availability Customers Marketing Retail Reports Settings…" at bounding box center [91, 375] width 183 height 750
click at [104, 362] on div "Home Services Calendar Availability Customers Marketing Retail Reports Settings…" at bounding box center [91, 375] width 183 height 750
click at [104, 355] on div "Home Services Calendar Availability Customers Marketing Retail Reports Settings…" at bounding box center [91, 375] width 183 height 750
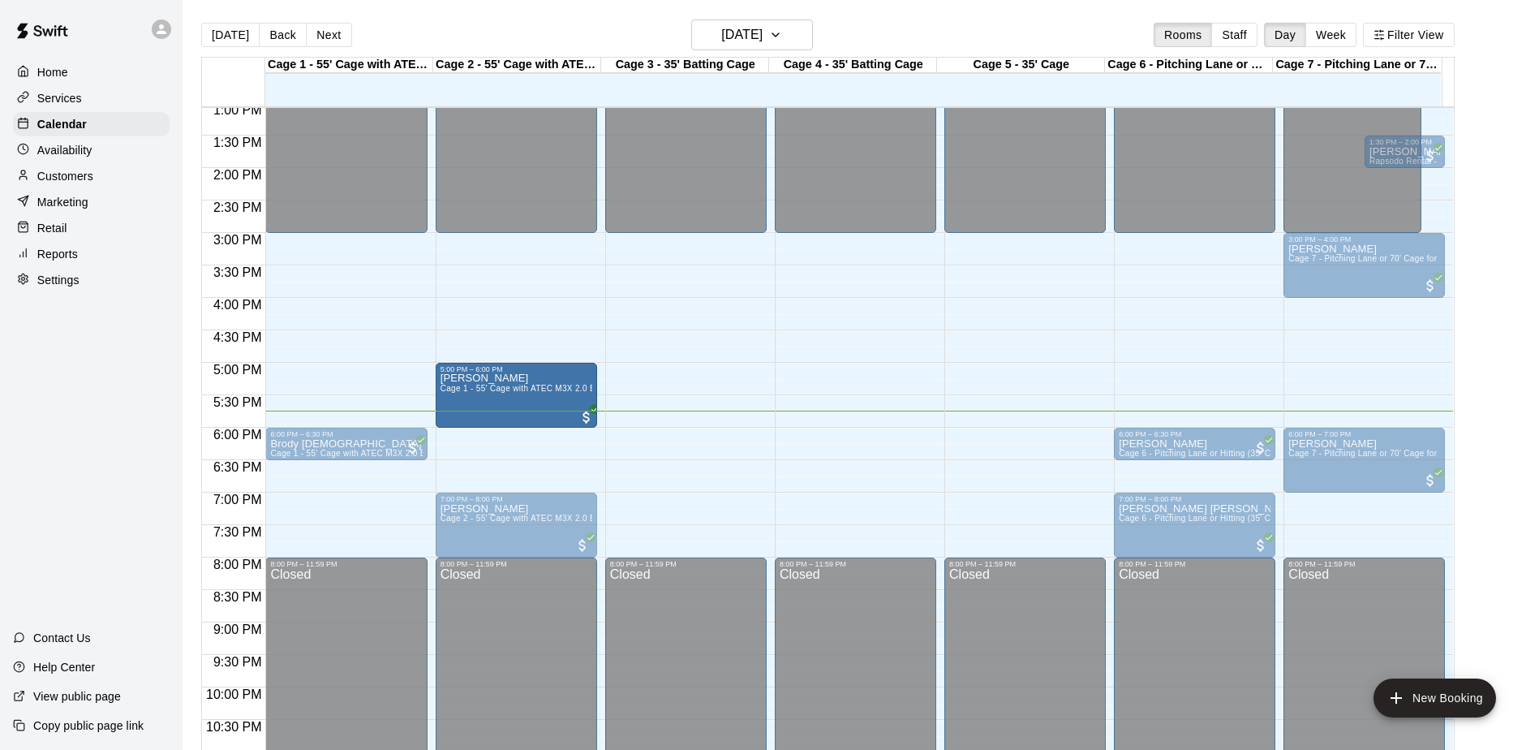
drag, startPoint x: 320, startPoint y: 393, endPoint x: 435, endPoint y: 404, distance: 115.7
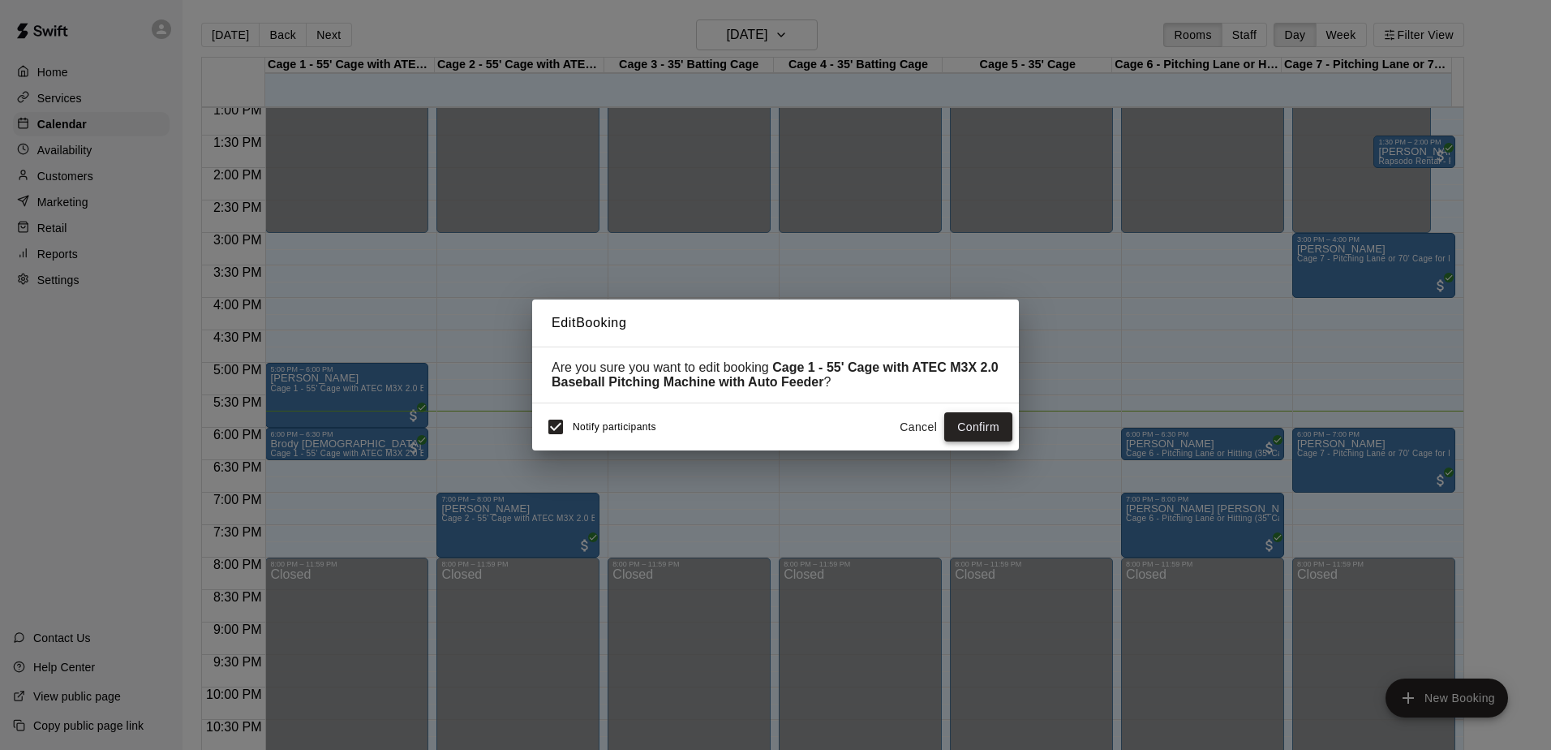
click at [970, 440] on button "Confirm" at bounding box center [978, 427] width 68 height 30
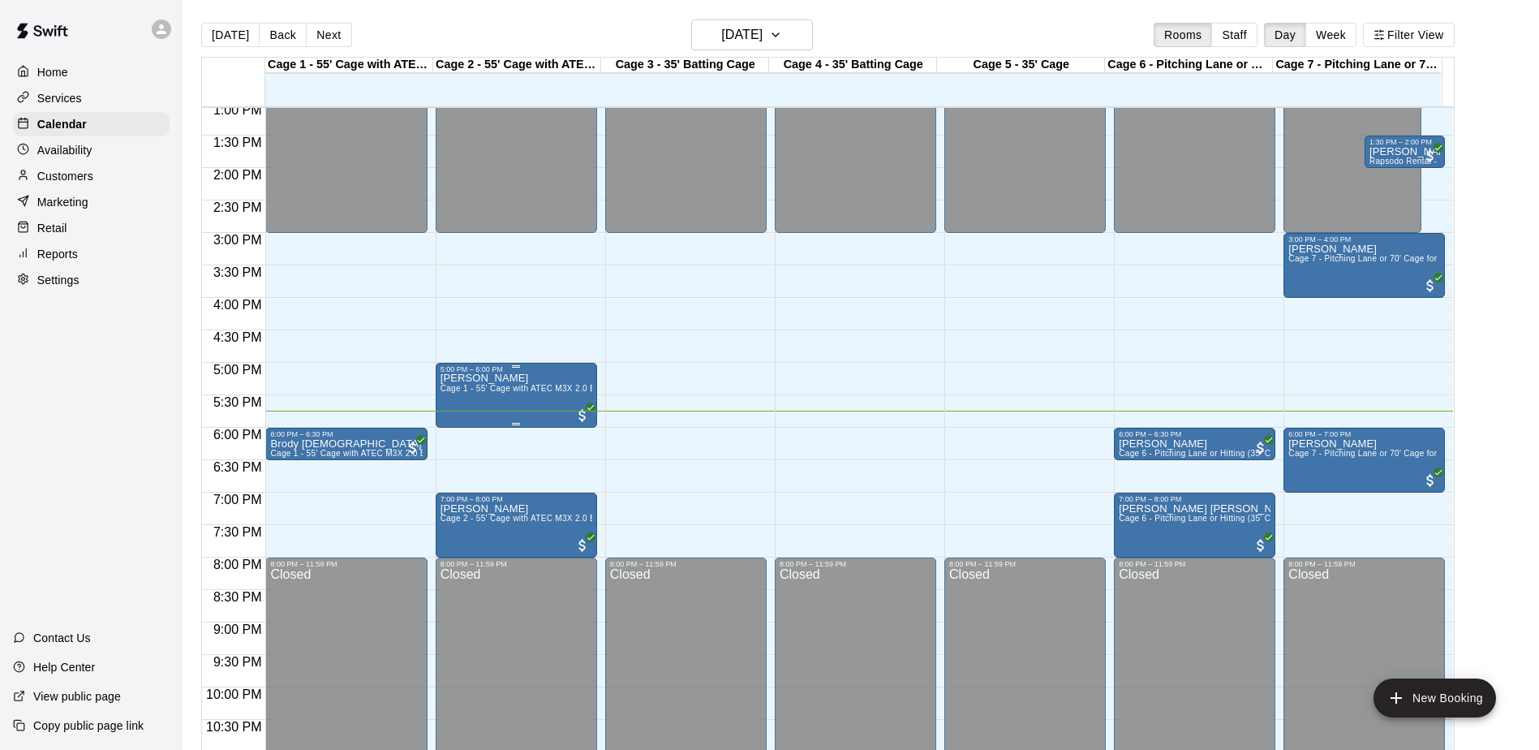
click at [546, 393] on span "Cage 1 - 55' Cage with ATEC M3X 2.0 Baseball Pitching Machine with Auto Feeder" at bounding box center [599, 388] width 319 height 9
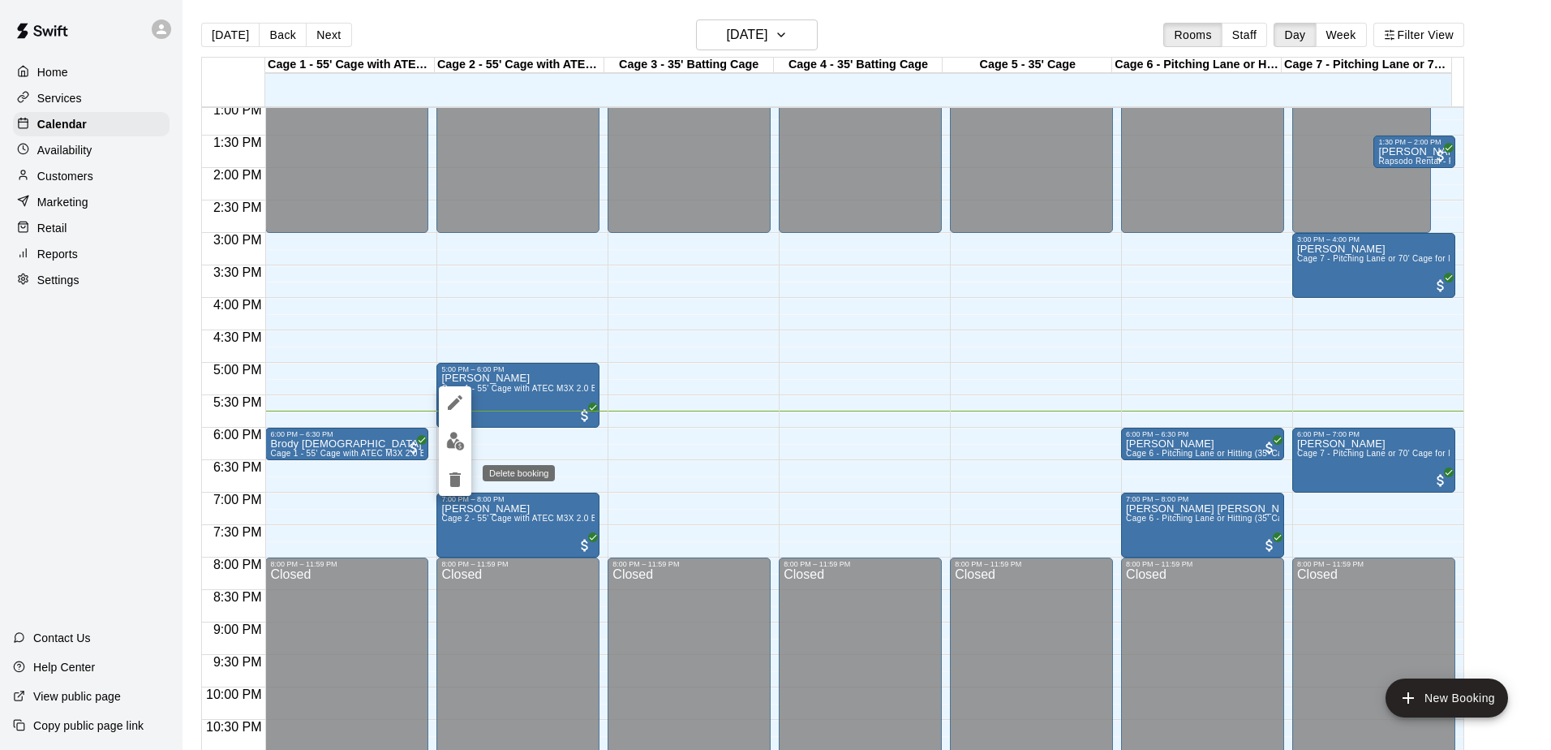
click at [451, 481] on icon "delete" at bounding box center [454, 479] width 11 height 15
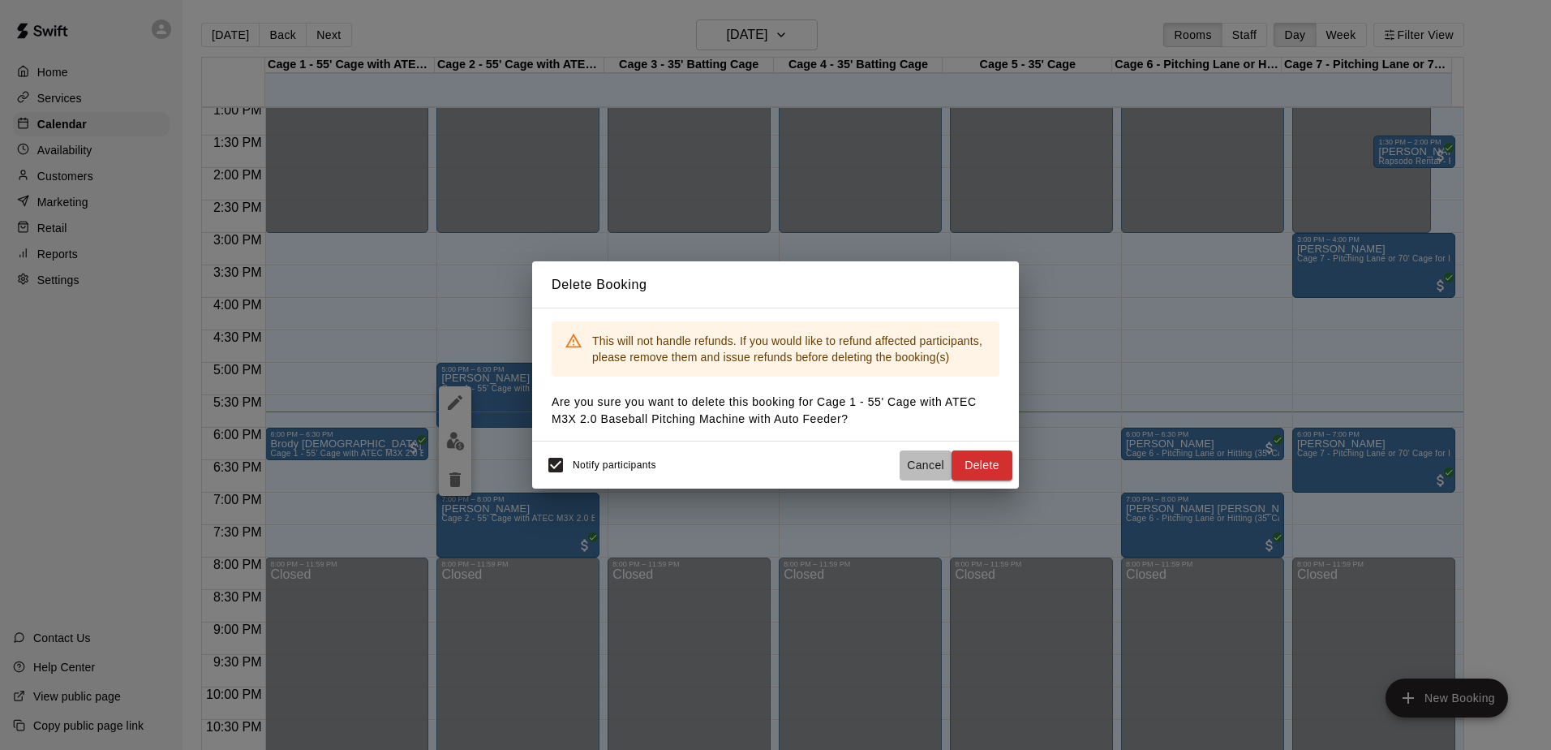
click at [930, 462] on button "Cancel" at bounding box center [926, 465] width 52 height 30
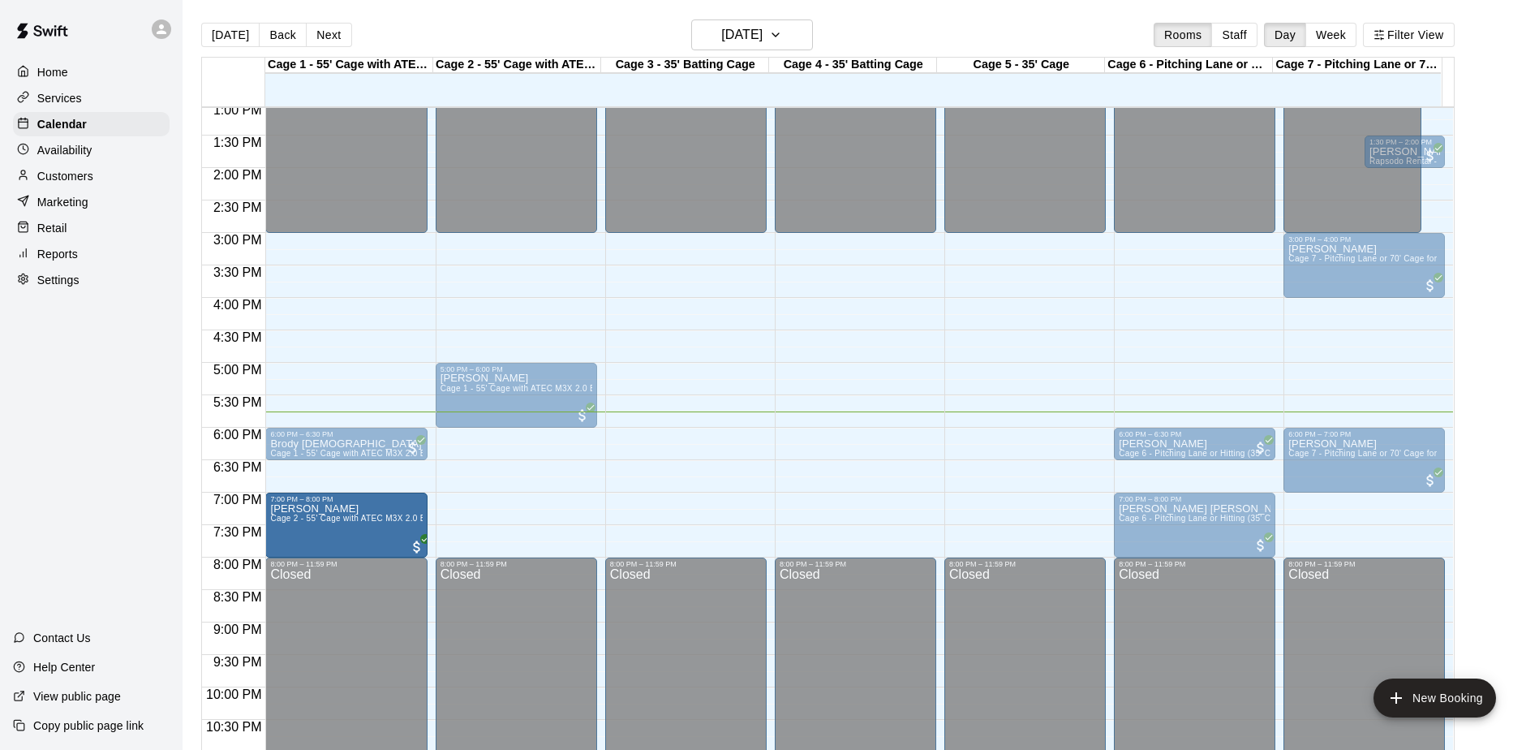
drag, startPoint x: 553, startPoint y: 507, endPoint x: 350, endPoint y: 517, distance: 203.8
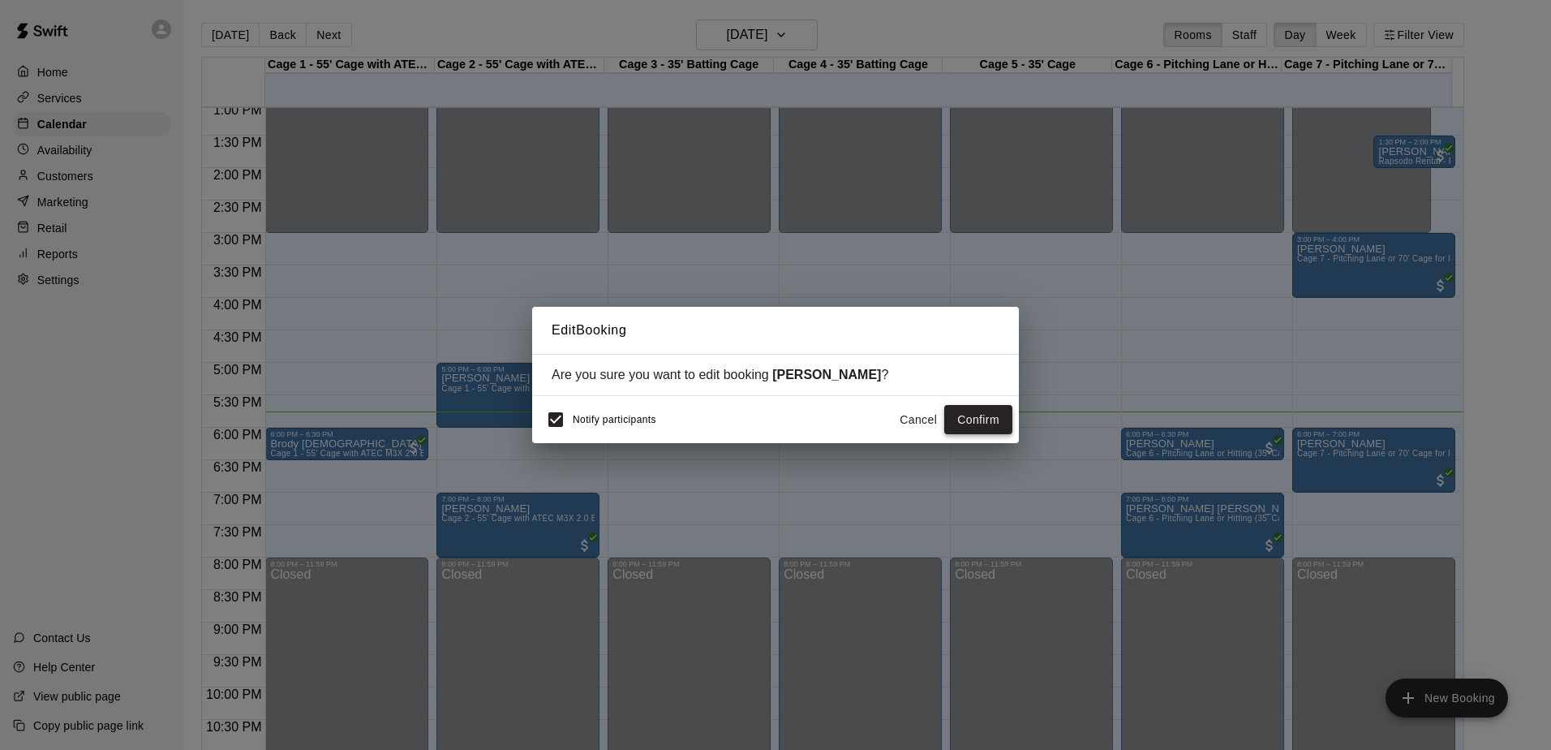
click at [1006, 414] on button "Confirm" at bounding box center [978, 420] width 68 height 30
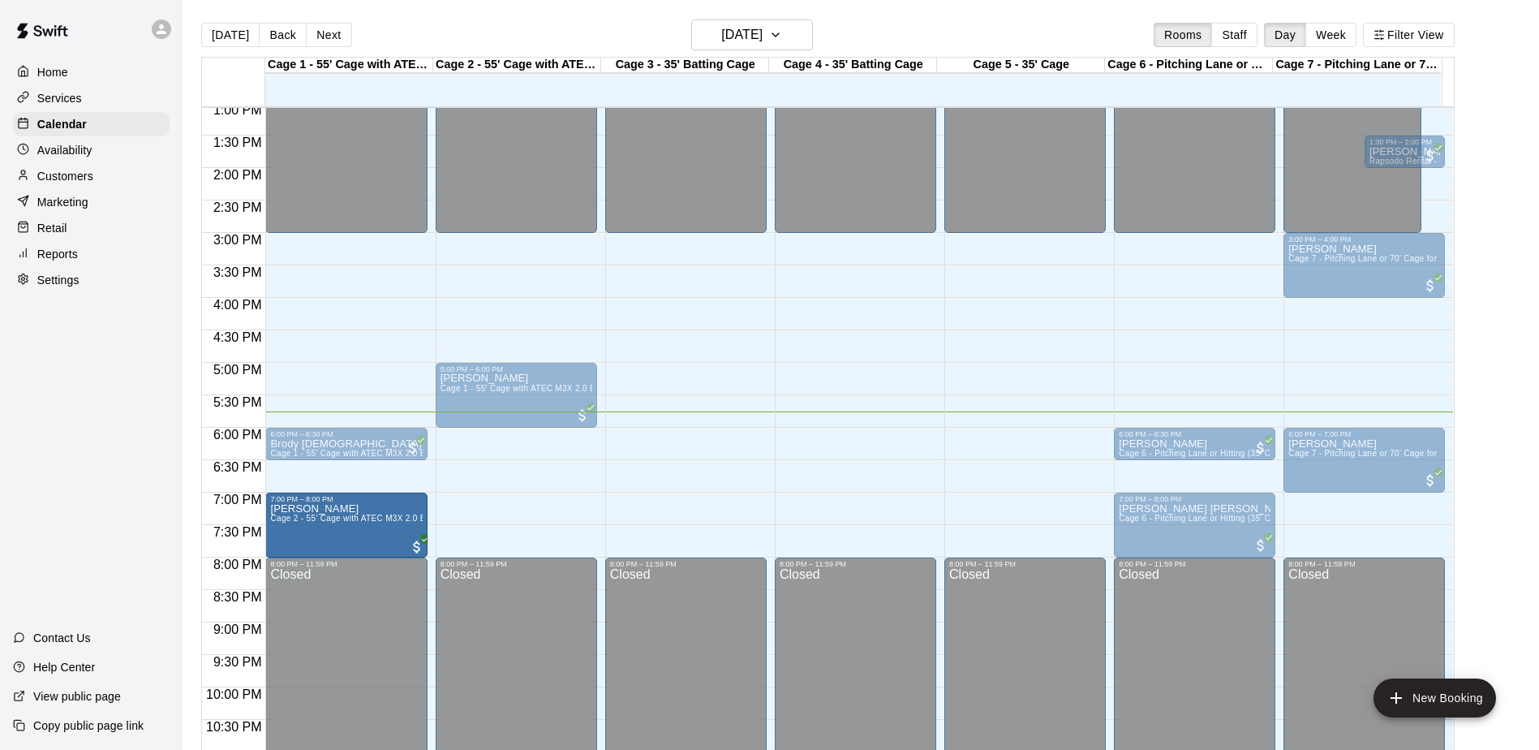
drag, startPoint x: 545, startPoint y: 521, endPoint x: 376, endPoint y: 518, distance: 168.7
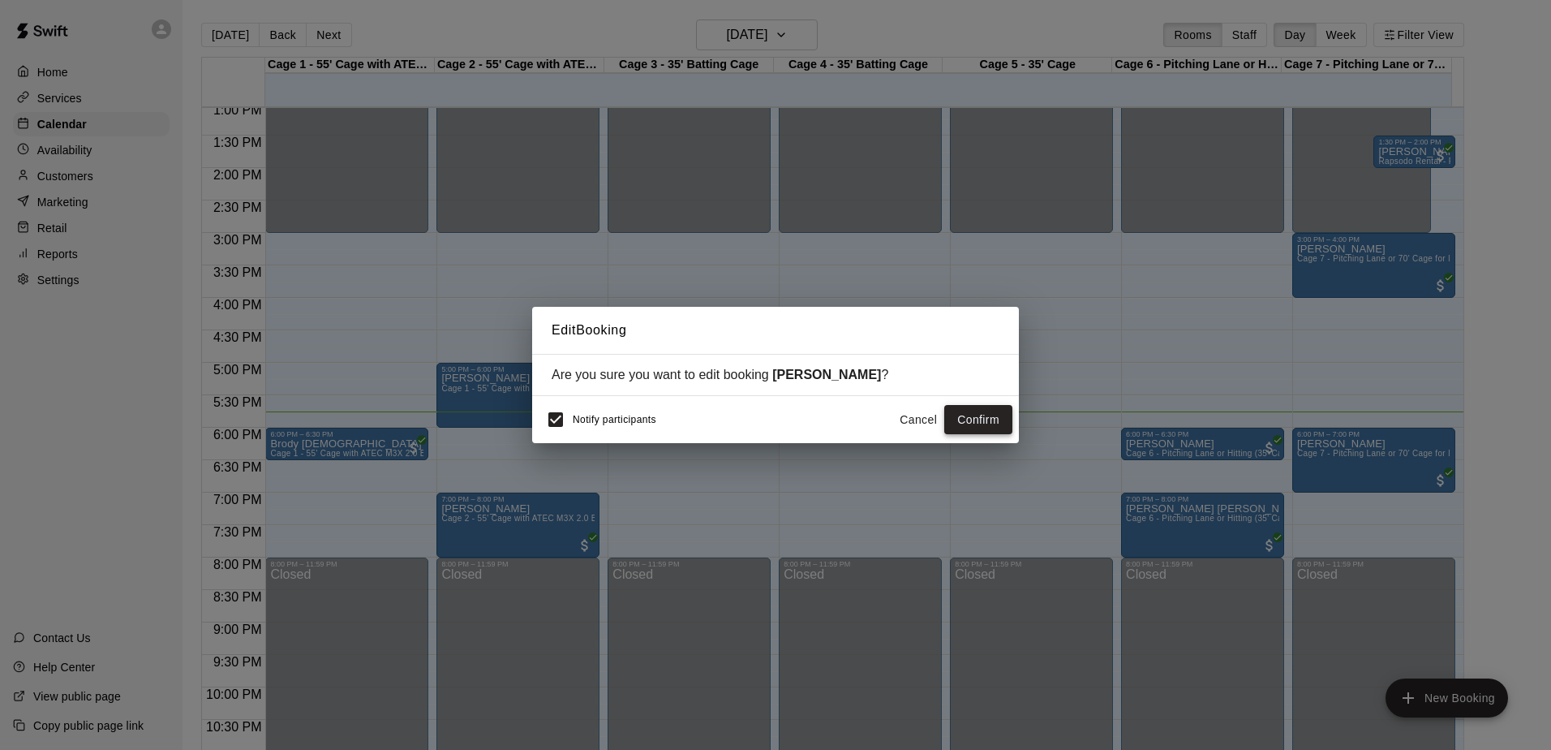
drag, startPoint x: 879, startPoint y: 417, endPoint x: 952, endPoint y: 427, distance: 73.8
click at [883, 418] on div "Notify participants Cancel Confirm" at bounding box center [776, 419] width 474 height 34
click at [923, 420] on button "Cancel" at bounding box center [918, 420] width 52 height 30
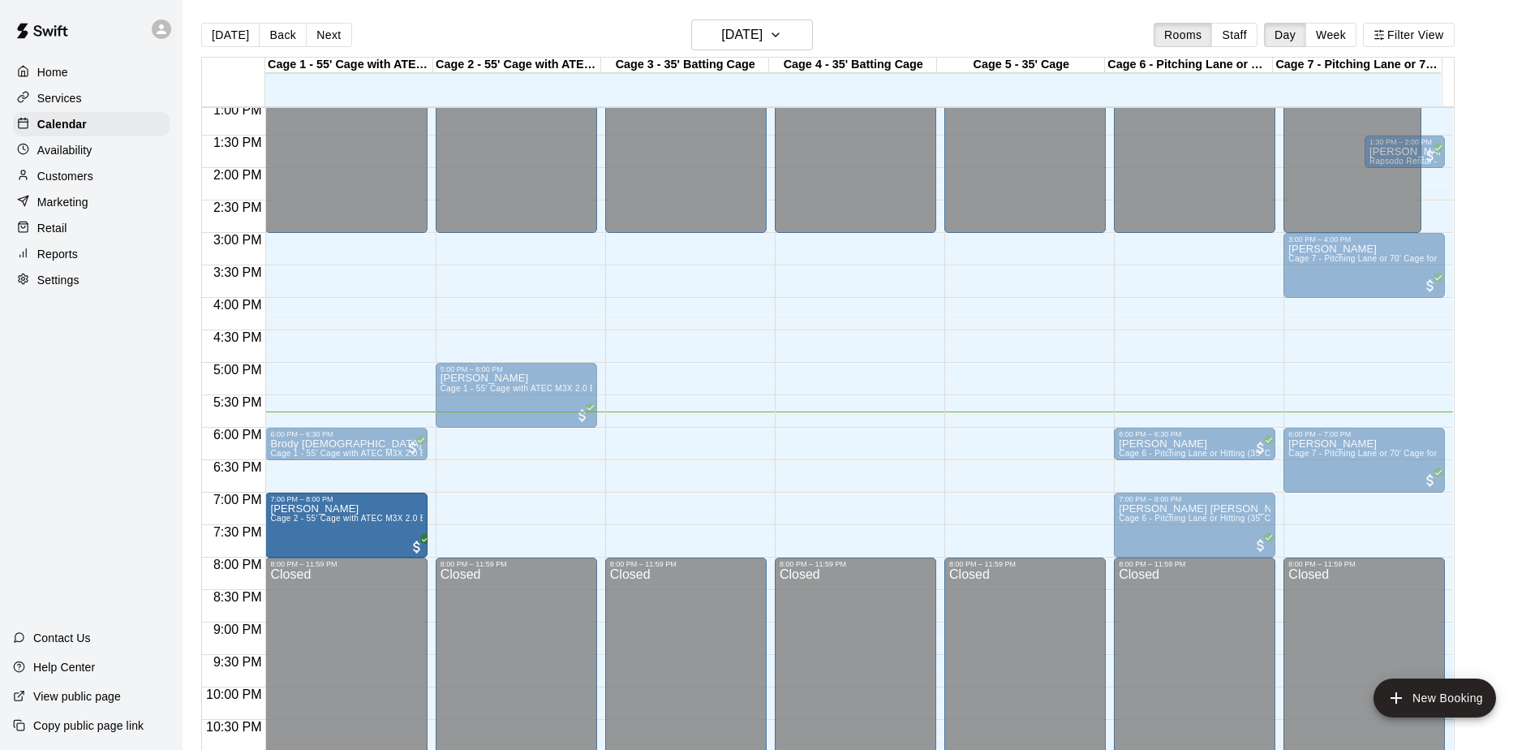
drag, startPoint x: 530, startPoint y: 534, endPoint x: 397, endPoint y: 538, distance: 133.1
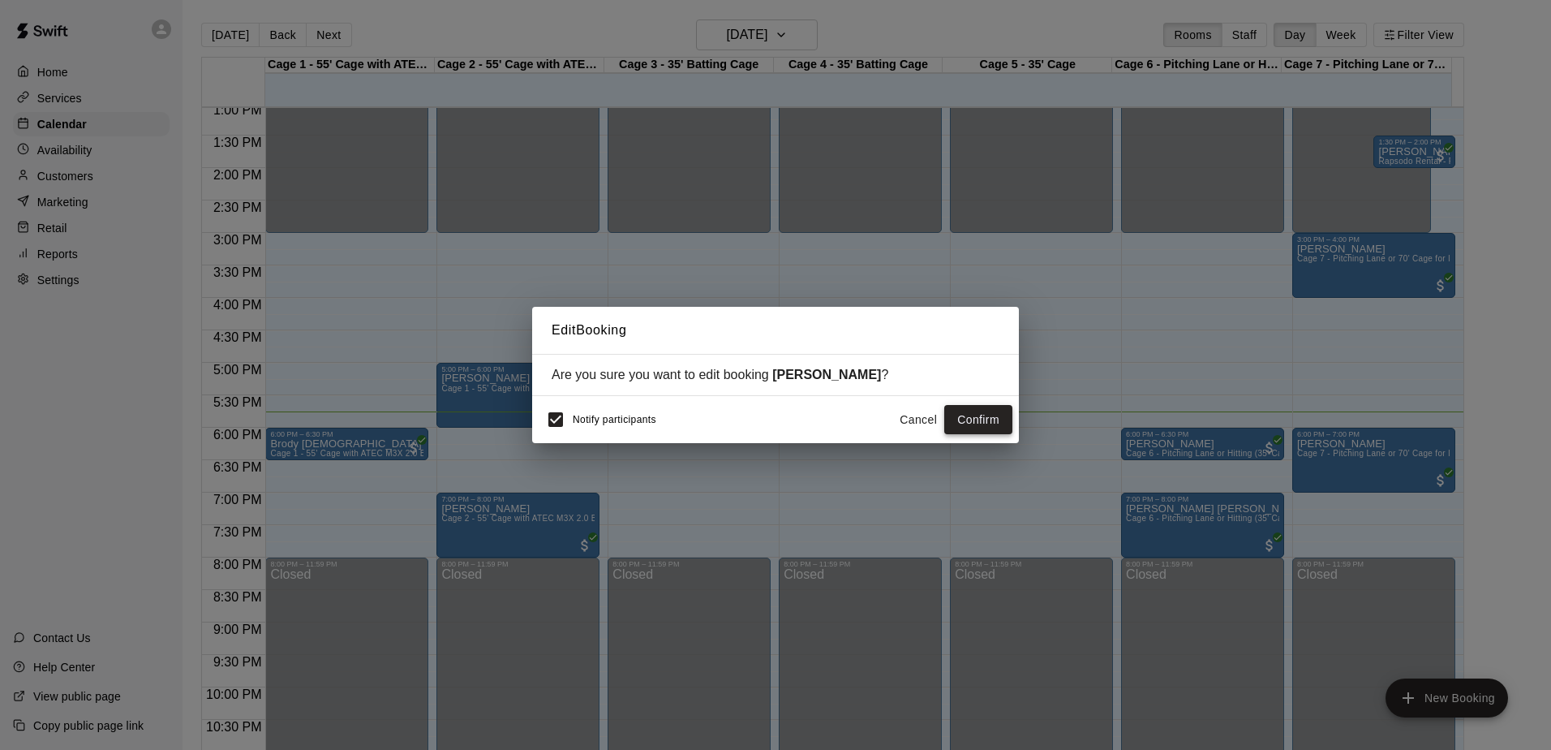
click at [996, 423] on button "Confirm" at bounding box center [978, 420] width 68 height 30
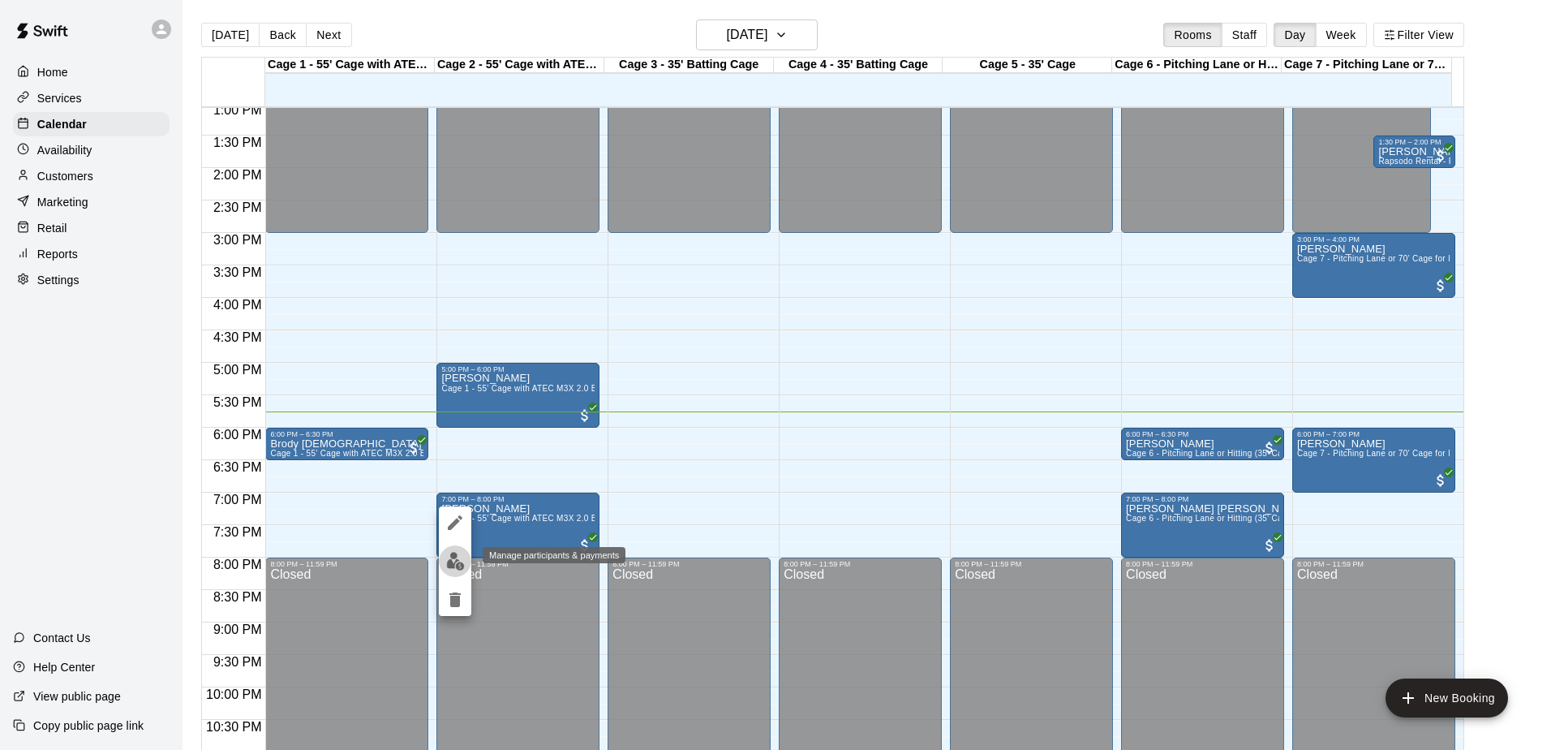
click at [457, 565] on img "edit" at bounding box center [455, 561] width 19 height 19
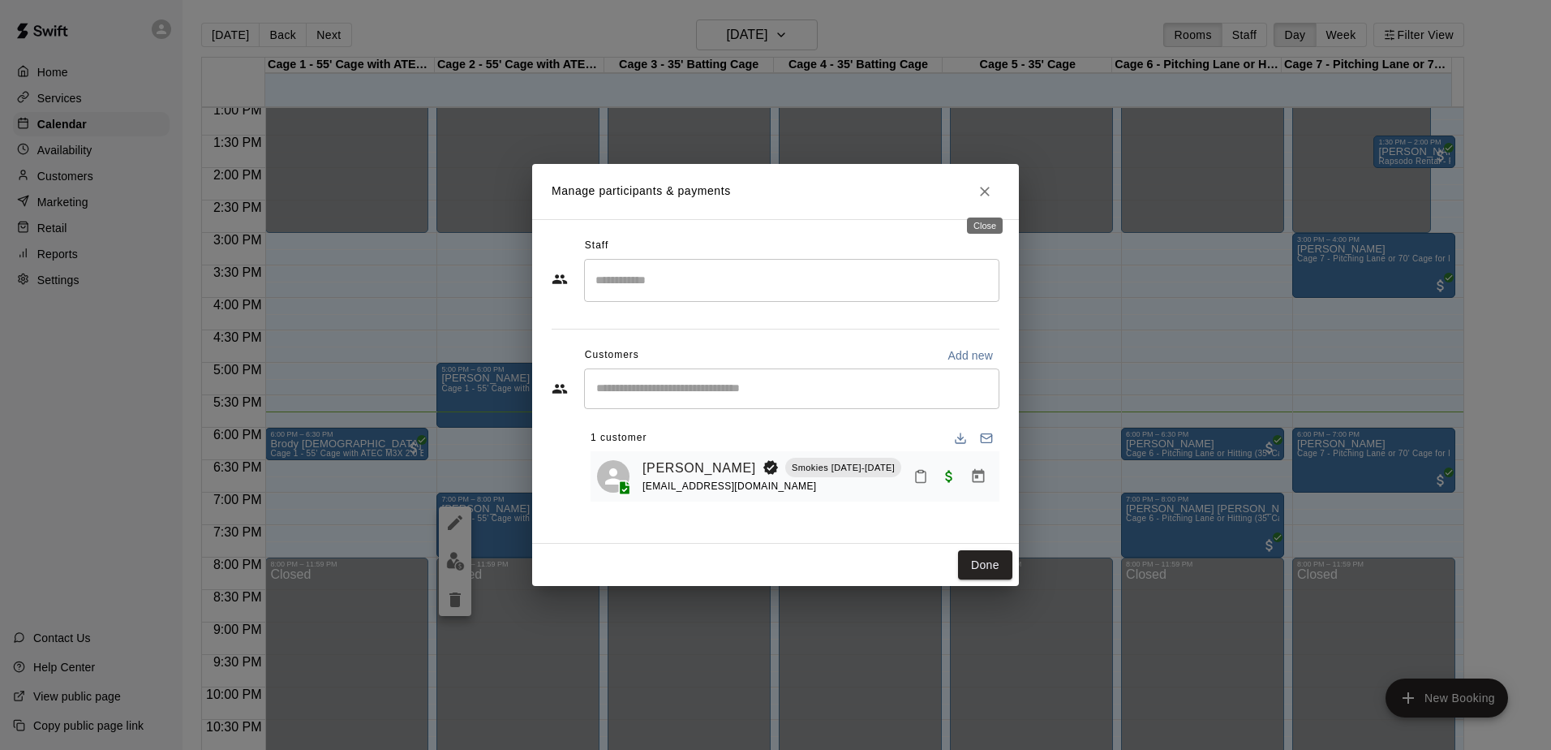
click at [990, 199] on icon "Close" at bounding box center [985, 191] width 16 height 16
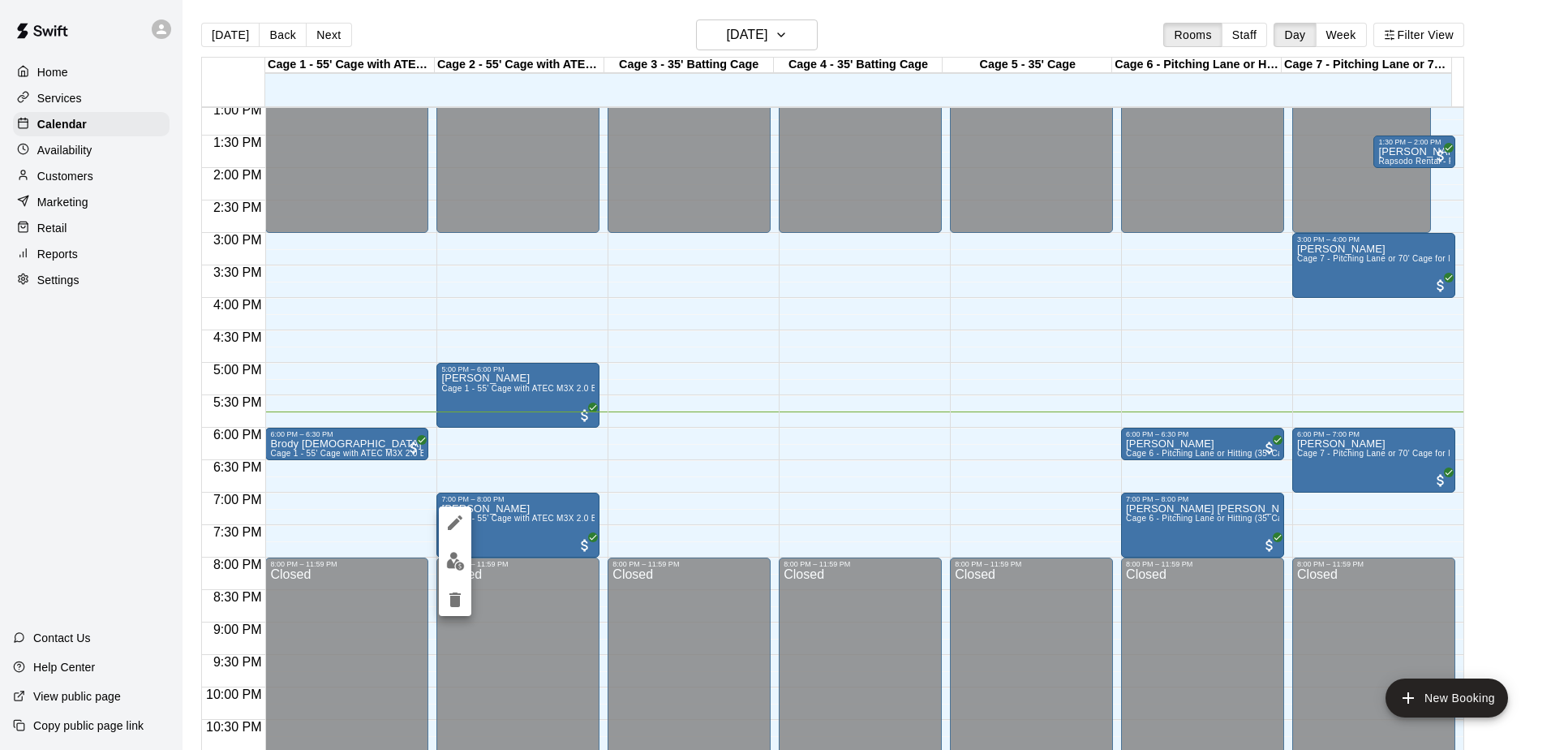
click at [462, 523] on icon "edit" at bounding box center [454, 522] width 19 height 19
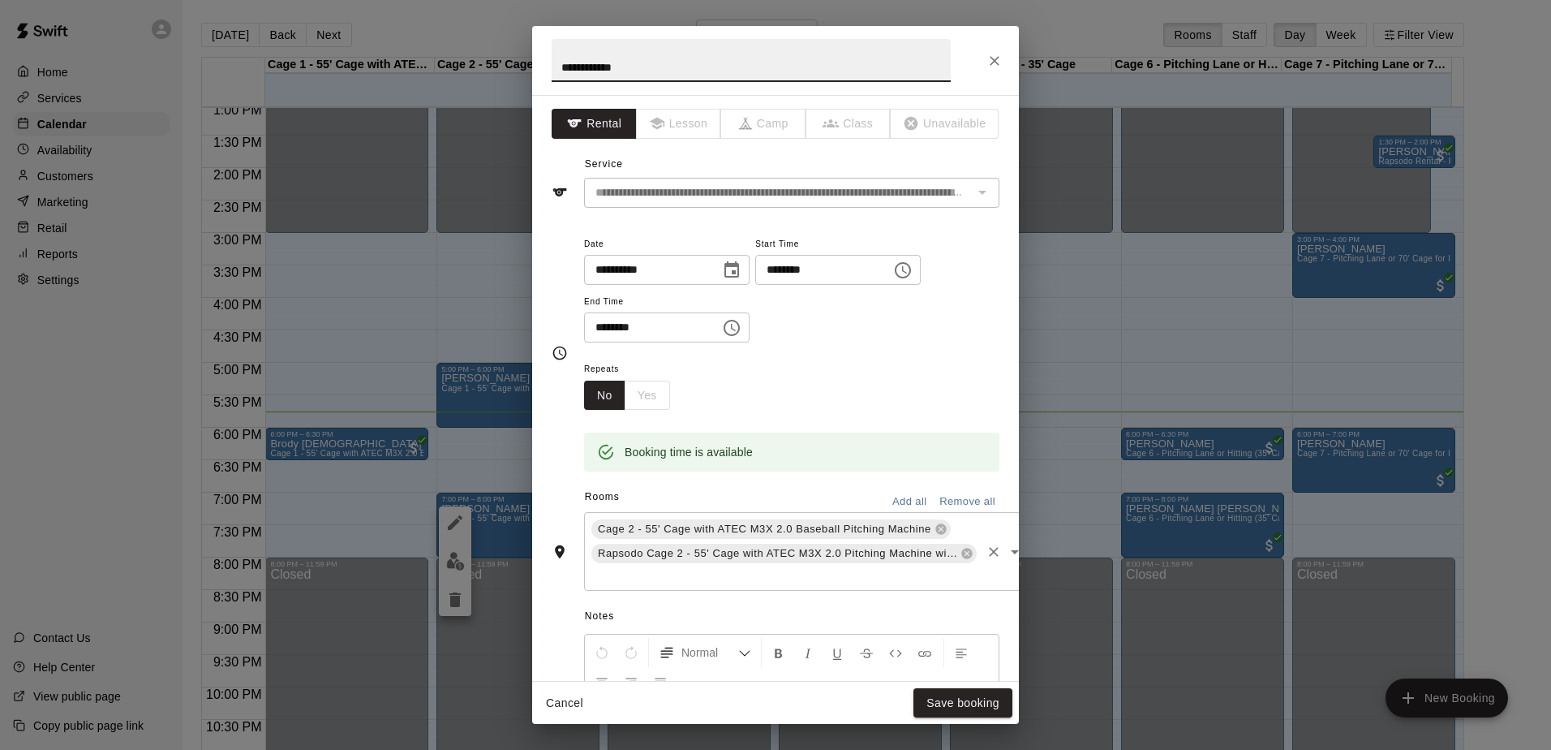
click at [954, 529] on div "Cage 2 - 55' Cage with ATEC M3X 2.0 Baseball Pitching Machine Rapsodo Cage 2 - …" at bounding box center [808, 551] width 448 height 79
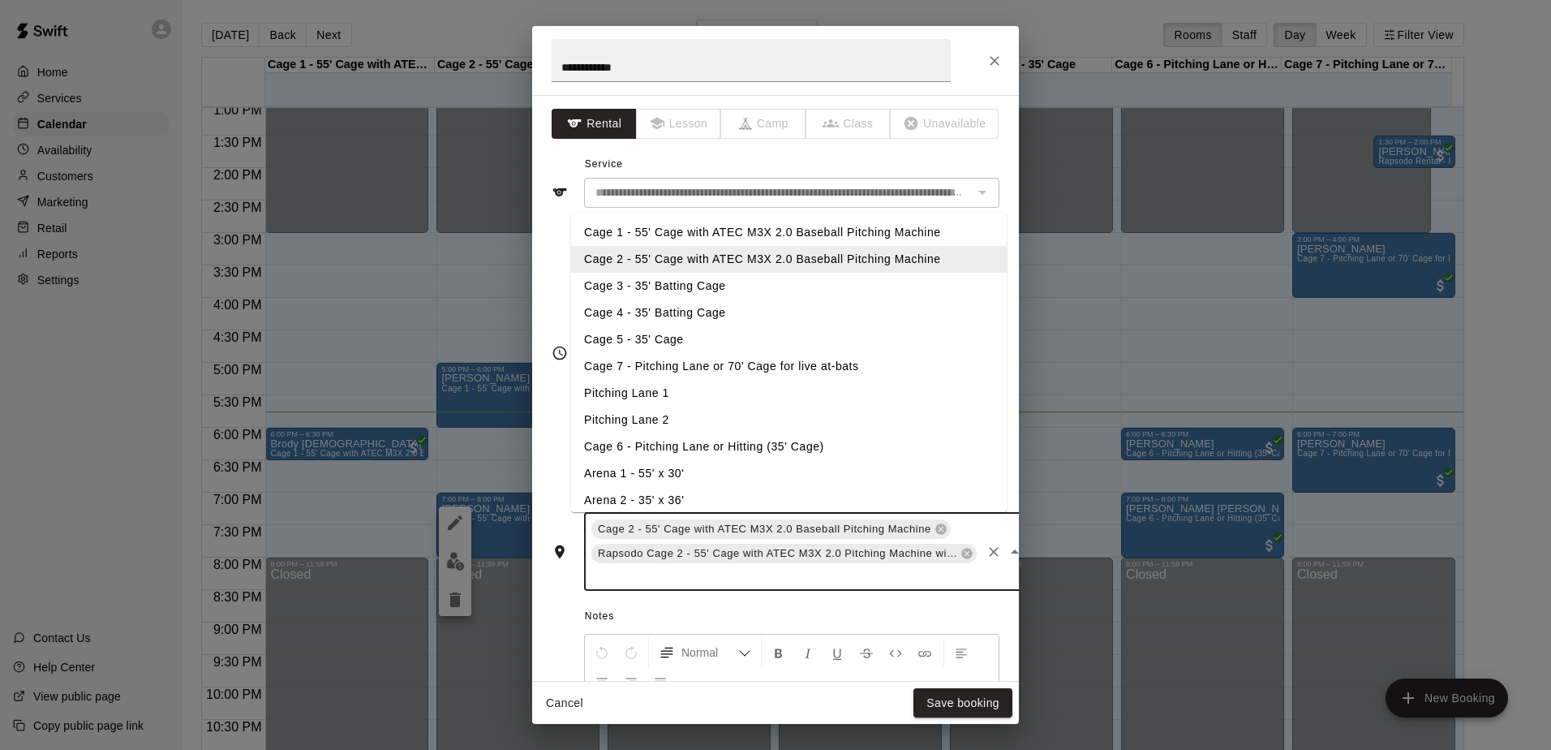
click at [737, 238] on li "Cage 1 - 55' Cage with ATEC M3X 2.0 Baseball Pitching Machine" at bounding box center [789, 232] width 436 height 27
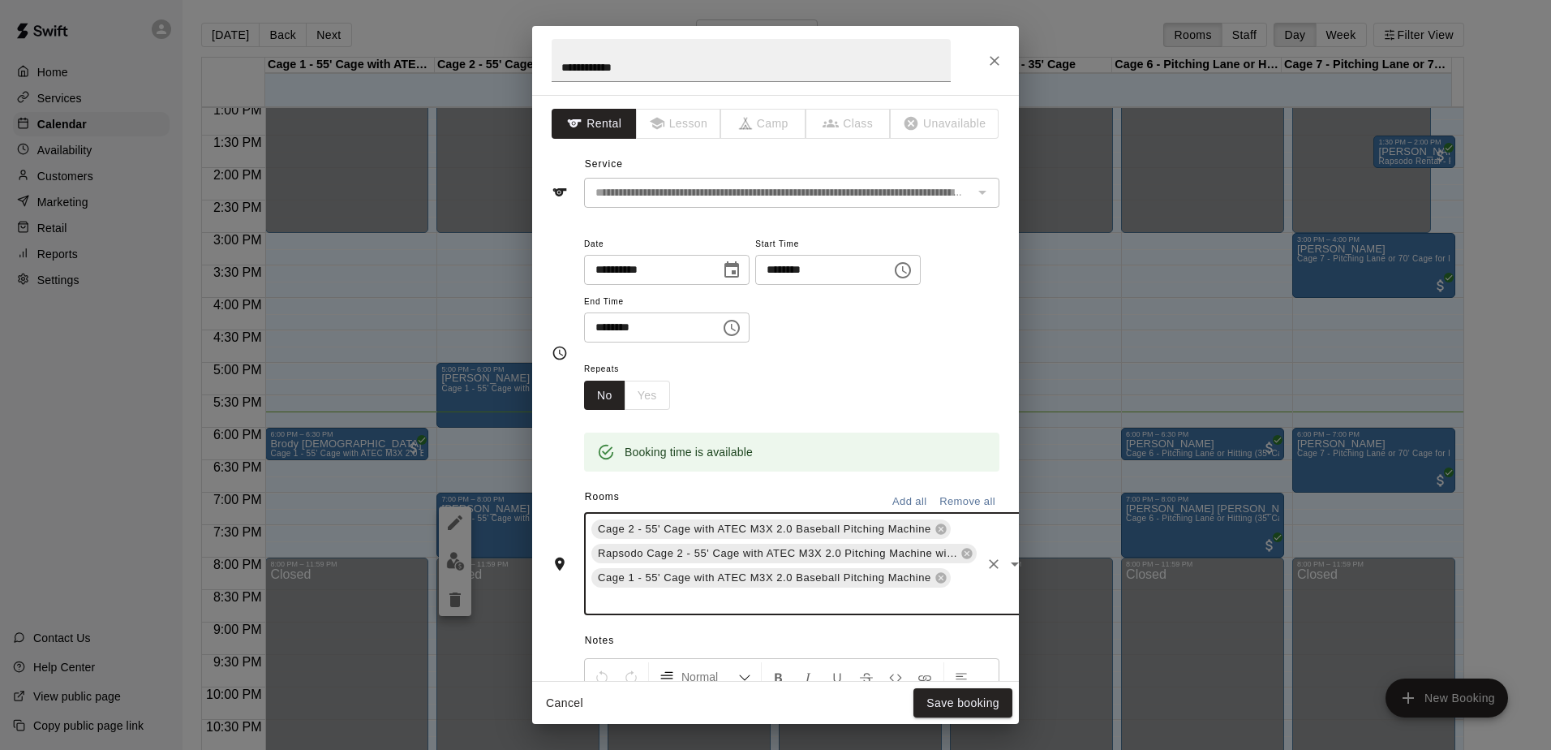
click at [935, 526] on icon at bounding box center [940, 529] width 11 height 11
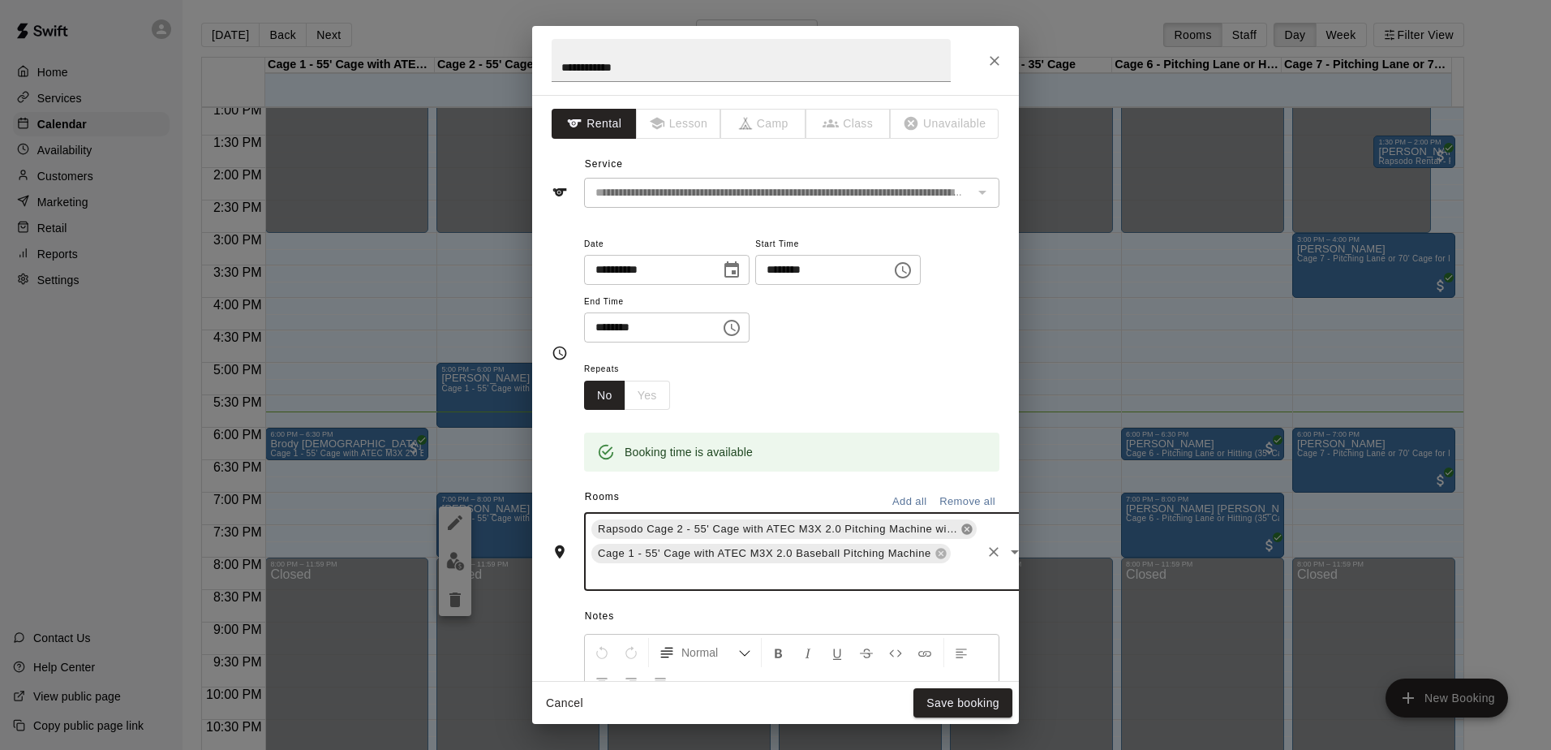
click at [961, 526] on icon at bounding box center [966, 529] width 11 height 11
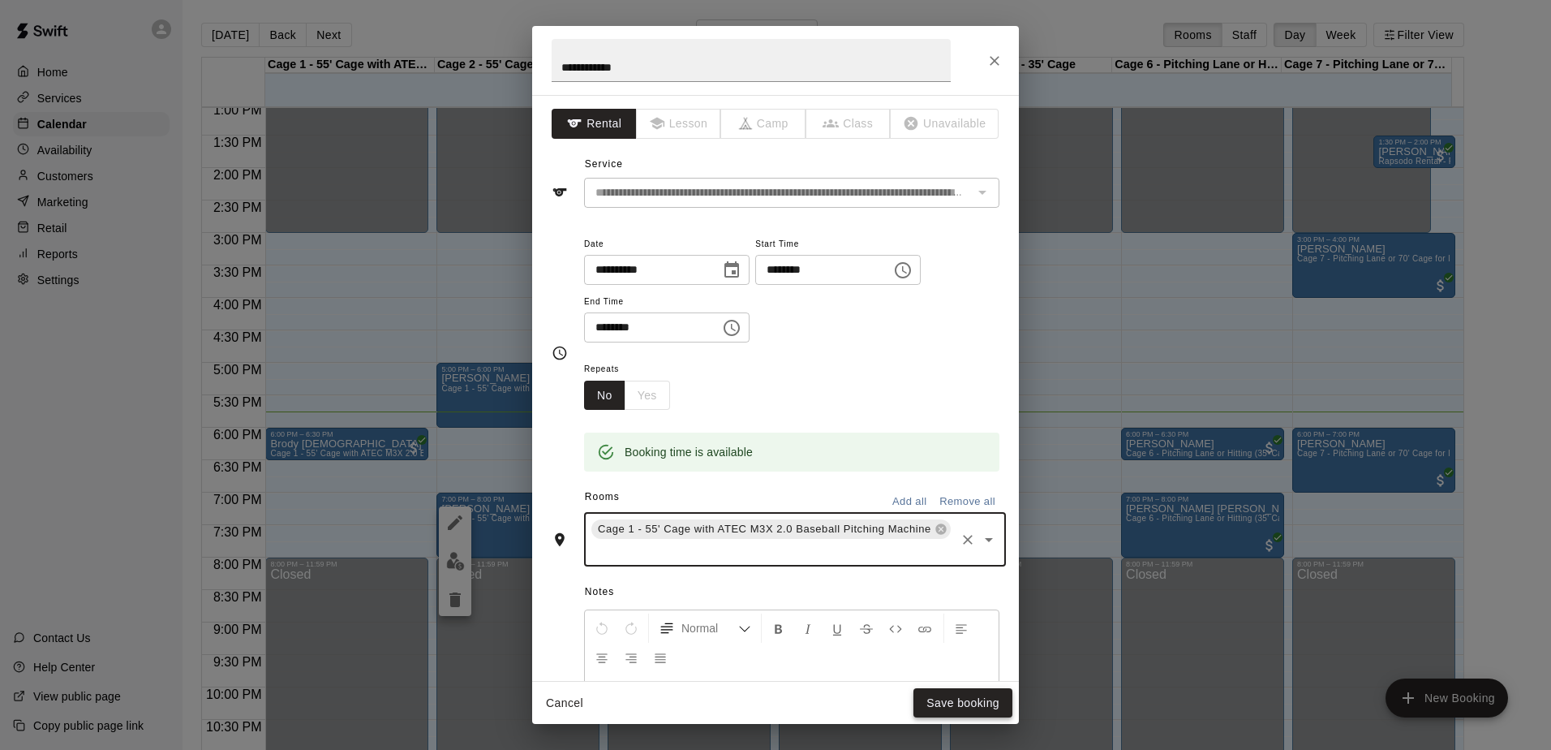
click at [959, 707] on button "Save booking" at bounding box center [962, 703] width 99 height 30
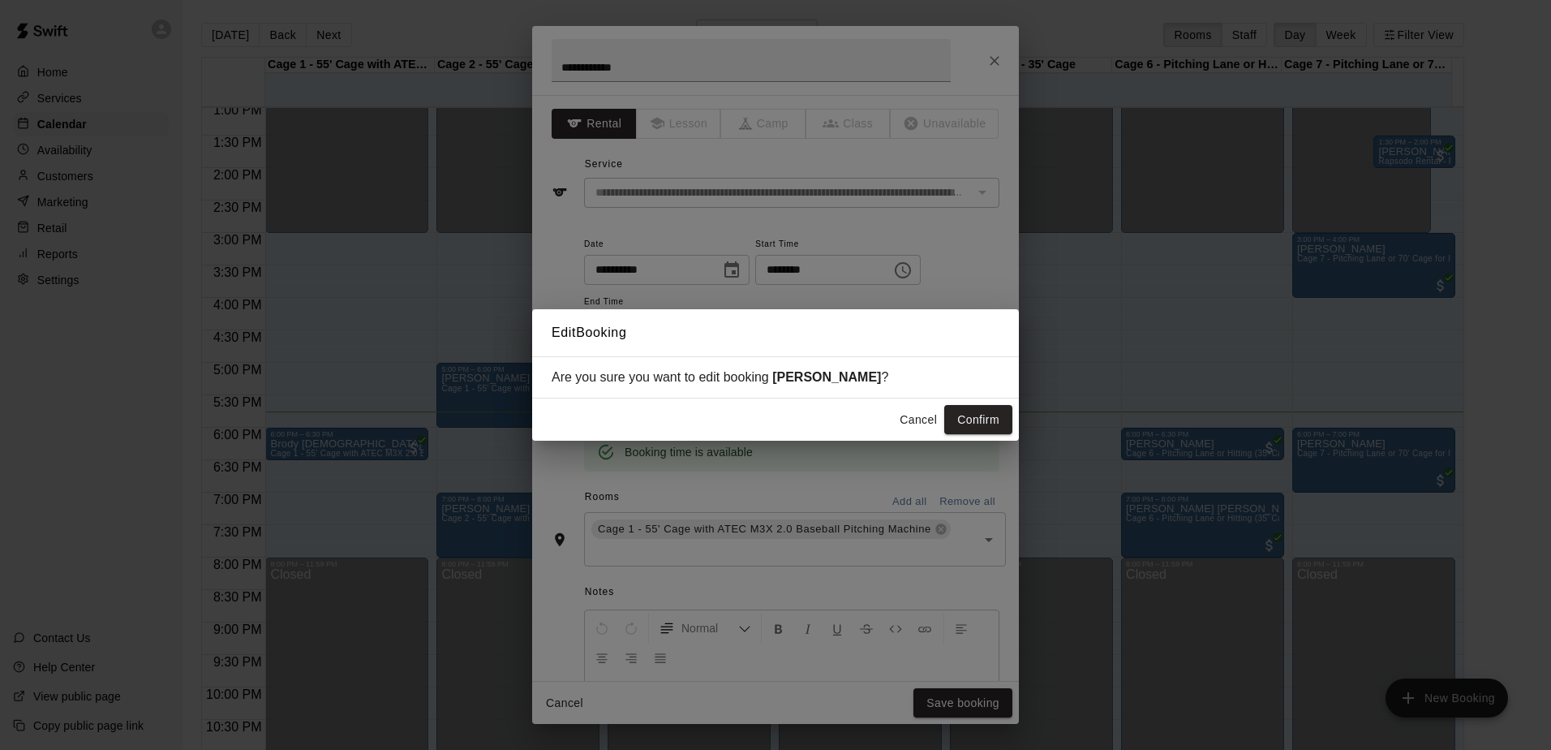
click at [971, 419] on button "Confirm" at bounding box center [978, 420] width 68 height 30
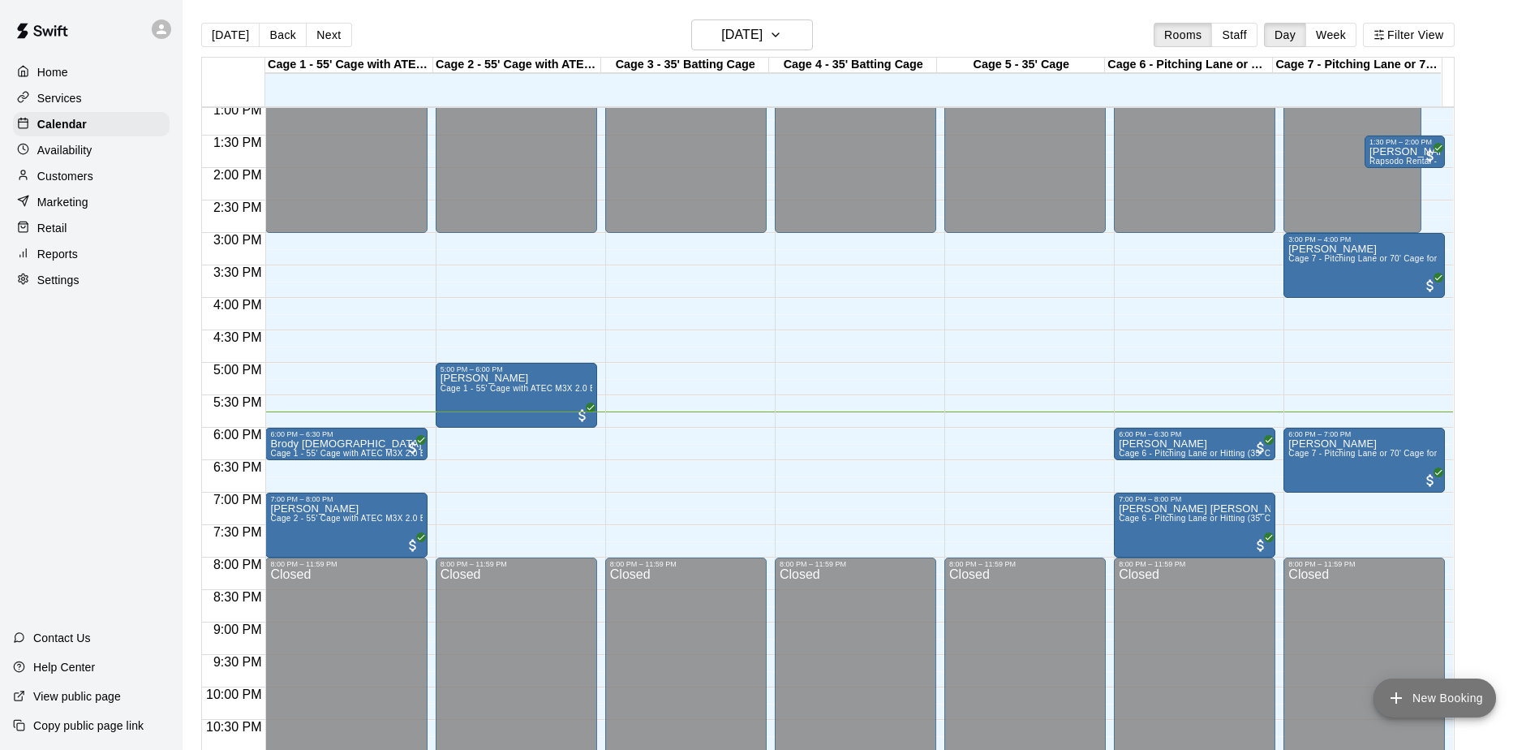
click at [1456, 687] on button "New Booking" at bounding box center [1434, 697] width 122 height 39
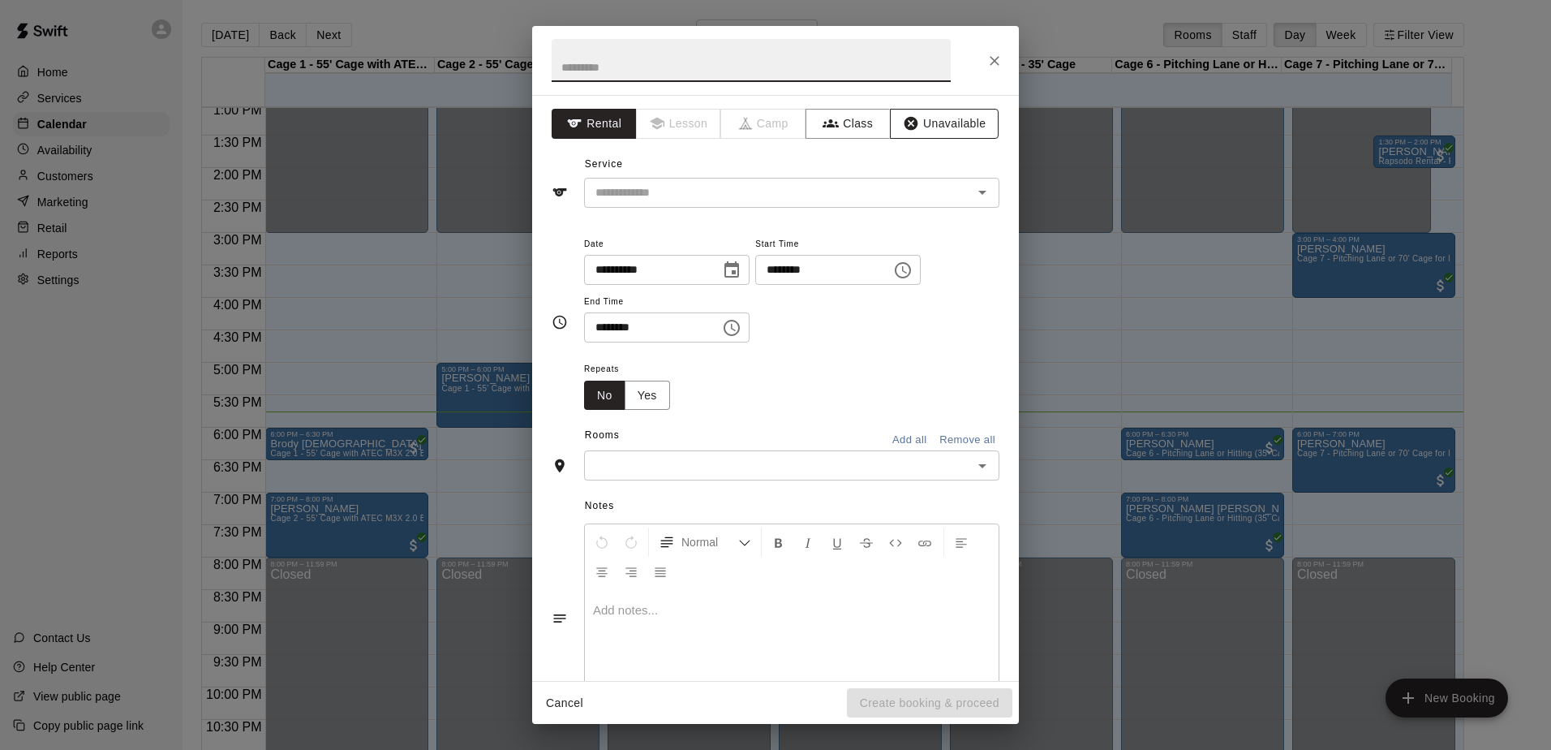
click at [940, 131] on button "Unavailable" at bounding box center [944, 124] width 109 height 30
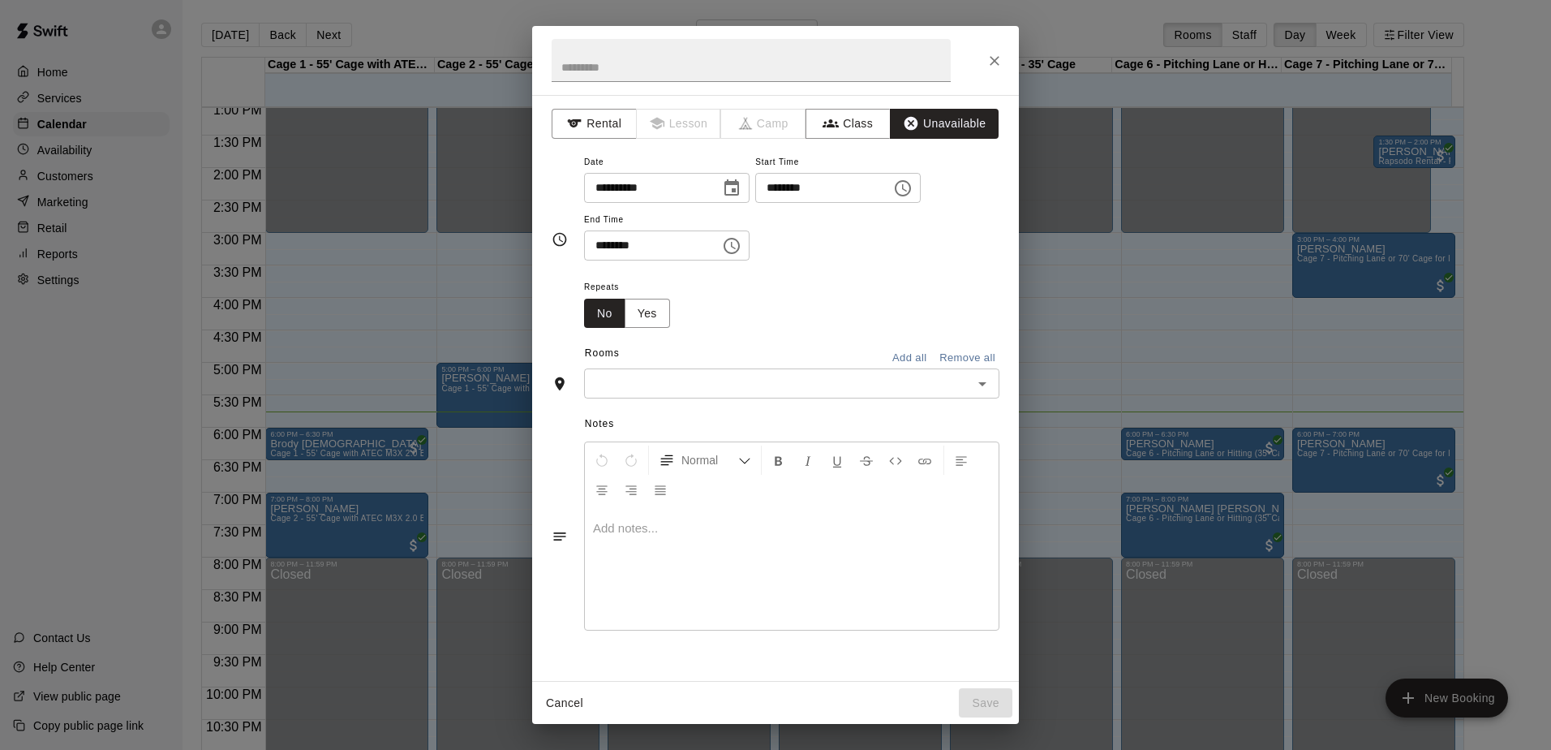
click at [790, 392] on input "text" at bounding box center [778, 383] width 379 height 20
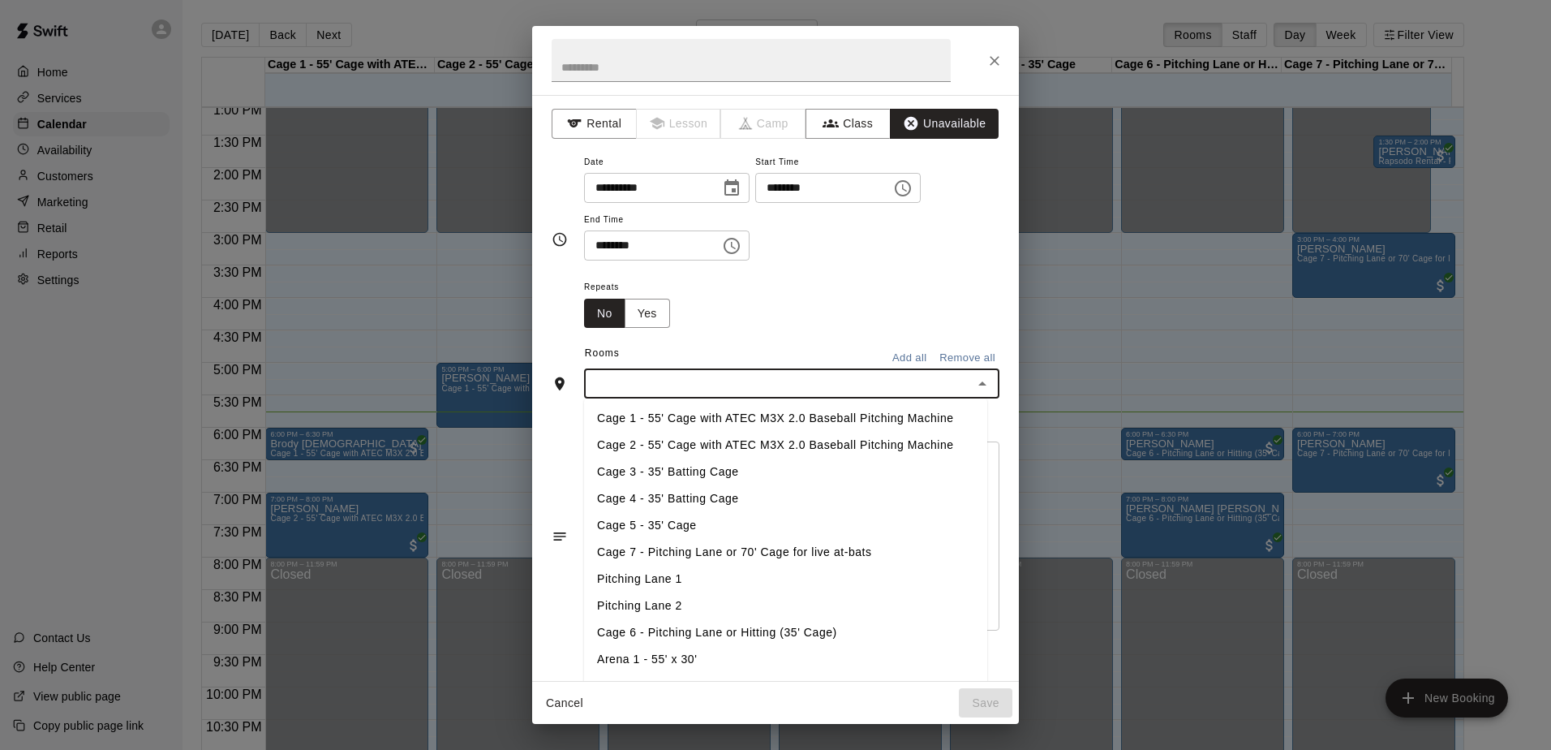
click at [719, 441] on li "Cage 2 - 55' Cage with ATEC M3X 2.0 Baseball Pitching Machine" at bounding box center [785, 445] width 403 height 27
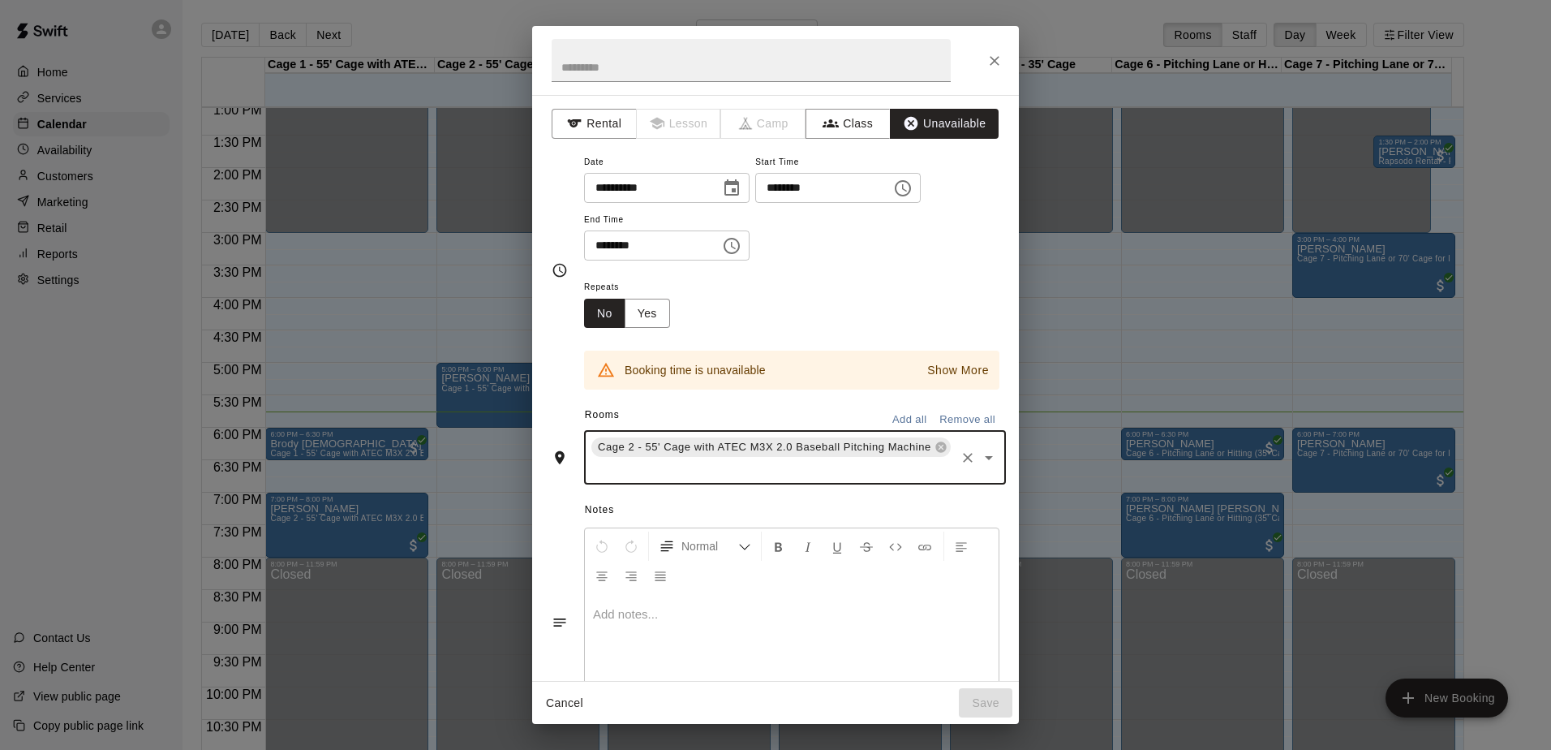
click at [741, 240] on icon "Choose time, selected time is 5:30 PM" at bounding box center [731, 245] width 19 height 19
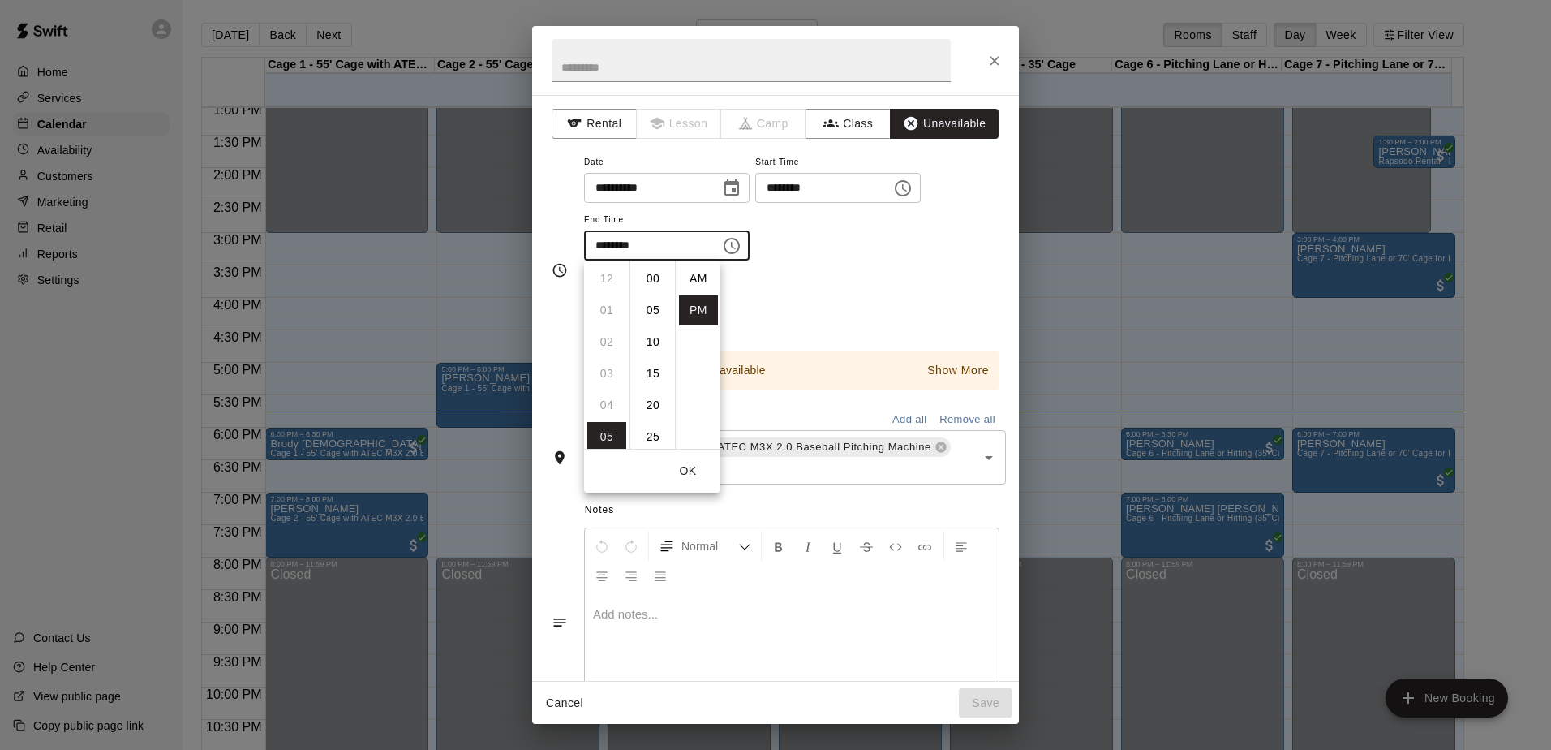
scroll to position [29, 0]
click at [614, 371] on li "08" at bounding box center [606, 374] width 39 height 30
click at [647, 268] on li "00" at bounding box center [653, 279] width 39 height 30
type input "********"
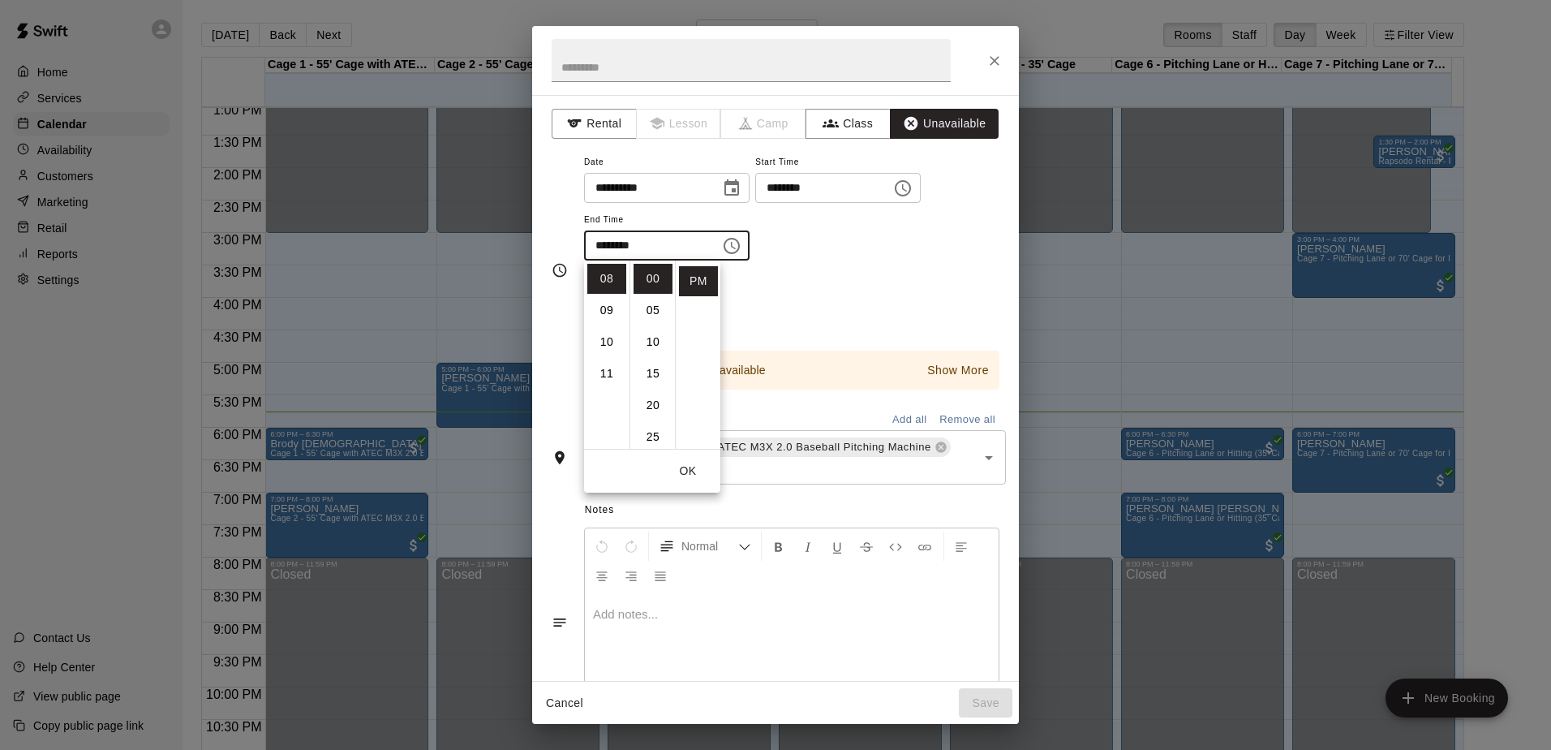
drag, startPoint x: 933, startPoint y: 189, endPoint x: 946, endPoint y: 192, distance: 13.4
click at [913, 197] on icon "Choose time, selected time is 5:00 PM" at bounding box center [902, 187] width 19 height 19
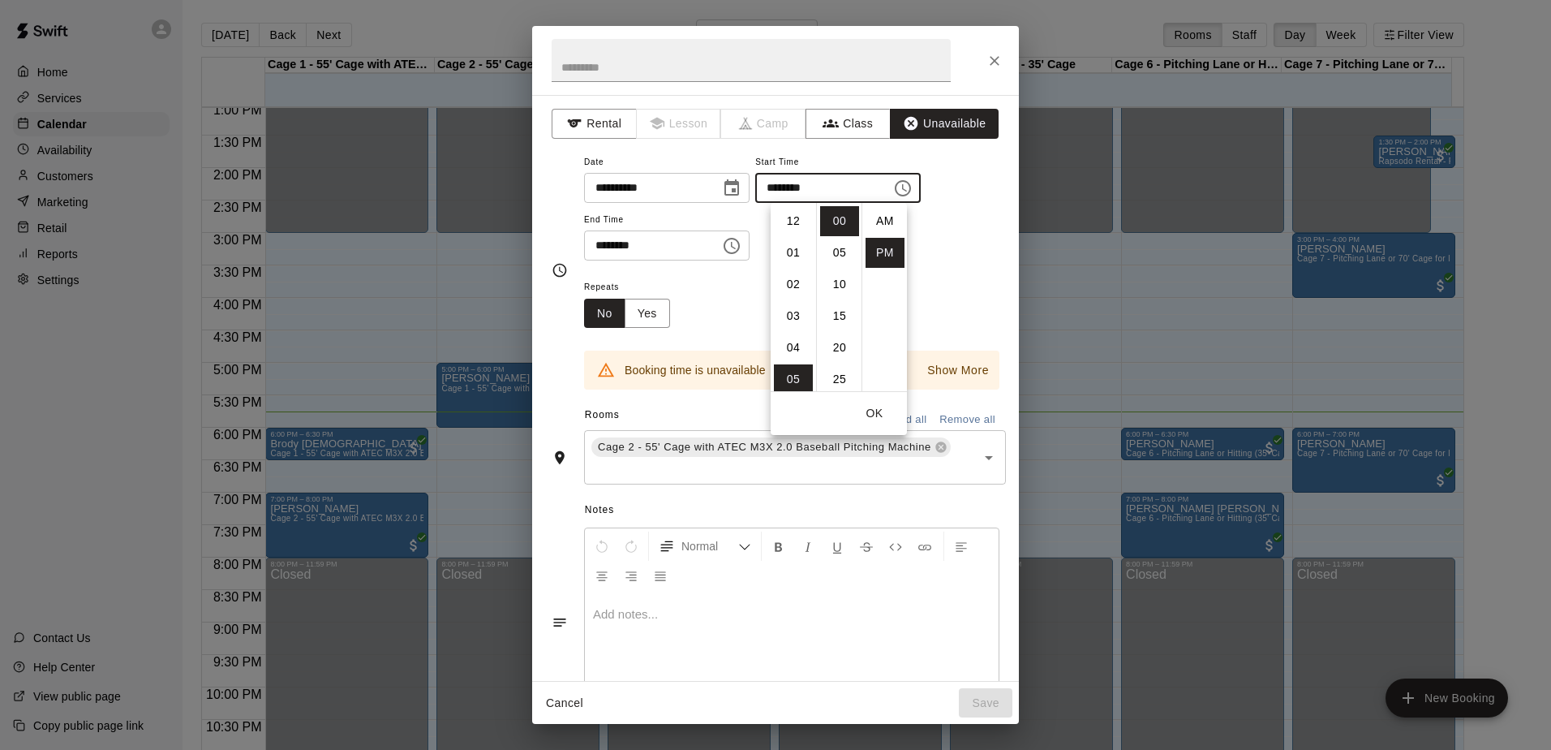
scroll to position [29, 0]
click at [788, 264] on li "06" at bounding box center [793, 253] width 39 height 30
type input "********"
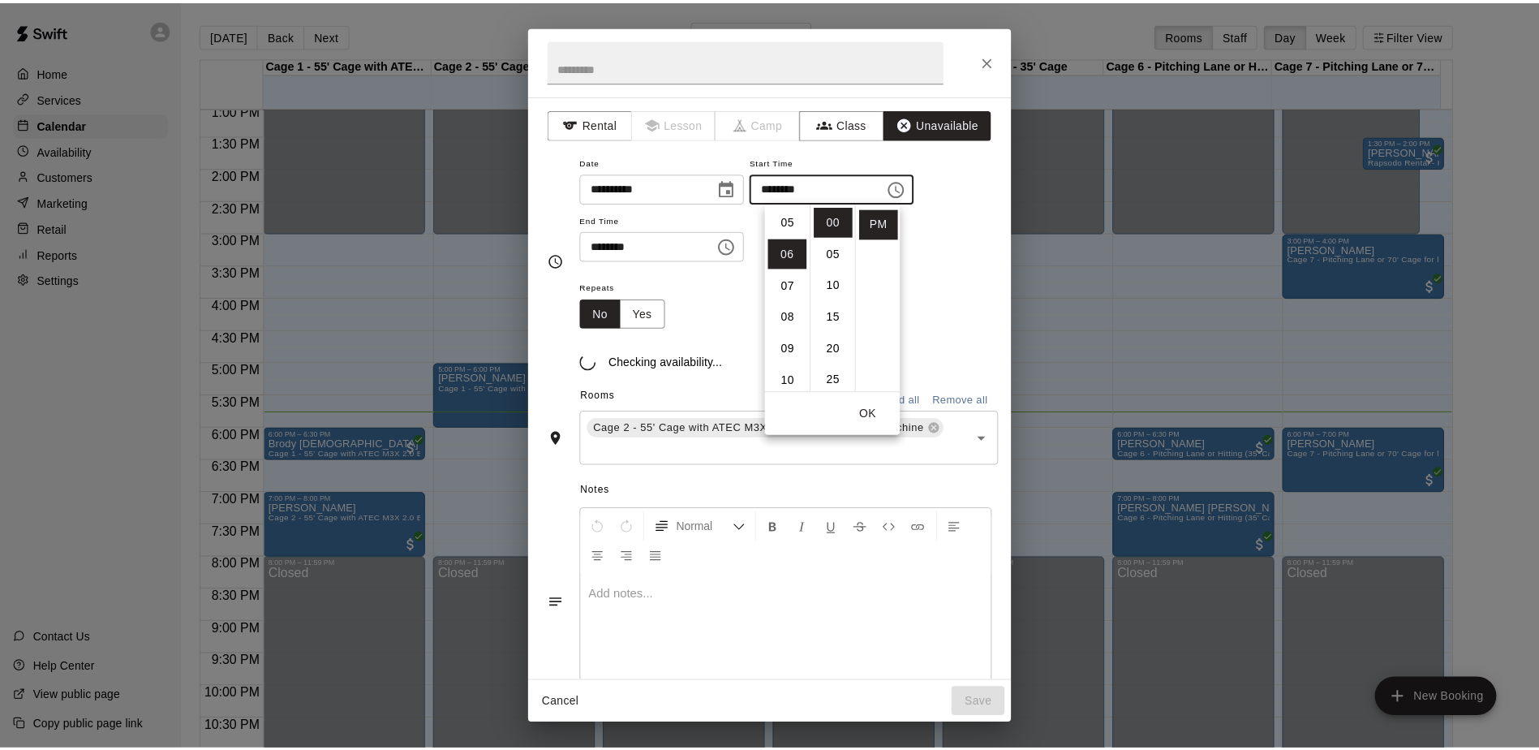
scroll to position [190, 0]
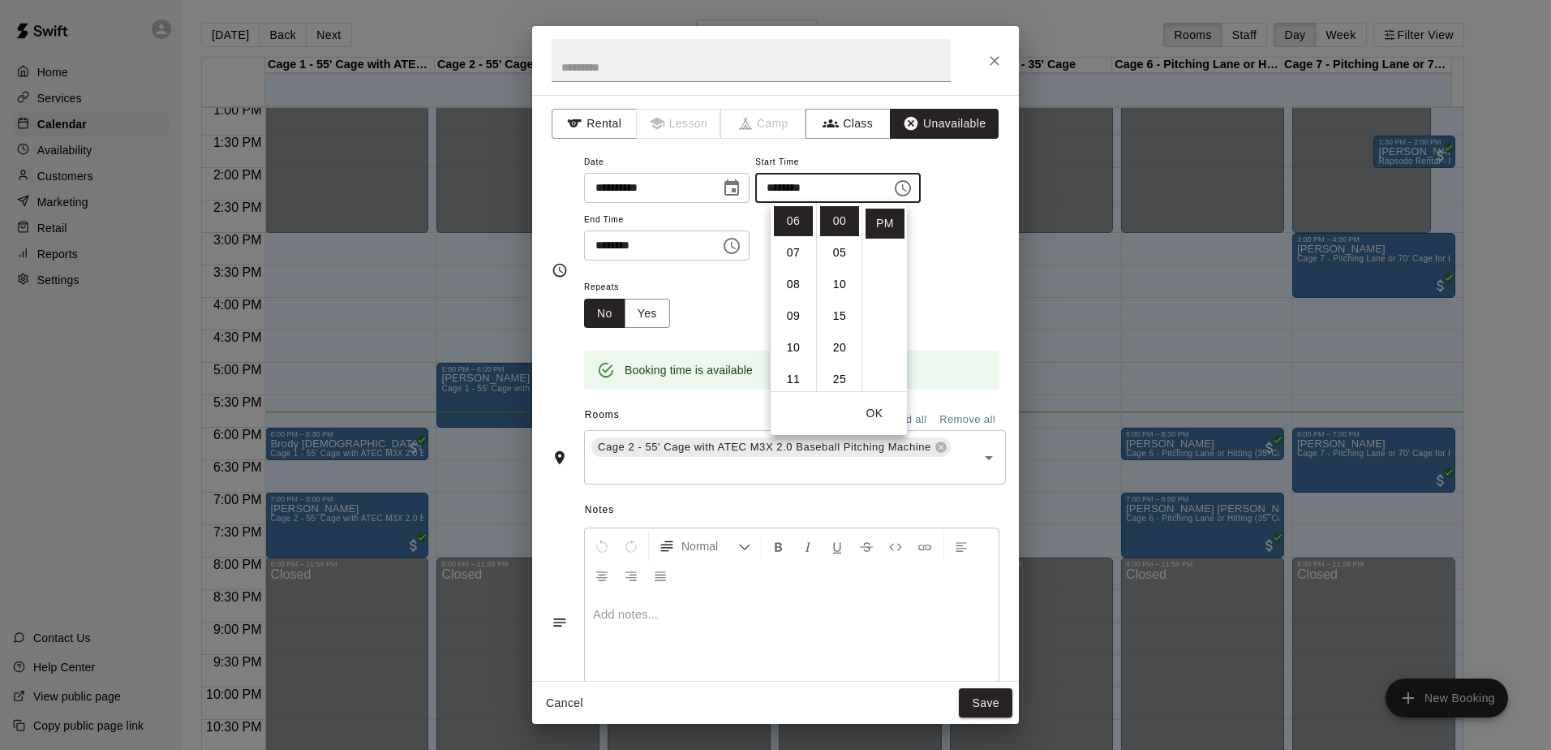
click at [935, 270] on div "**********" at bounding box center [791, 215] width 415 height 126
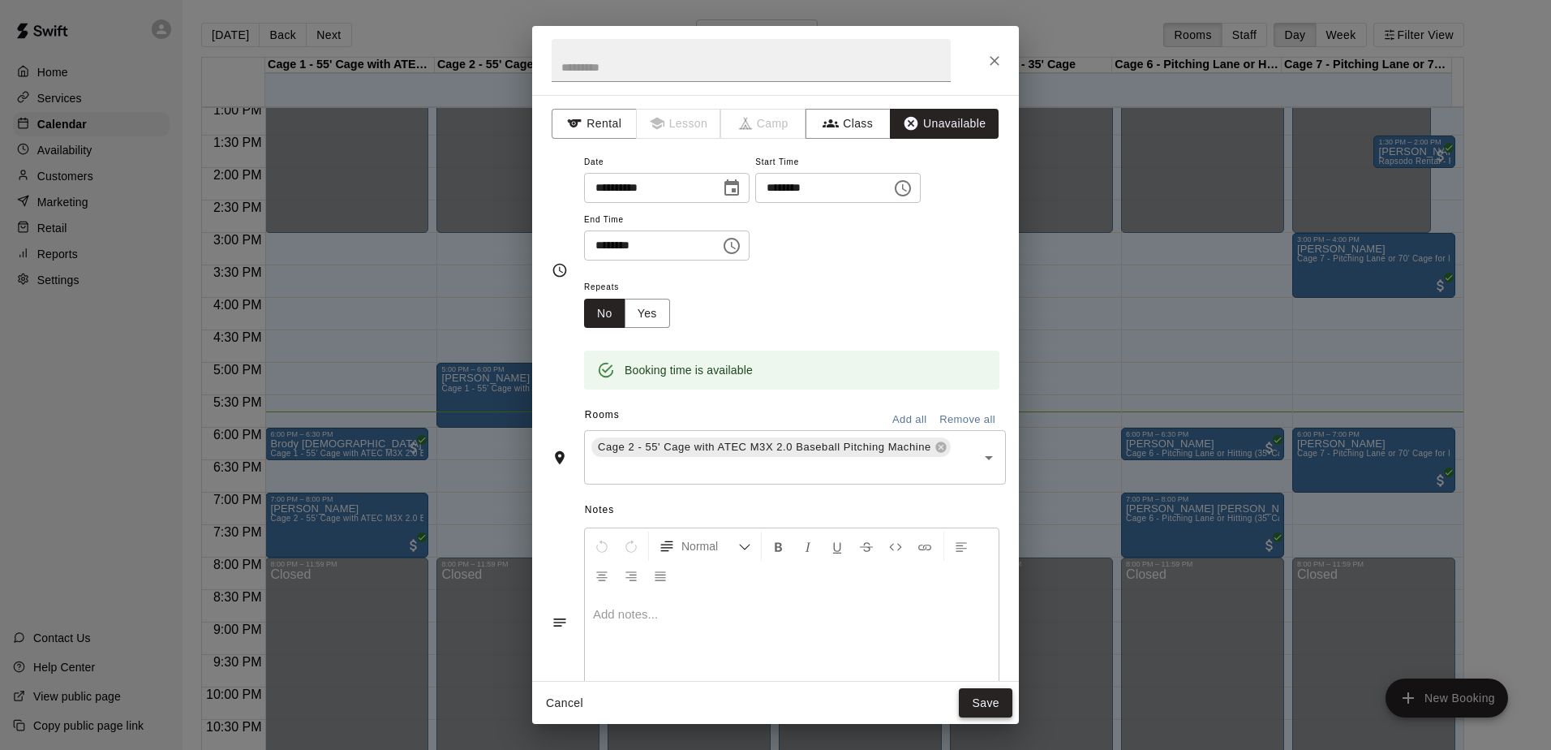
click at [992, 701] on button "Save" at bounding box center [986, 703] width 54 height 30
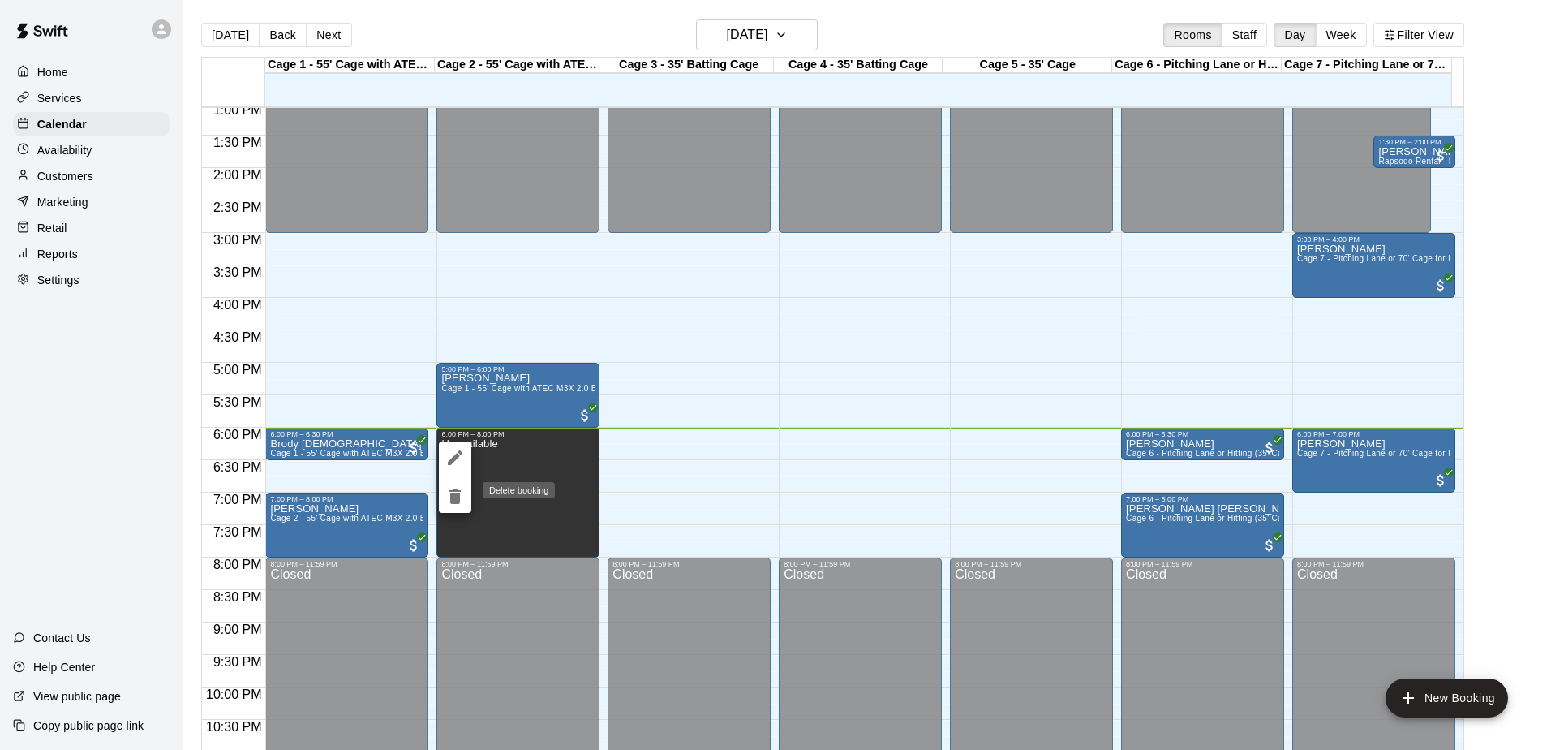
click at [453, 496] on icon "delete" at bounding box center [454, 496] width 11 height 15
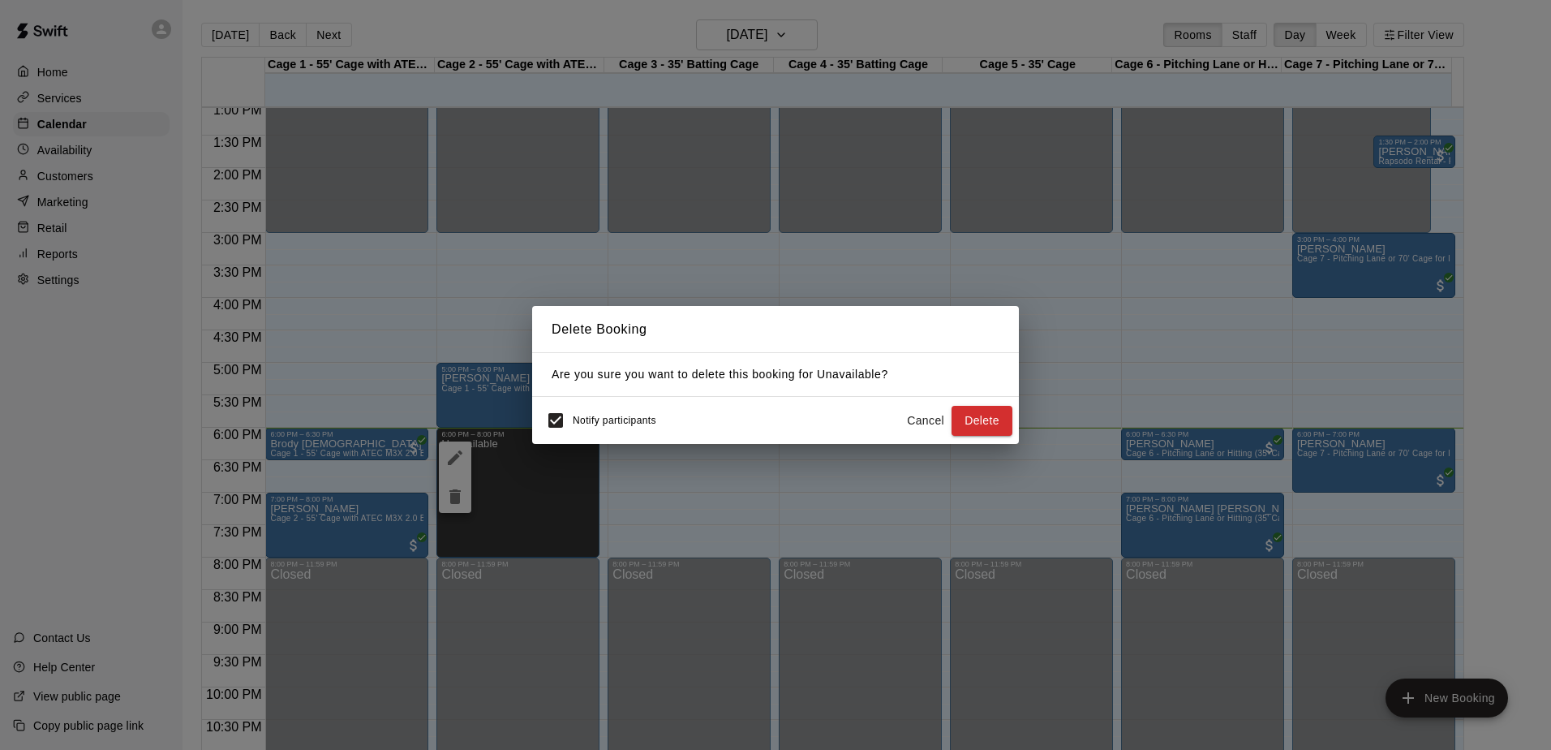
click at [930, 427] on button "Cancel" at bounding box center [926, 421] width 52 height 30
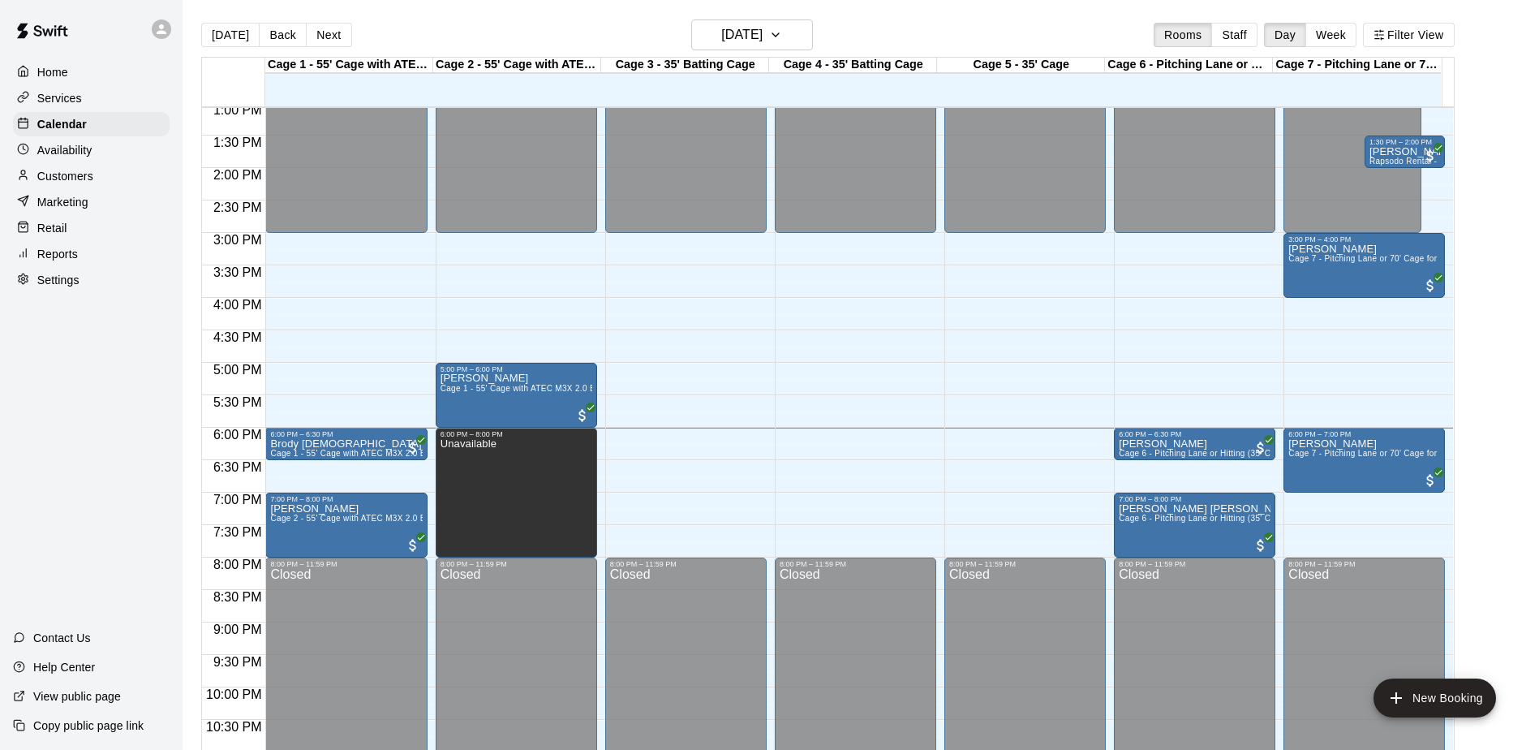
click at [122, 397] on div "Home Services Calendar Availability Customers Marketing Retail Reports Settings…" at bounding box center [91, 375] width 183 height 750
drag, startPoint x: 118, startPoint y: 389, endPoint x: 61, endPoint y: 421, distance: 65.4
click at [59, 421] on div "Home Services Calendar Availability Customers Marketing Retail Reports Settings…" at bounding box center [91, 375] width 183 height 750
drag, startPoint x: 86, startPoint y: 390, endPoint x: 37, endPoint y: 415, distance: 55.5
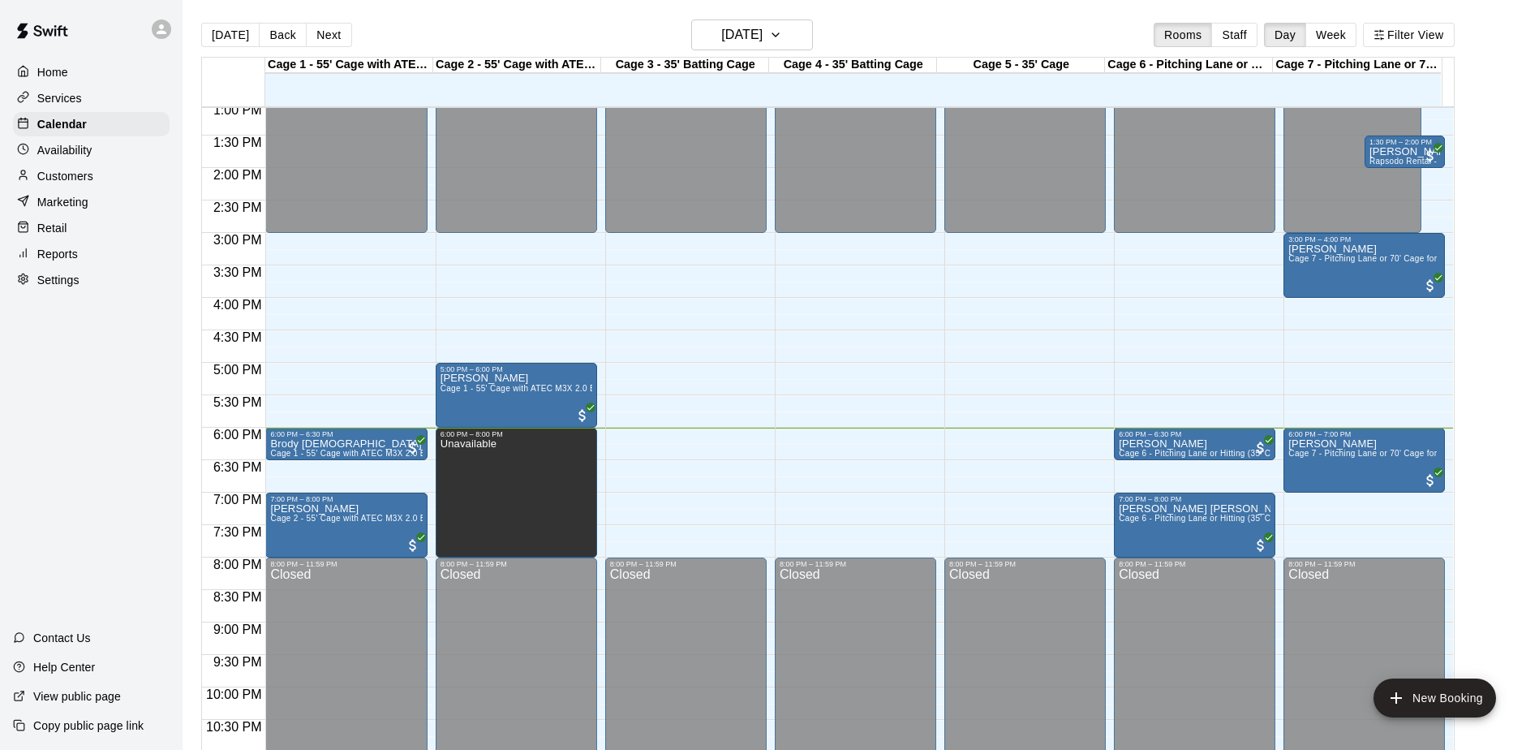
click at [36, 415] on div "Home Services Calendar Availability Customers Marketing Retail Reports Settings…" at bounding box center [91, 375] width 183 height 750
click at [57, 397] on div "Home Services Calendar Availability Customers Marketing Retail Reports Settings…" at bounding box center [91, 375] width 183 height 750
click at [58, 397] on div "Home Services Calendar Availability Customers Marketing Retail Reports Settings…" at bounding box center [91, 375] width 183 height 750
click at [100, 420] on div "Home Services Calendar Availability Customers Marketing Retail Reports Settings…" at bounding box center [91, 375] width 183 height 750
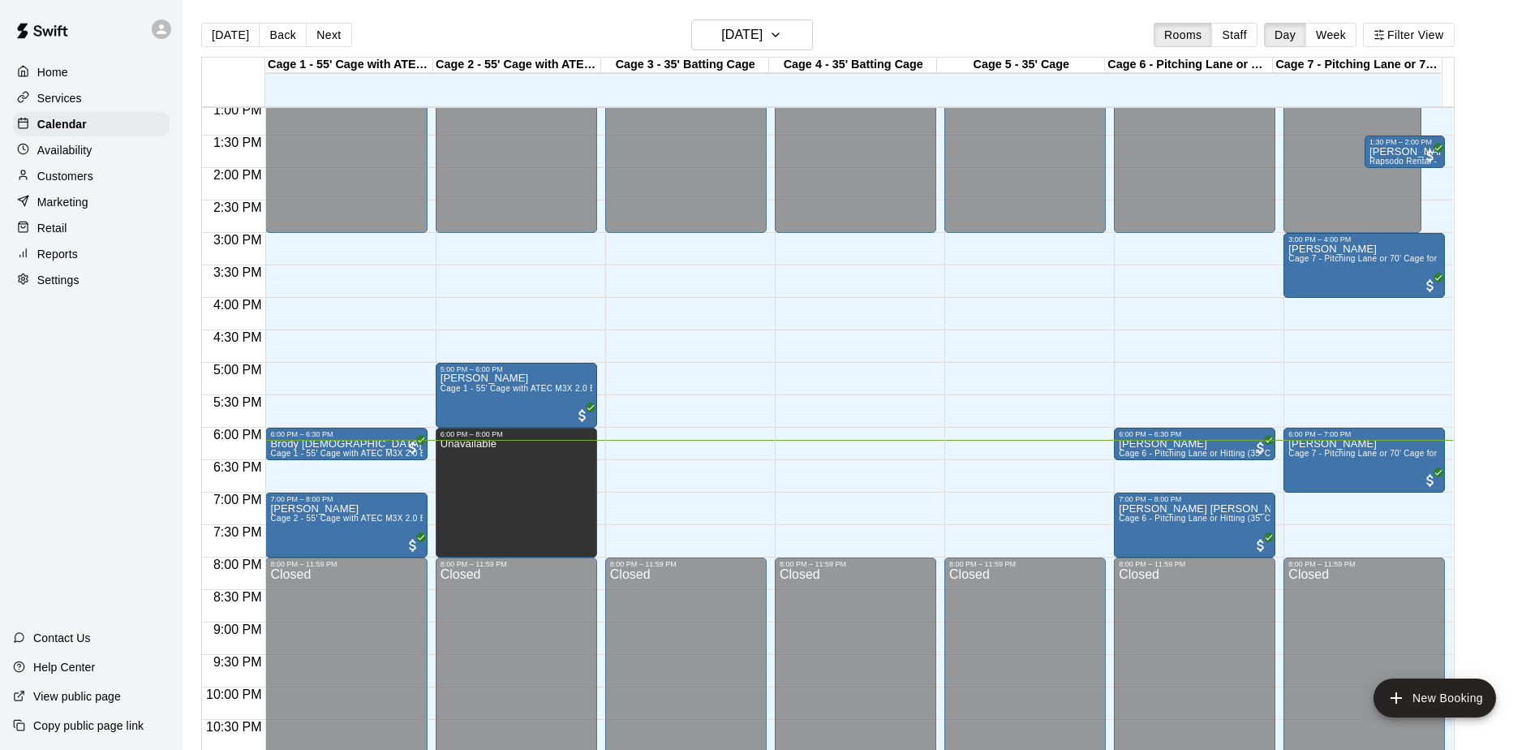
click at [100, 420] on div "Home Services Calendar Availability Customers Marketing Retail Reports Settings…" at bounding box center [91, 375] width 183 height 750
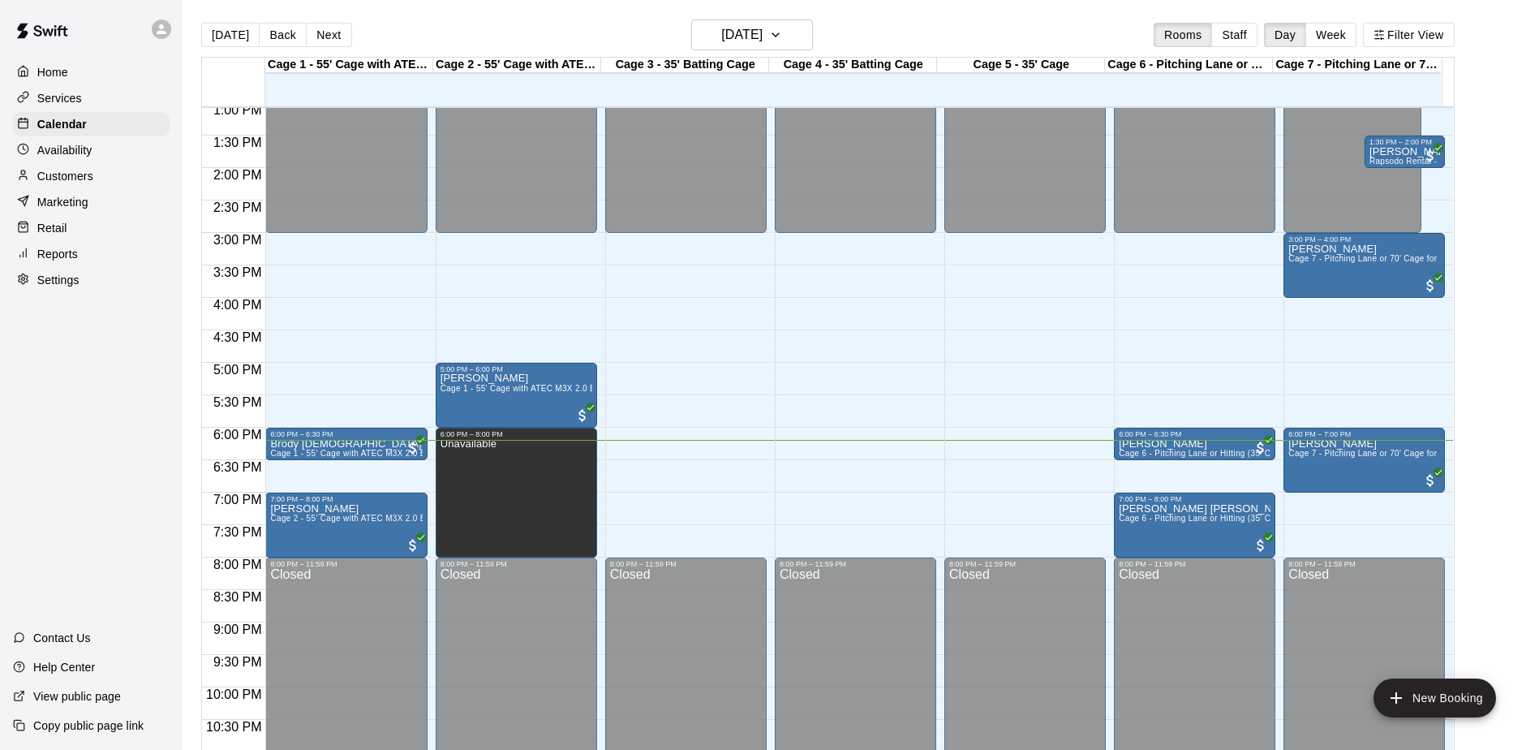
click at [100, 420] on div "Home Services Calendar Availability Customers Marketing Retail Reports Settings…" at bounding box center [91, 375] width 183 height 750
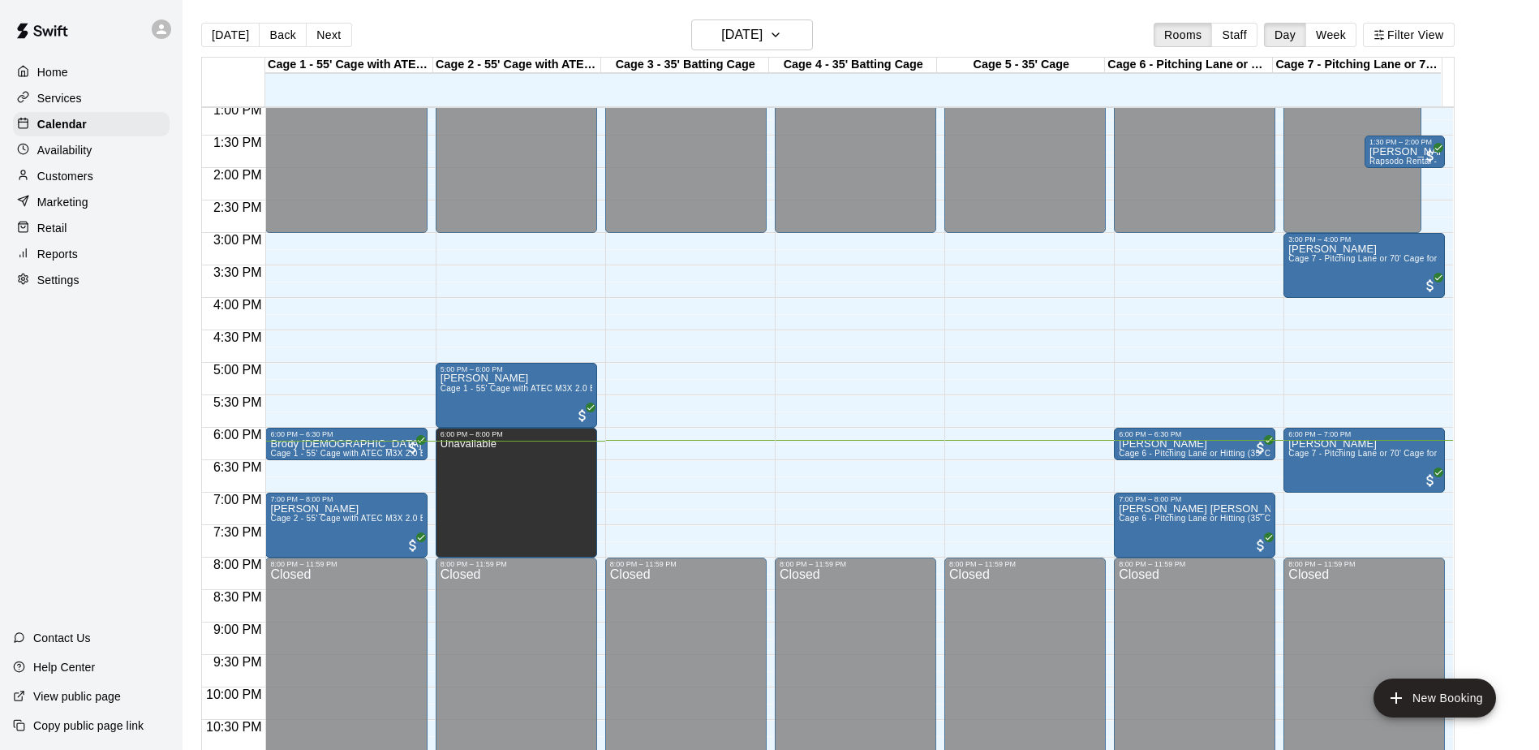
click at [100, 420] on div "Home Services Calendar Availability Customers Marketing Retail Reports Settings…" at bounding box center [91, 375] width 183 height 750
drag, startPoint x: 95, startPoint y: 427, endPoint x: 87, endPoint y: 432, distance: 9.9
drag, startPoint x: 87, startPoint y: 432, endPoint x: 63, endPoint y: 433, distance: 23.5
drag, startPoint x: 63, startPoint y: 433, endPoint x: 57, endPoint y: 459, distance: 26.8
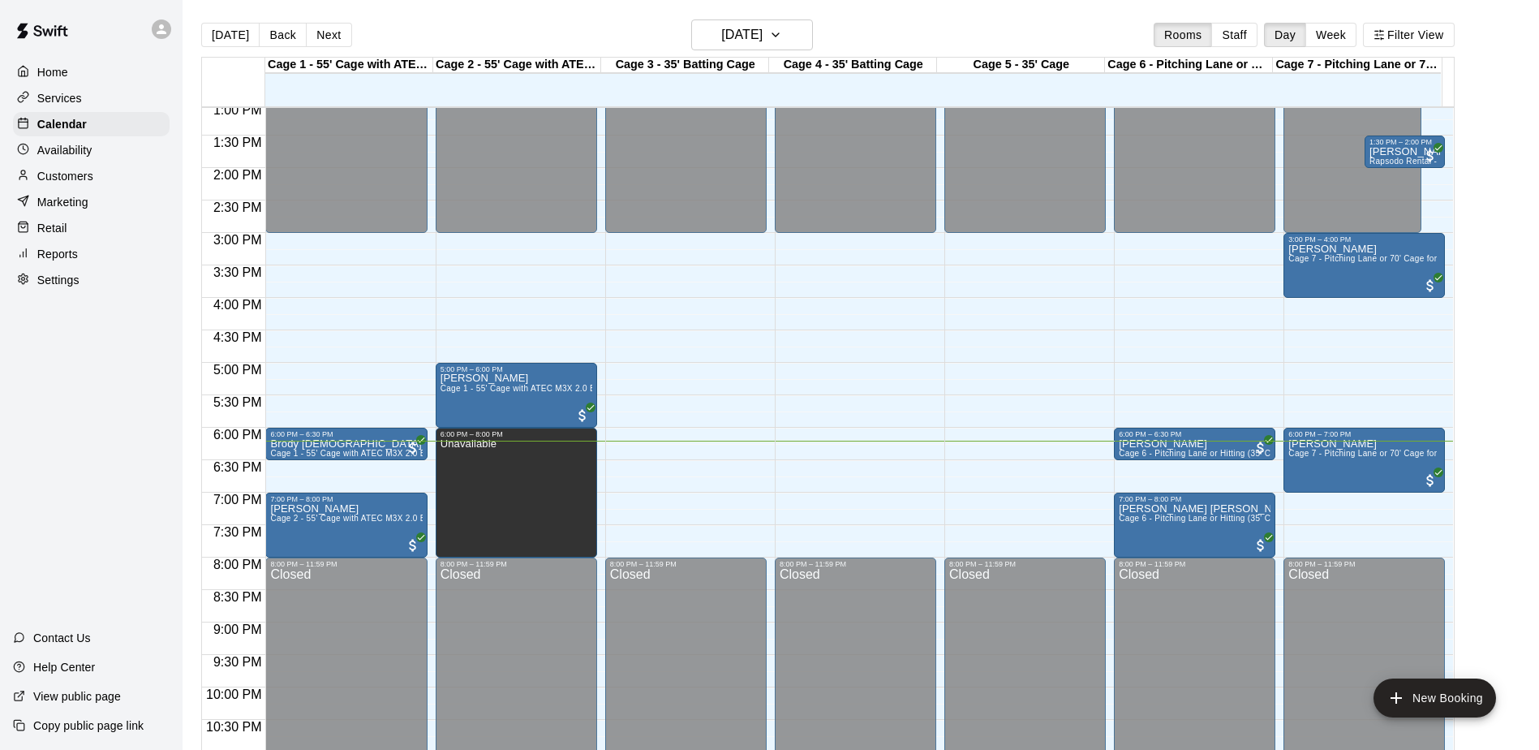
drag, startPoint x: 57, startPoint y: 459, endPoint x: 69, endPoint y: 506, distance: 48.6
drag, startPoint x: 69, startPoint y: 506, endPoint x: 136, endPoint y: 586, distance: 104.2
drag, startPoint x: 136, startPoint y: 586, endPoint x: 111, endPoint y: 324, distance: 262.4
drag, startPoint x: 111, startPoint y: 324, endPoint x: 45, endPoint y: 636, distance: 318.3
drag, startPoint x: 45, startPoint y: 636, endPoint x: 33, endPoint y: 672, distance: 37.7
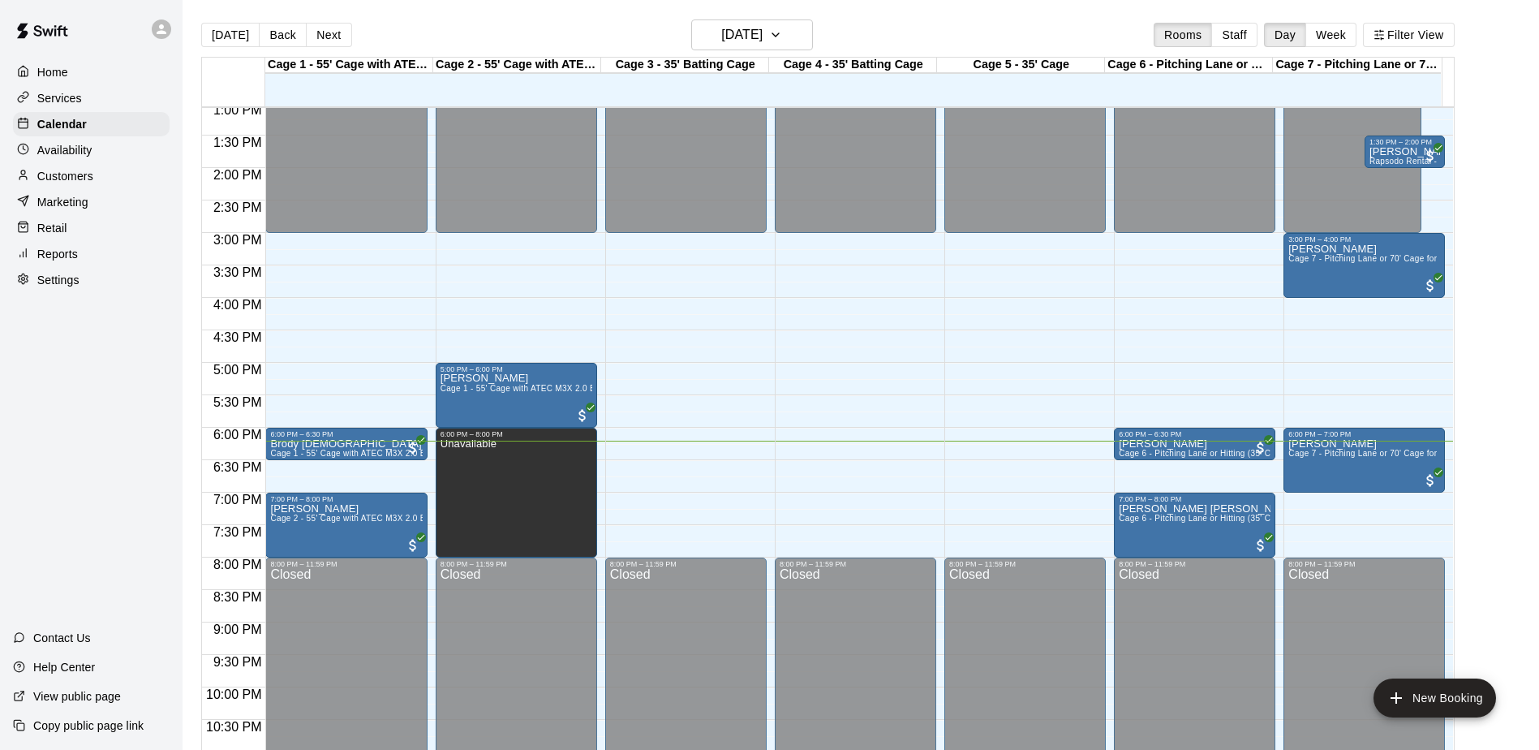
drag, startPoint x: 33, startPoint y: 672, endPoint x: 100, endPoint y: 286, distance: 391.8
drag, startPoint x: 100, startPoint y: 286, endPoint x: 62, endPoint y: 89, distance: 200.0
drag, startPoint x: 62, startPoint y: 89, endPoint x: 61, endPoint y: 59, distance: 30.0
drag, startPoint x: 61, startPoint y: 59, endPoint x: 33, endPoint y: 366, distance: 307.9
click at [33, 366] on div "Home Services Calendar Availability Customers Marketing Retail Reports Settings…" at bounding box center [91, 375] width 183 height 750
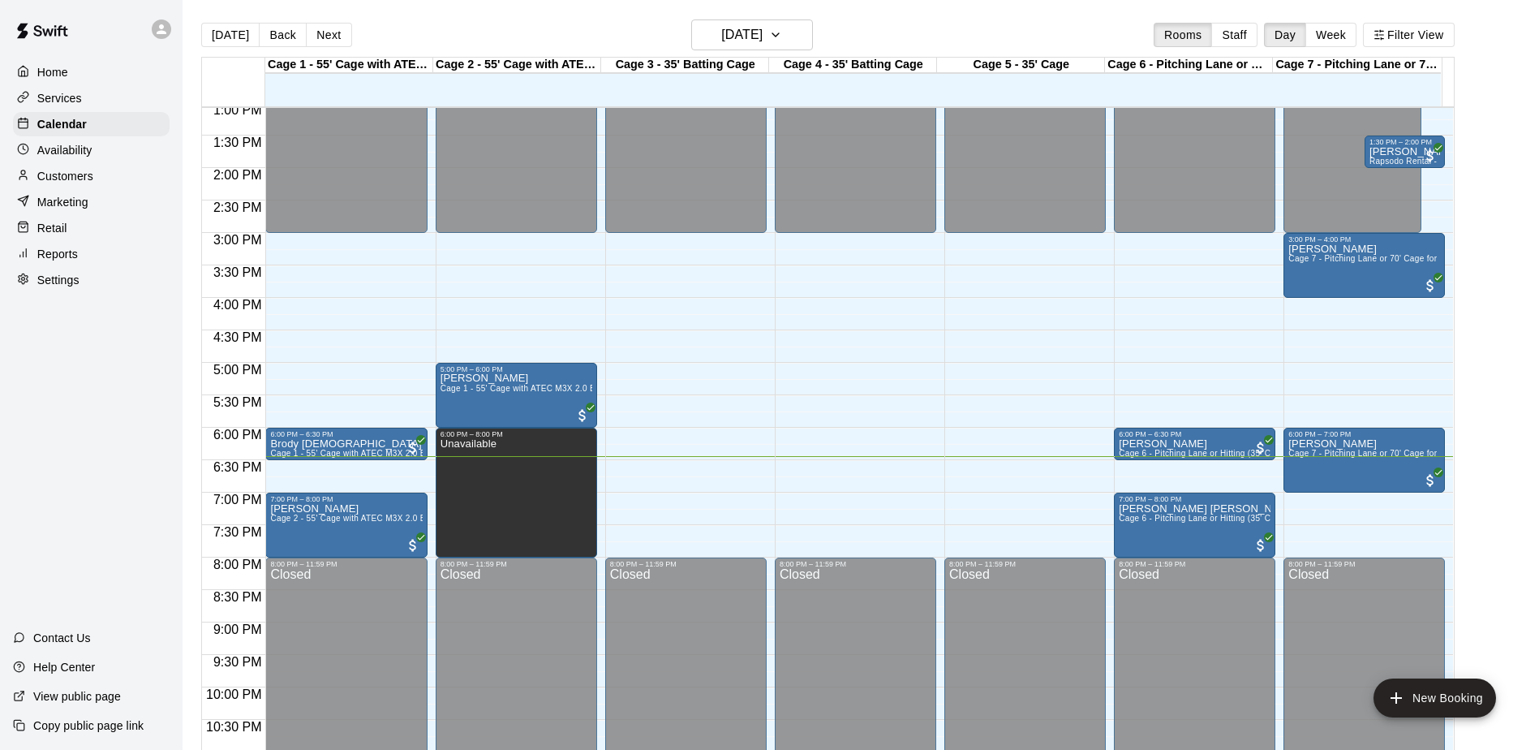
click at [122, 397] on div "Home Services Calendar Availability Customers Marketing Retail Reports Settings…" at bounding box center [91, 375] width 183 height 750
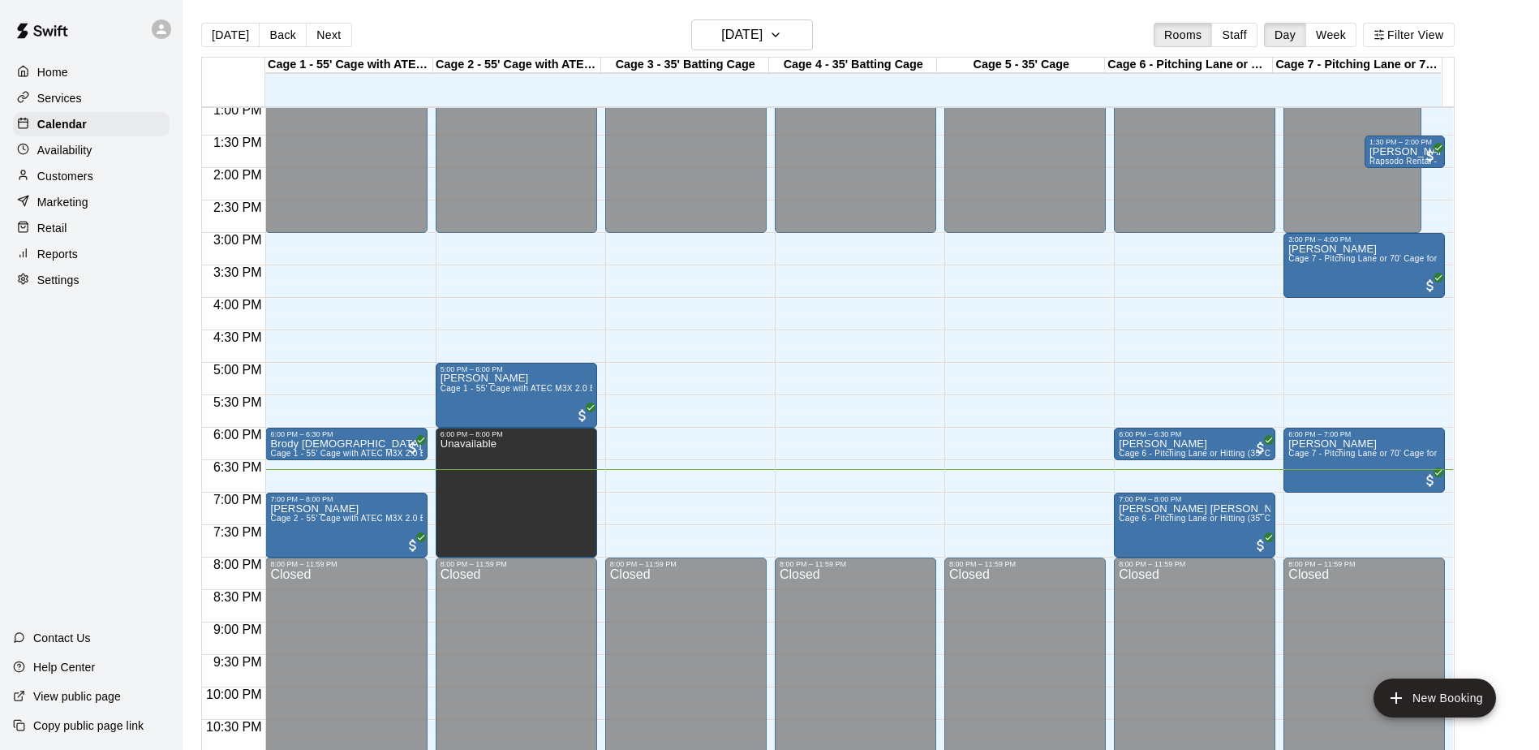
click at [122, 397] on div "Home Services Calendar Availability Customers Marketing Retail Reports Settings…" at bounding box center [91, 375] width 183 height 750
click at [124, 365] on div "Home Services Calendar Availability Customers Marketing Retail Reports Settings…" at bounding box center [91, 375] width 183 height 750
click at [121, 360] on div "Home Services Calendar Availability Customers Marketing Retail Reports Settings…" at bounding box center [91, 375] width 183 height 750
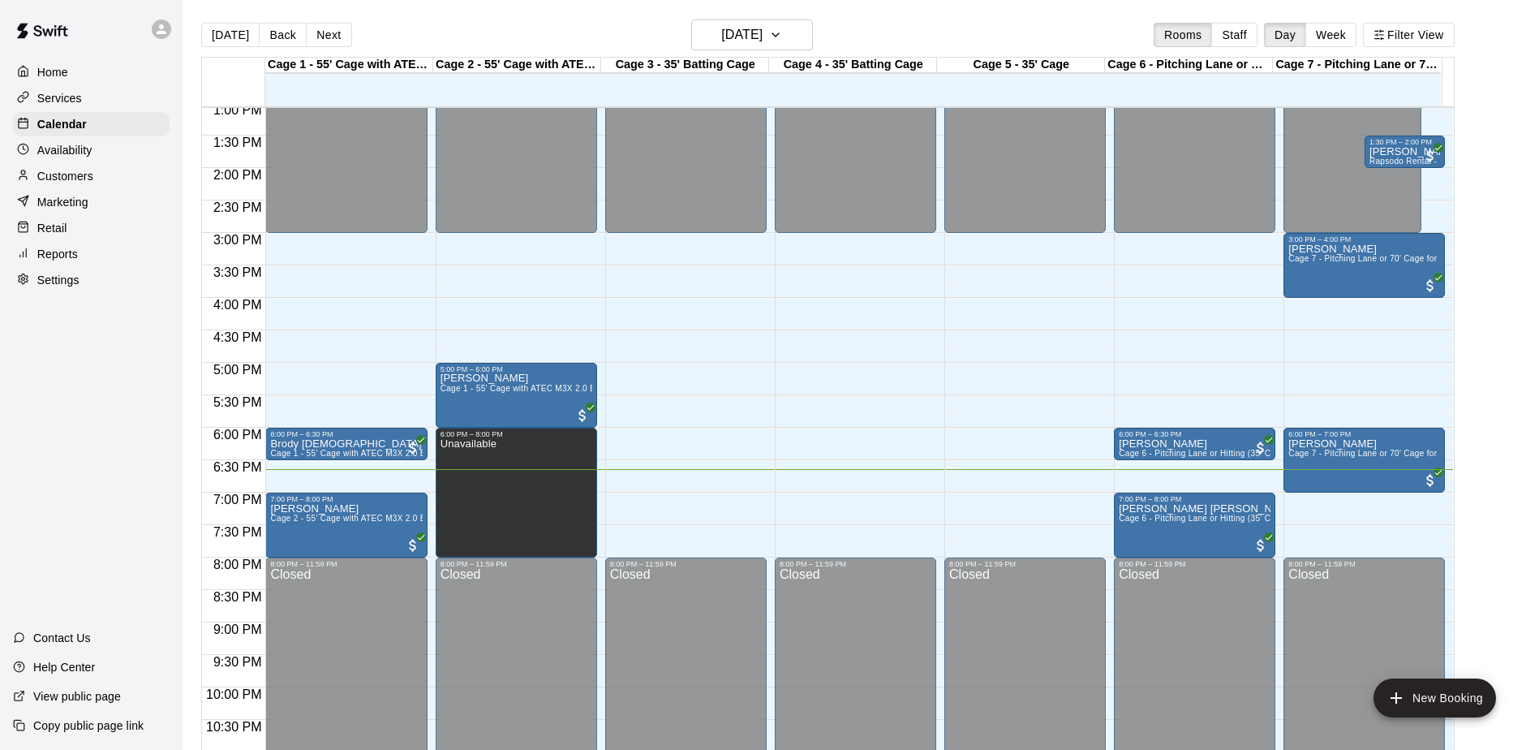
click at [120, 359] on div "Home Services Calendar Availability Customers Marketing Retail Reports Settings…" at bounding box center [91, 375] width 183 height 750
click at [131, 339] on div "Home Services Calendar Availability Customers Marketing Retail Reports Settings…" at bounding box center [91, 375] width 183 height 750
click at [91, 407] on div "Home Services Calendar Availability Customers Marketing Retail Reports Settings…" at bounding box center [91, 375] width 183 height 750
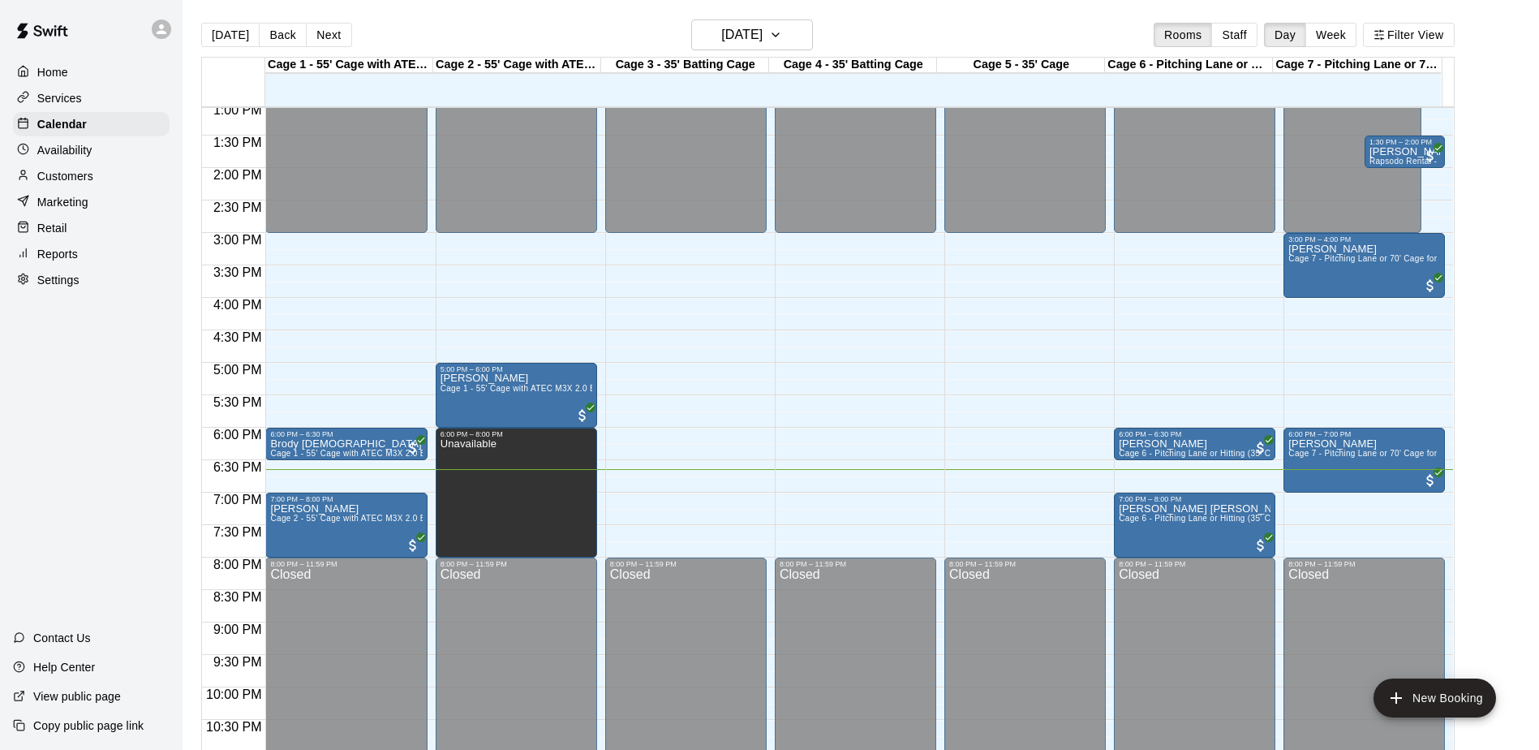
click at [97, 404] on div "Home Services Calendar Availability Customers Marketing Retail Reports Settings…" at bounding box center [91, 375] width 183 height 750
click at [85, 354] on div "Home Services Calendar Availability Customers Marketing Retail Reports Settings…" at bounding box center [91, 375] width 183 height 750
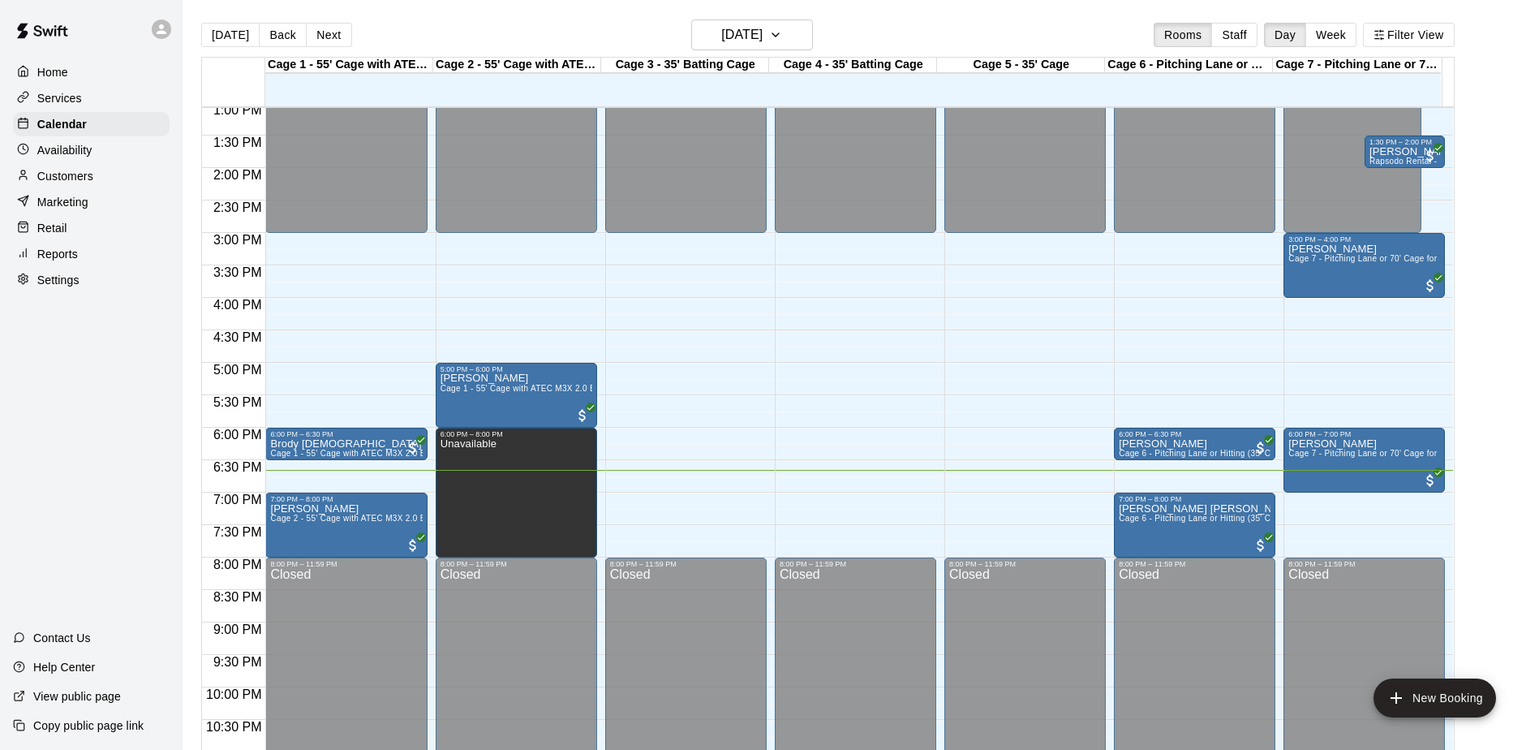
click at [85, 354] on div "Home Services Calendar Availability Customers Marketing Retail Reports Settings…" at bounding box center [91, 375] width 183 height 750
click at [103, 374] on div "Home Services Calendar Availability Customers Marketing Retail Reports Settings…" at bounding box center [91, 375] width 183 height 750
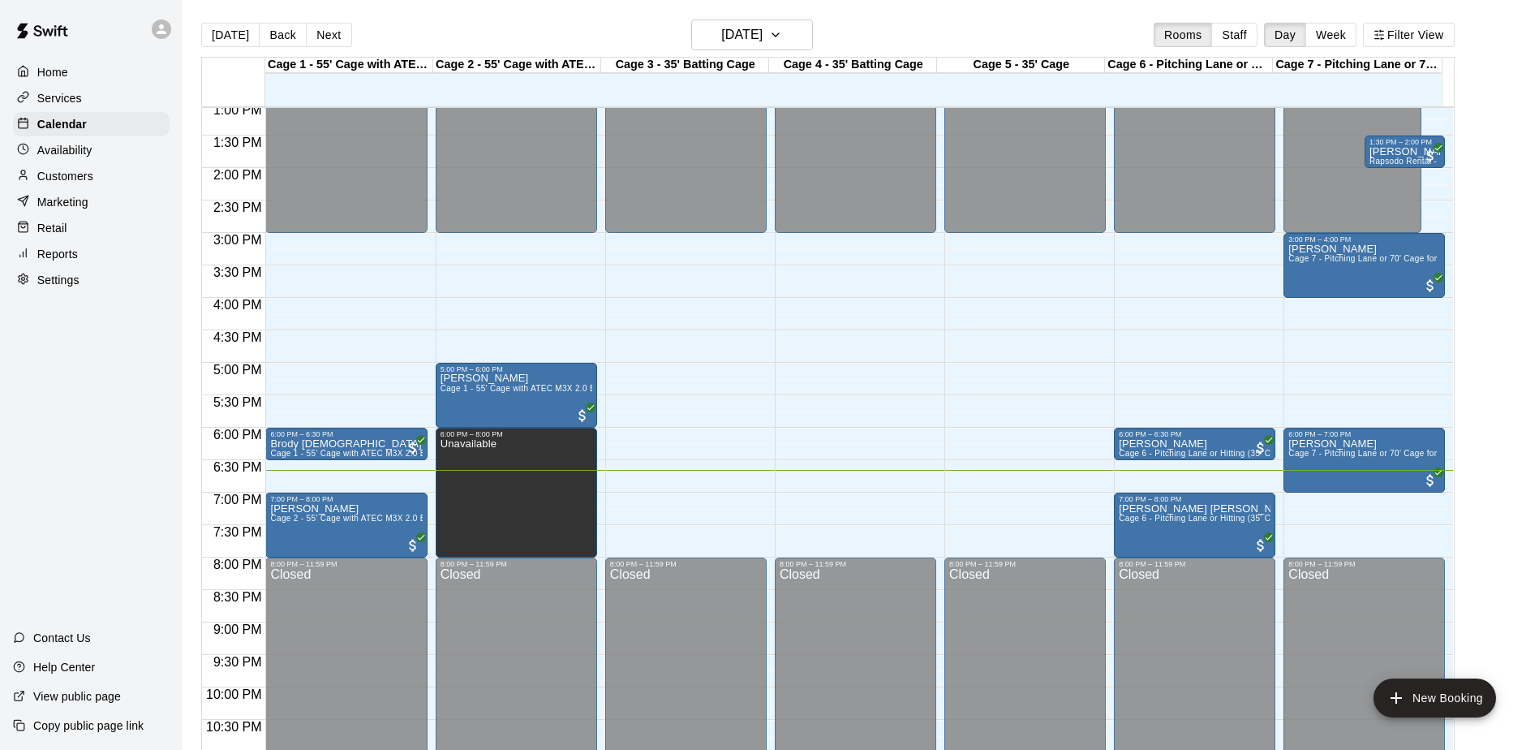
click at [1476, 455] on main "[DATE] Back [DATE][DATE] Rooms Staff Day Week Filter View Cage 1 - 55' Cage wit…" at bounding box center [860, 394] width 1343 height 750
click at [49, 442] on div "Home Services Calendar Availability Customers Marketing Retail Reports Settings…" at bounding box center [91, 375] width 183 height 750
click at [131, 437] on div "Home Services Calendar Availability Customers Marketing Retail Reports Settings…" at bounding box center [91, 375] width 183 height 750
click at [130, 436] on div "Home Services Calendar Availability Customers Marketing Retail Reports Settings…" at bounding box center [91, 375] width 183 height 750
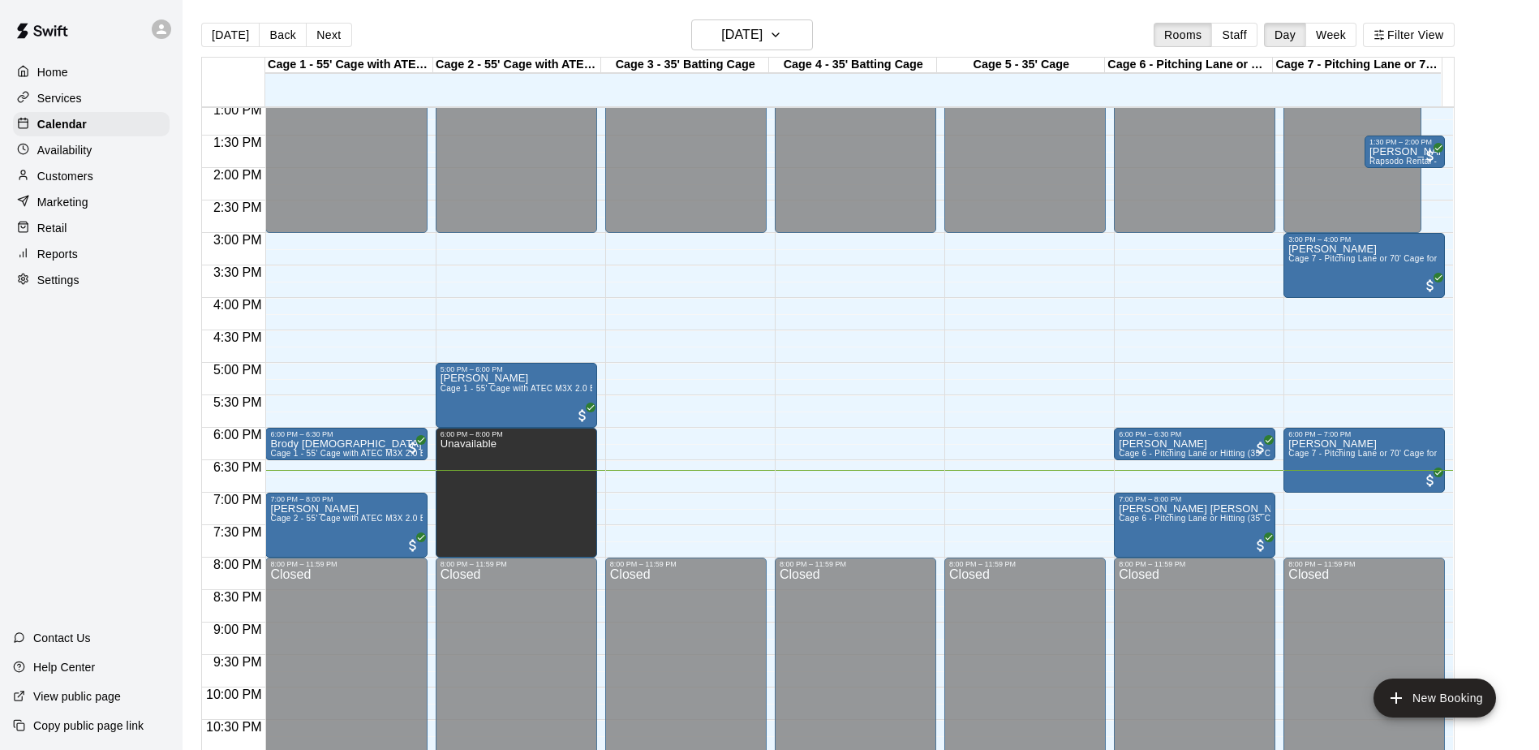
click at [129, 436] on div "Home Services Calendar Availability Customers Marketing Retail Reports Settings…" at bounding box center [91, 375] width 183 height 750
click at [87, 402] on div "Home Services Calendar Availability Customers Marketing Retail Reports Settings…" at bounding box center [91, 375] width 183 height 750
click at [83, 388] on div "Home Services Calendar Availability Customers Marketing Retail Reports Settings…" at bounding box center [91, 375] width 183 height 750
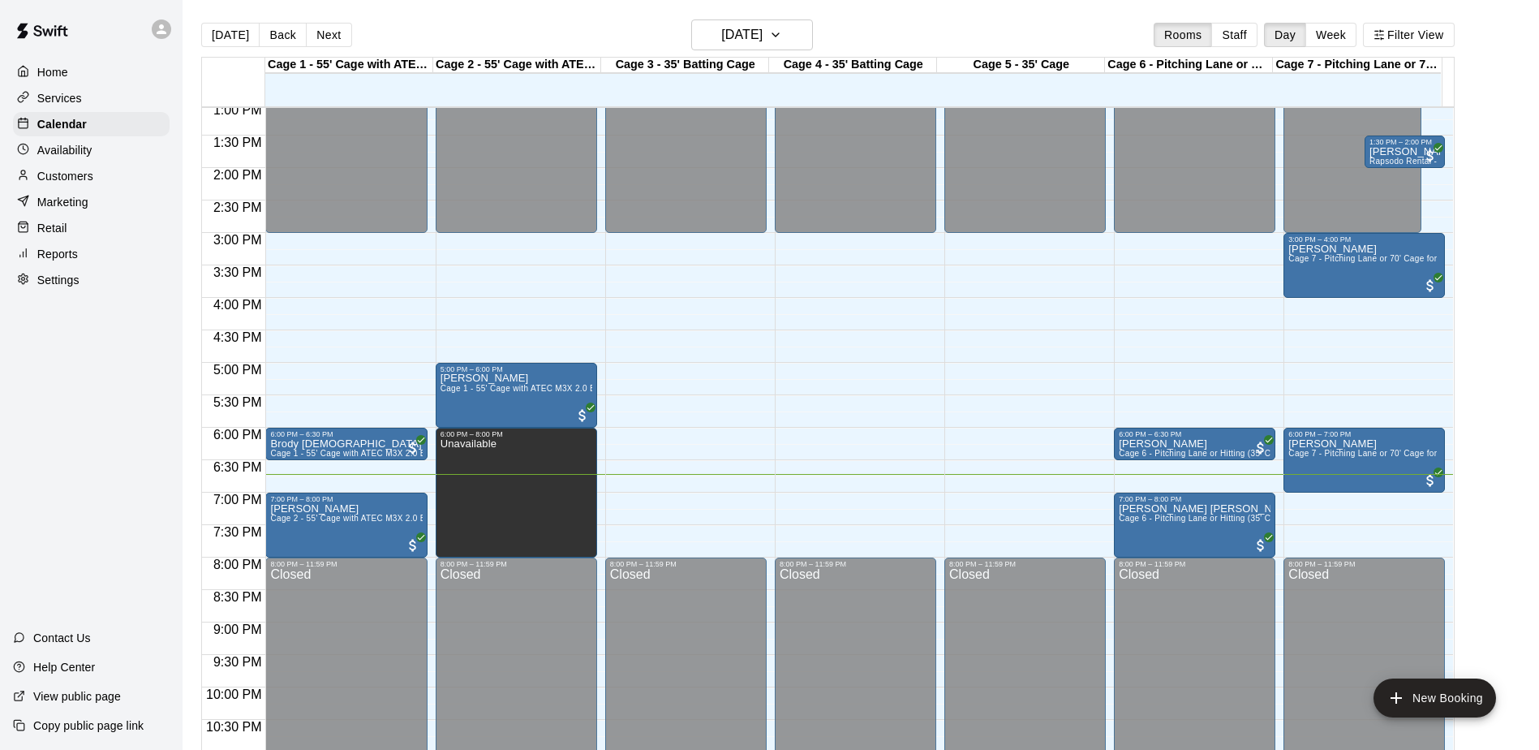
click at [90, 389] on div "Home Services Calendar Availability Customers Marketing Retail Reports Settings…" at bounding box center [91, 375] width 183 height 750
click at [91, 363] on div "Home Services Calendar Availability Customers Marketing Retail Reports Settings…" at bounding box center [91, 375] width 183 height 750
click at [90, 363] on div "Home Services Calendar Availability Customers Marketing Retail Reports Settings…" at bounding box center [91, 375] width 183 height 750
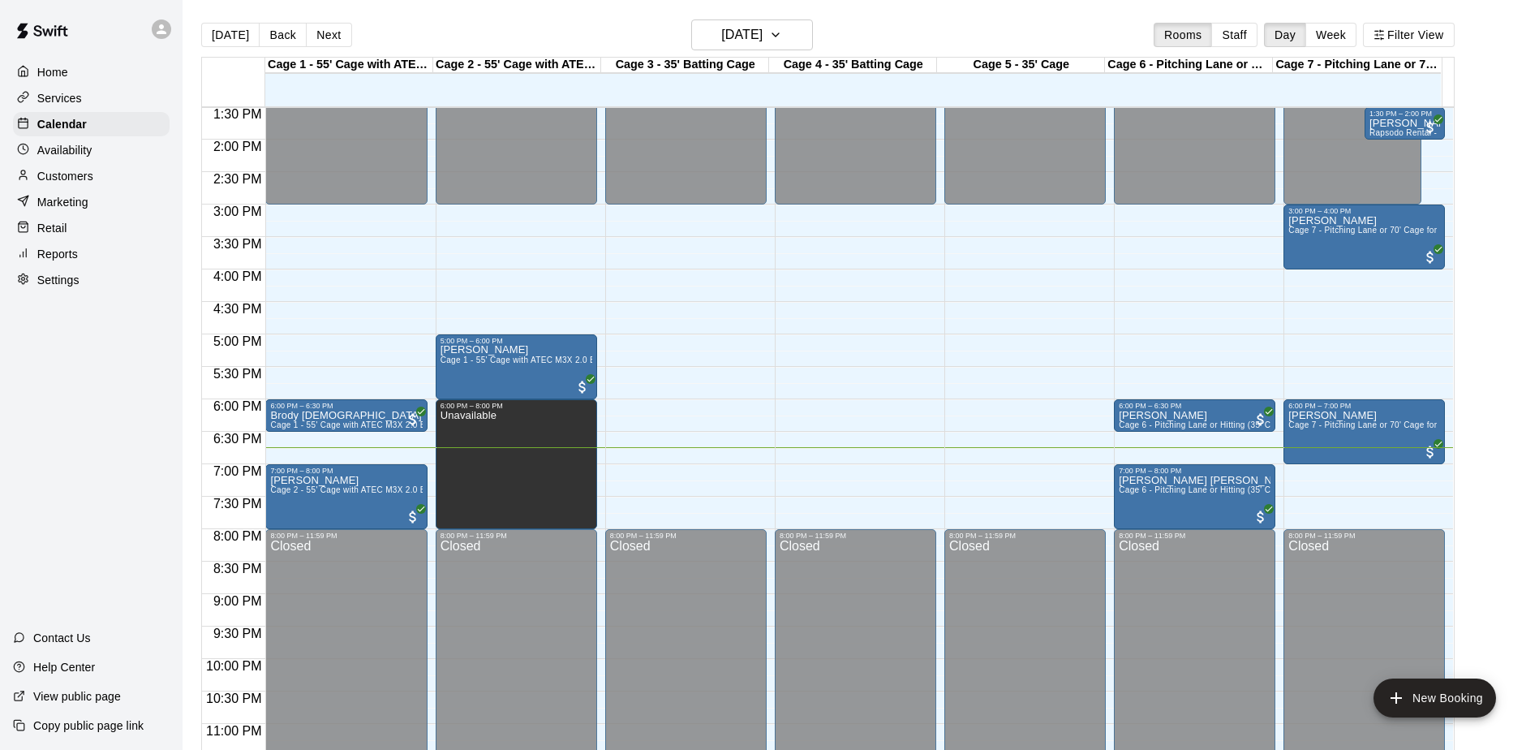
scroll to position [881, 0]
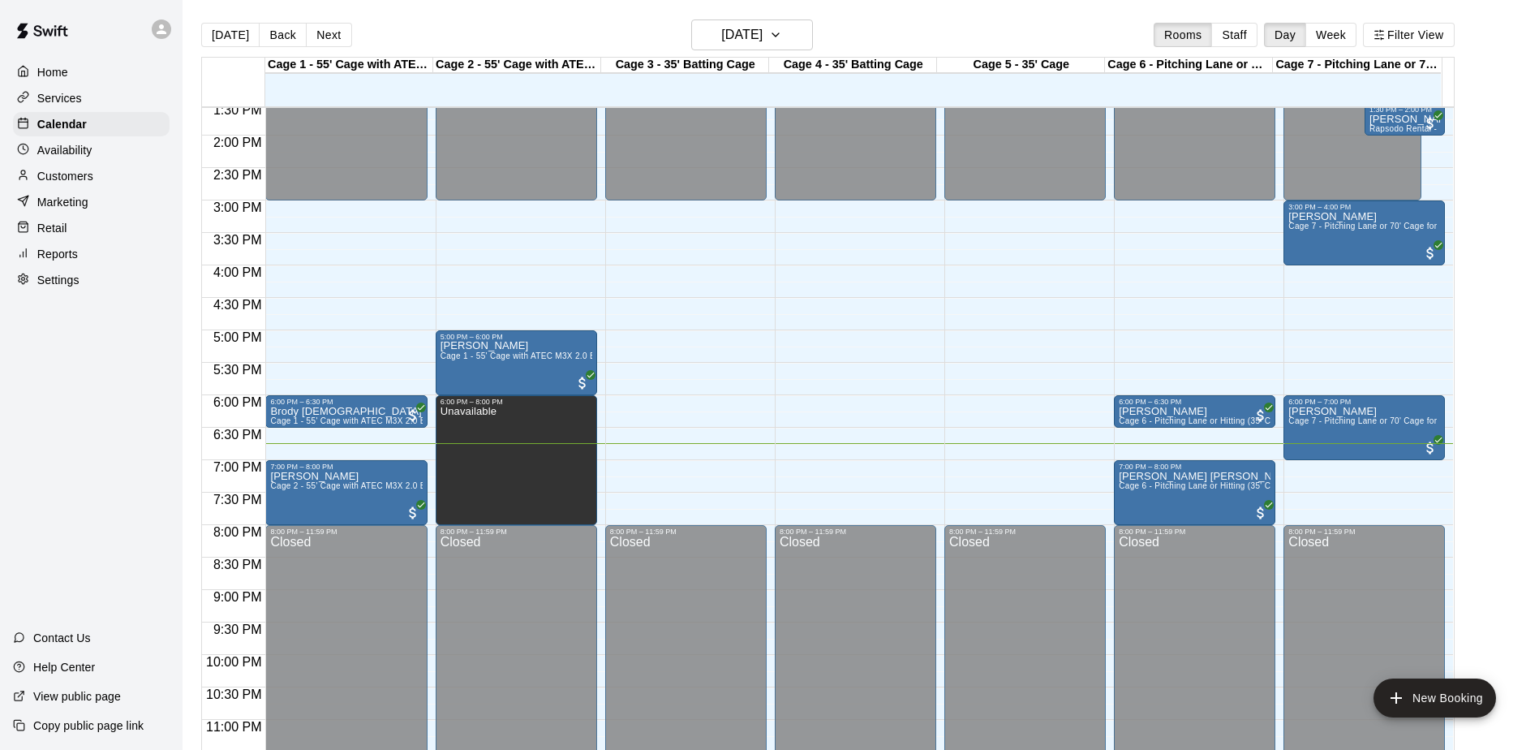
click at [119, 417] on div "Home Services Calendar Availability Customers Marketing Retail Reports Settings…" at bounding box center [91, 375] width 183 height 750
click at [118, 418] on div "Home Services Calendar Availability Customers Marketing Retail Reports Settings…" at bounding box center [91, 375] width 183 height 750
